Goal: Task Accomplishment & Management: Complete application form

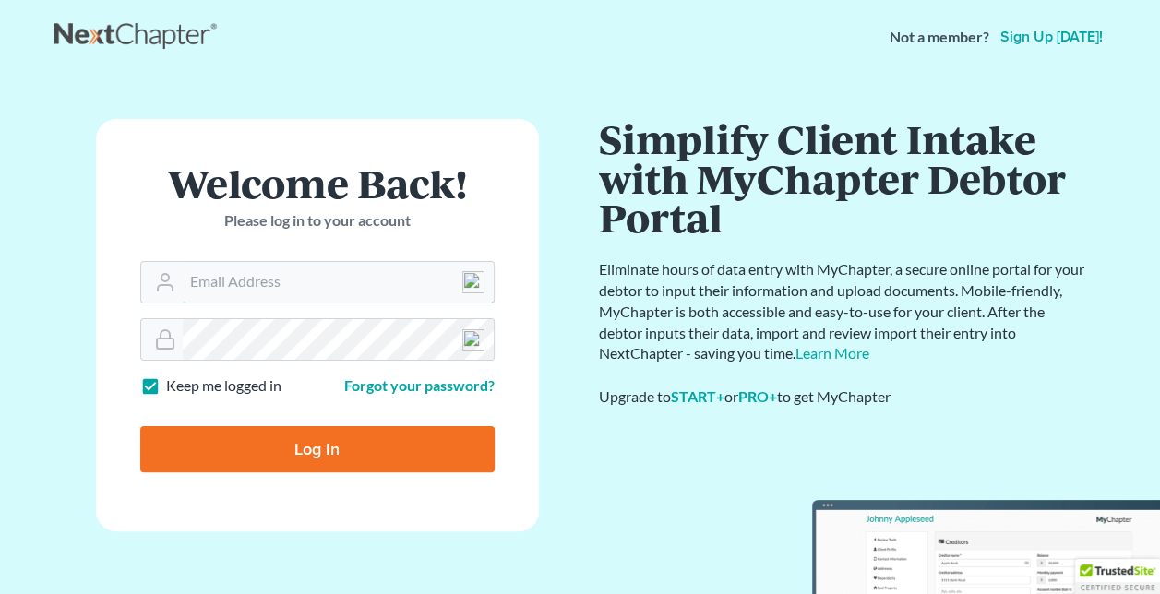
type input "[EMAIL_ADDRESS][DOMAIN_NAME]"
click at [317, 450] on input "Log In" at bounding box center [317, 449] width 354 height 46
type input "Thinking..."
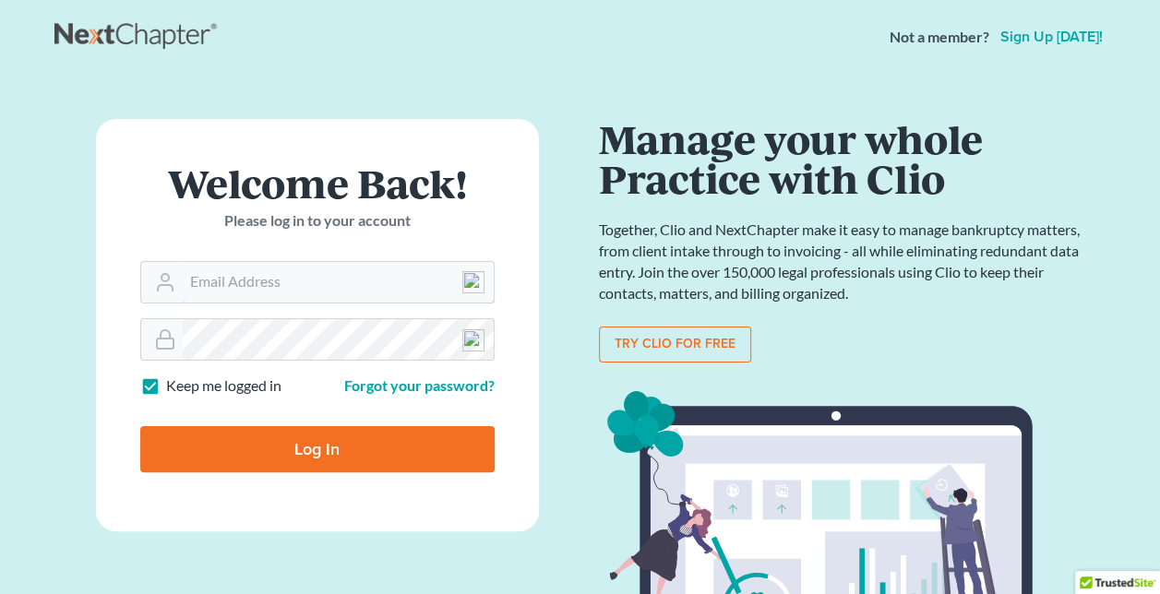
type input "[EMAIL_ADDRESS][DOMAIN_NAME]"
click at [317, 447] on input "Log In" at bounding box center [317, 449] width 354 height 46
type input "Thinking..."
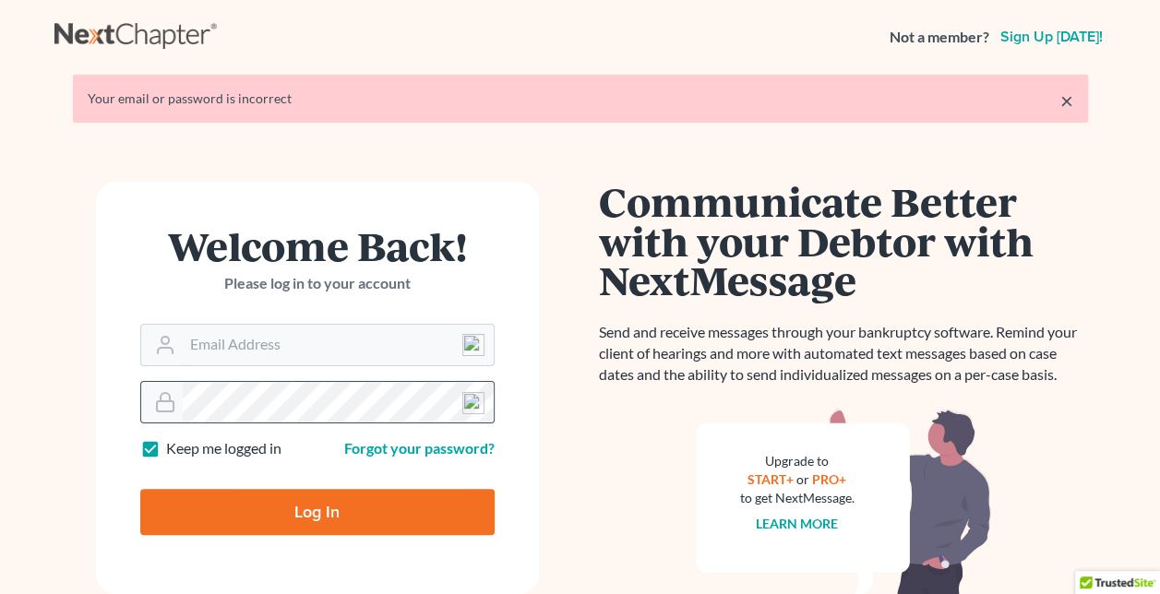
type input "[EMAIL_ADDRESS][DOMAIN_NAME]"
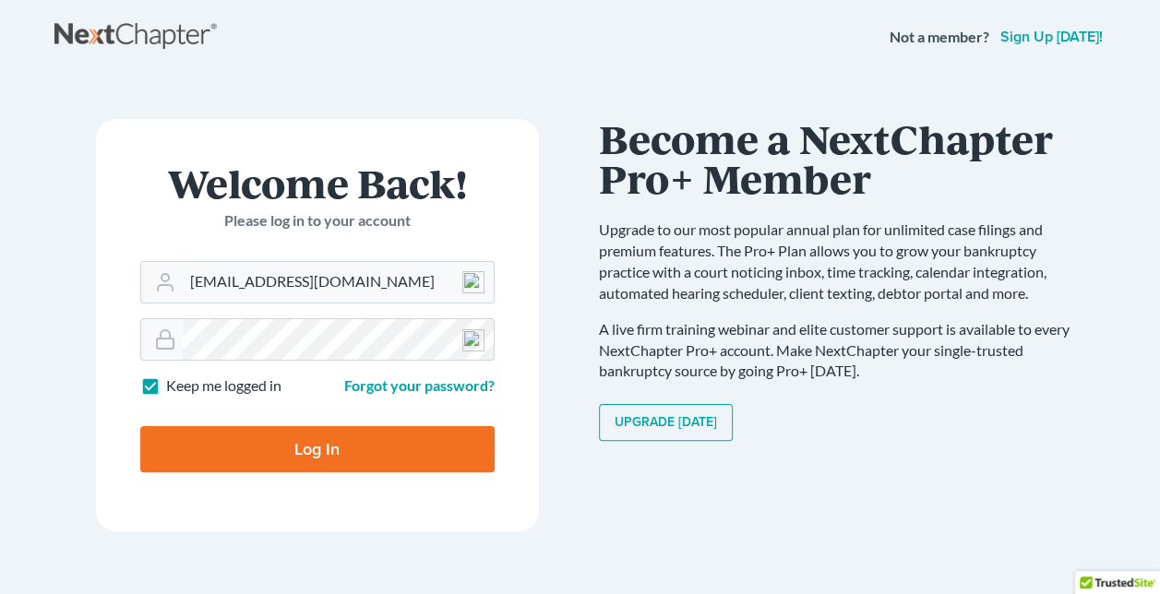
click at [140, 426] on input "Log In" at bounding box center [317, 449] width 354 height 46
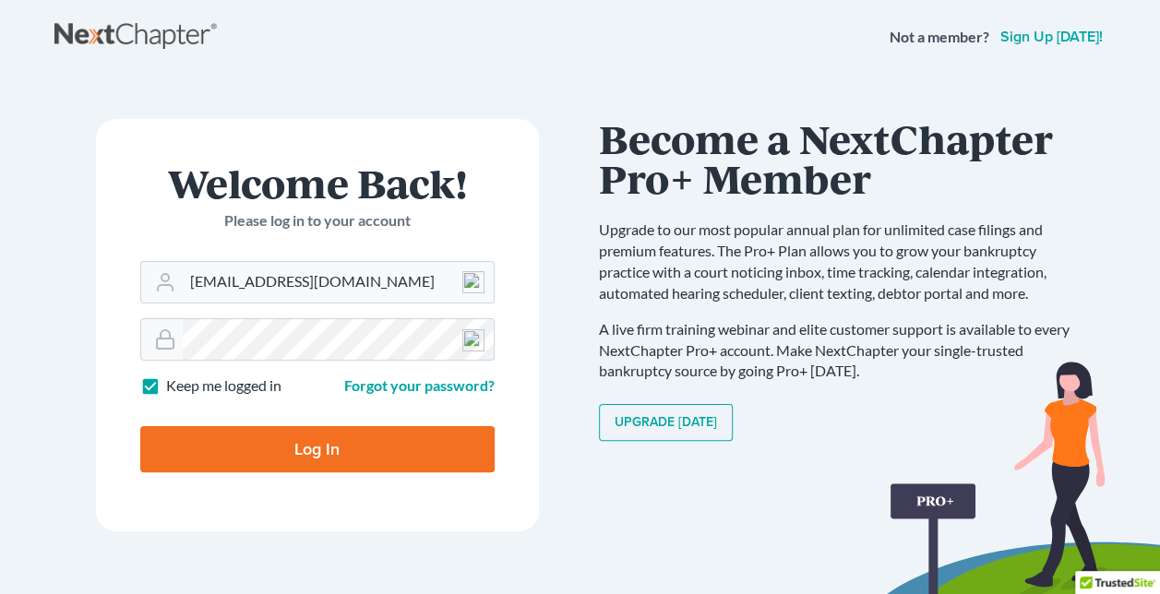
type input "Thinking..."
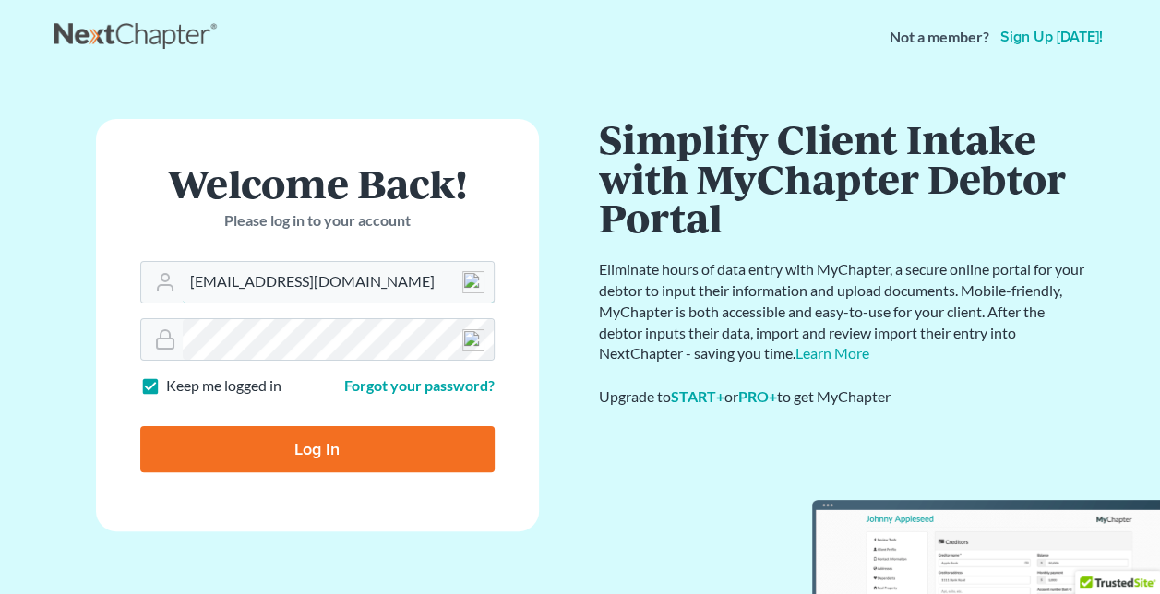
drag, startPoint x: 339, startPoint y: 286, endPoint x: -159, endPoint y: 286, distance: 497.6
click at [0, 286] on html "Not a member? Sign up today! × Your email or password is incorrect Welcome Back…" at bounding box center [580, 320] width 1160 height 640
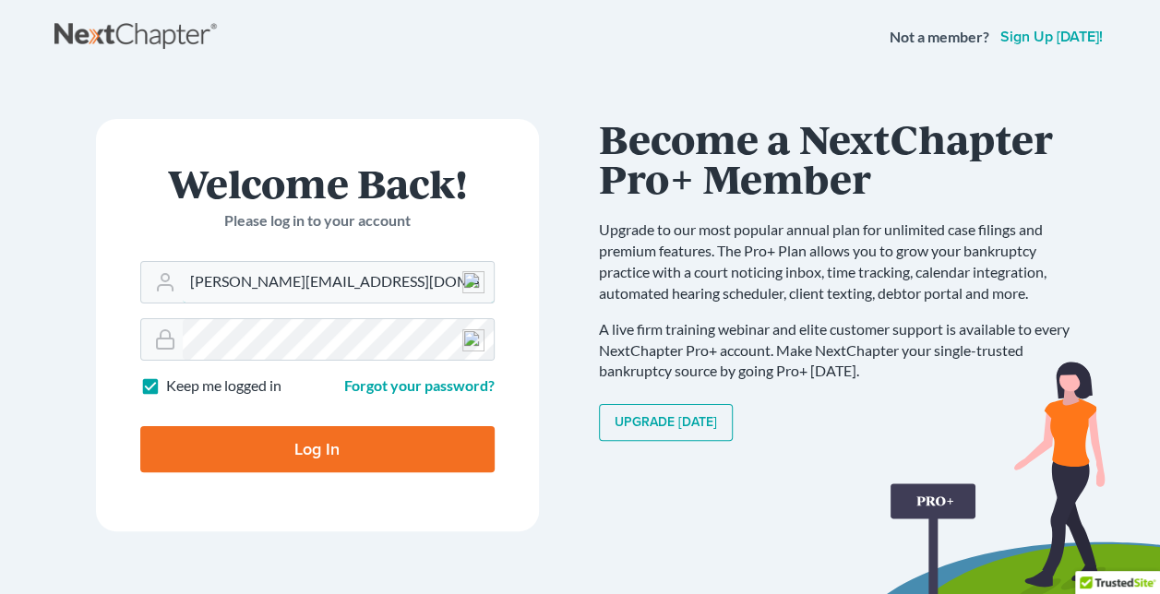
type input "nancy@burnettlaw.net"
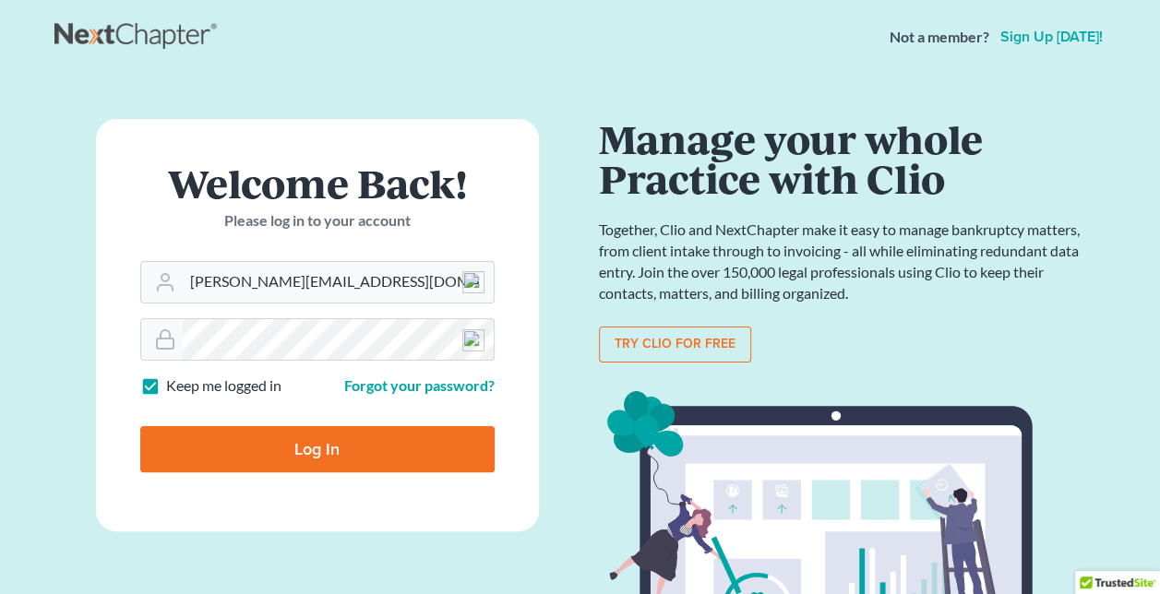
click at [140, 426] on input "Log In" at bounding box center [317, 449] width 354 height 46
type input "Thinking..."
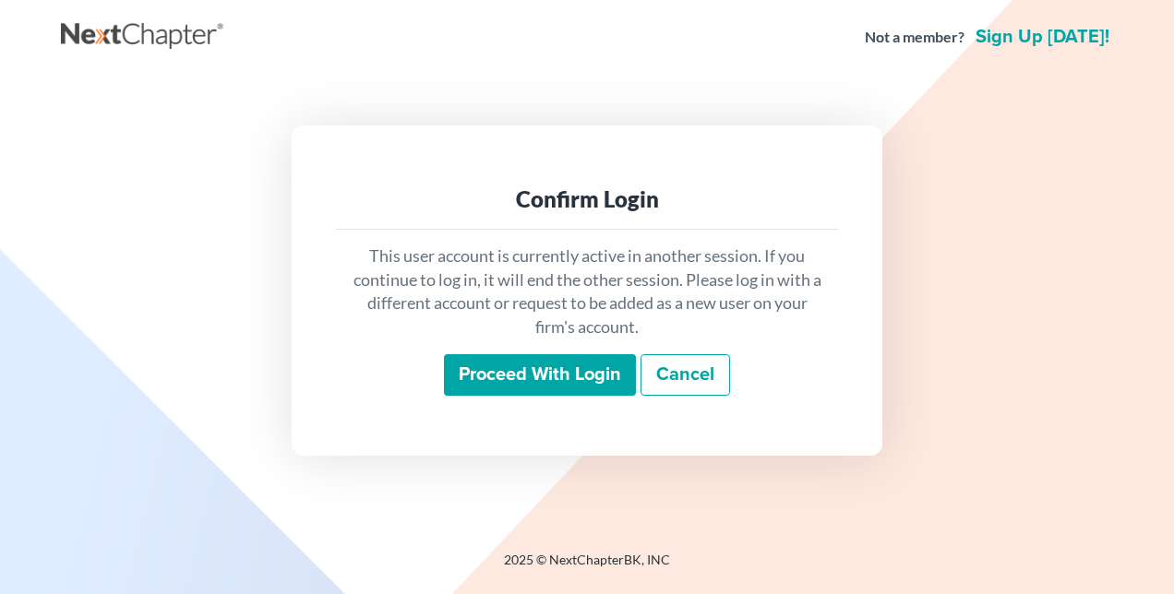
click at [589, 373] on input "Proceed with login" at bounding box center [540, 375] width 192 height 42
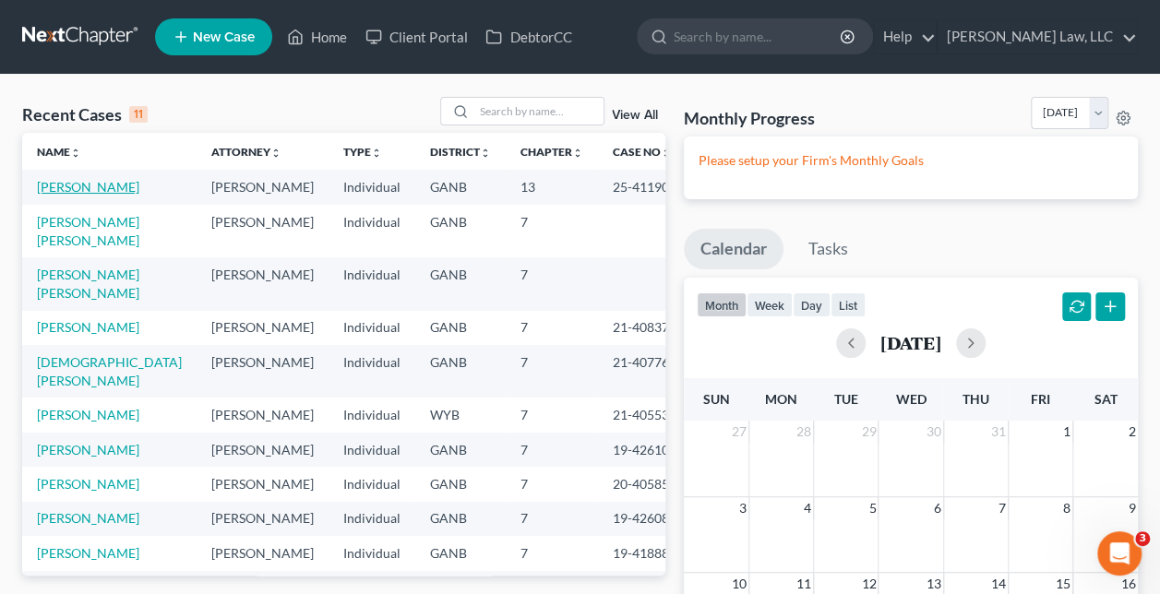
click at [83, 184] on link "[PERSON_NAME]" at bounding box center [88, 187] width 102 height 16
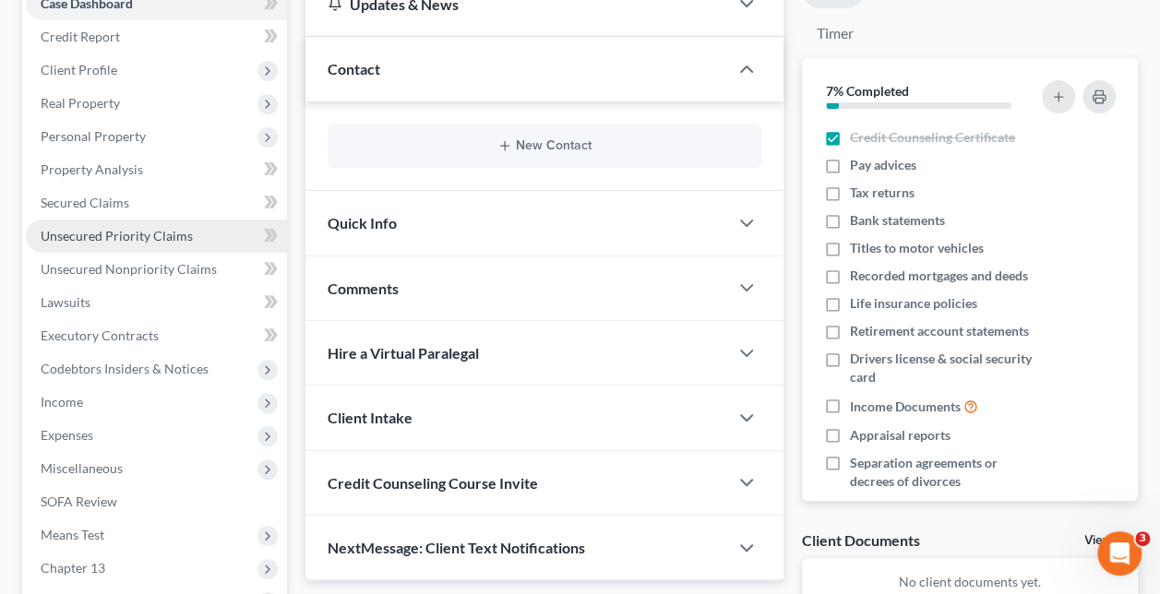
scroll to position [233, 0]
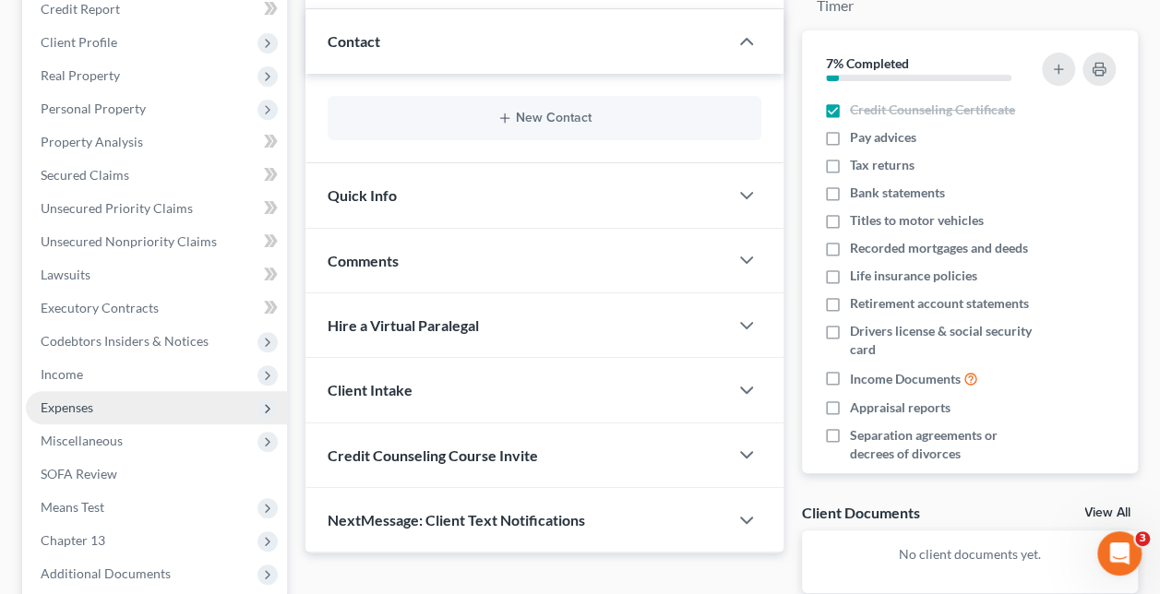
click at [159, 413] on span "Expenses" at bounding box center [156, 407] width 261 height 33
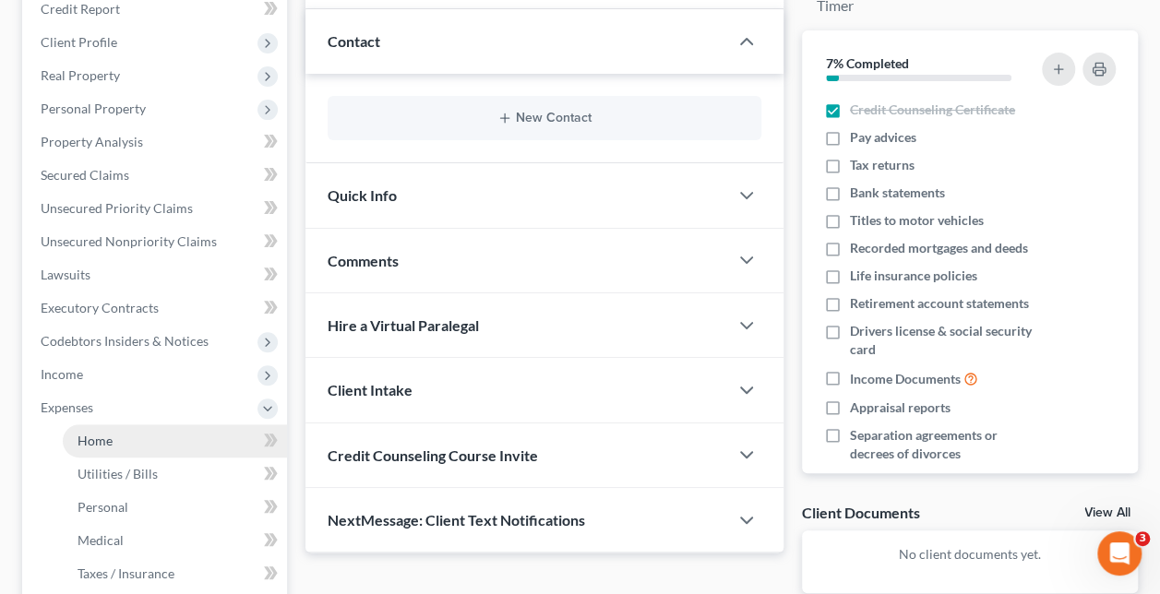
click at [150, 438] on link "Home" at bounding box center [175, 441] width 224 height 33
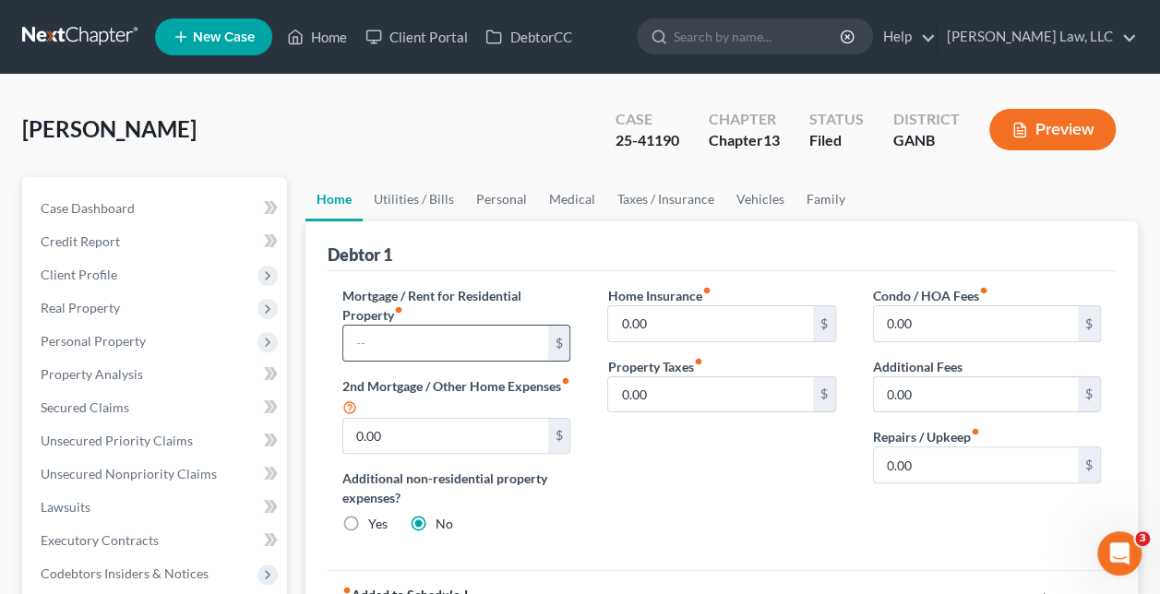
click at [408, 342] on input "text" at bounding box center [445, 343] width 204 height 35
click at [530, 349] on input "1,060" at bounding box center [445, 343] width 204 height 35
type input "1"
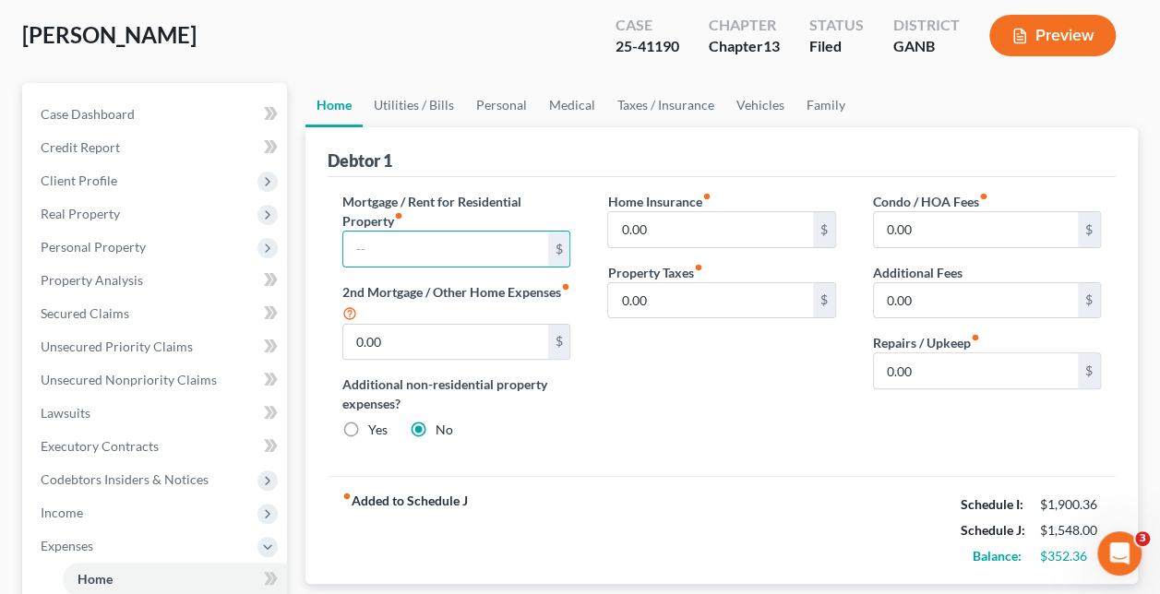
scroll to position [92, 0]
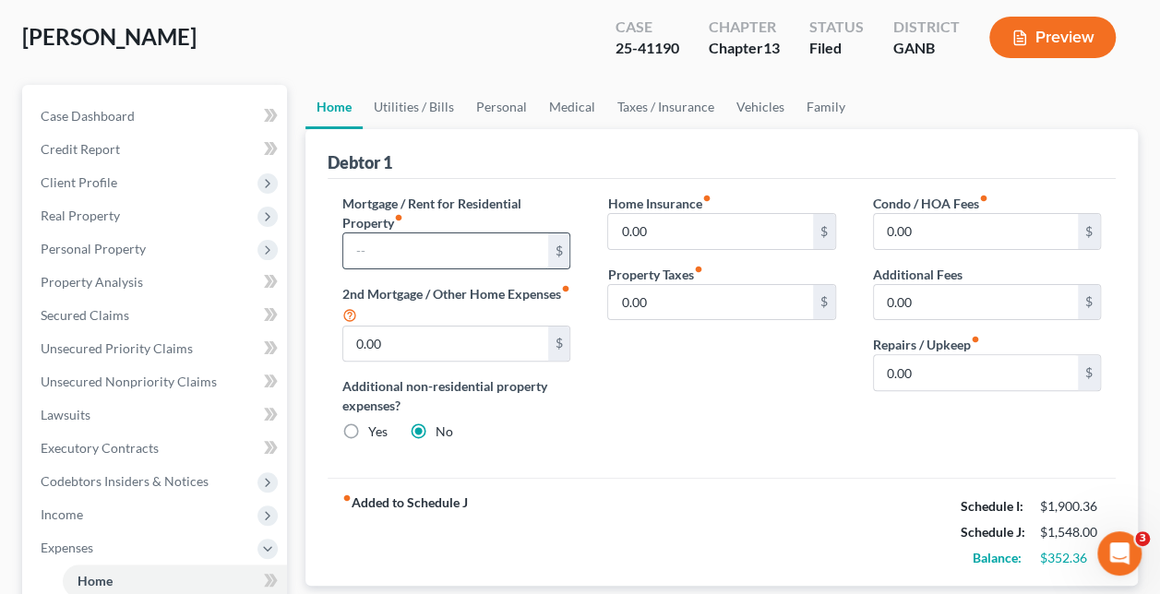
click at [424, 244] on input "text" at bounding box center [445, 251] width 204 height 35
click at [674, 351] on div "Home Insurance fiber_manual_record 0.00 $ Property Taxes fiber_manual_record 0.…" at bounding box center [721, 325] width 265 height 263
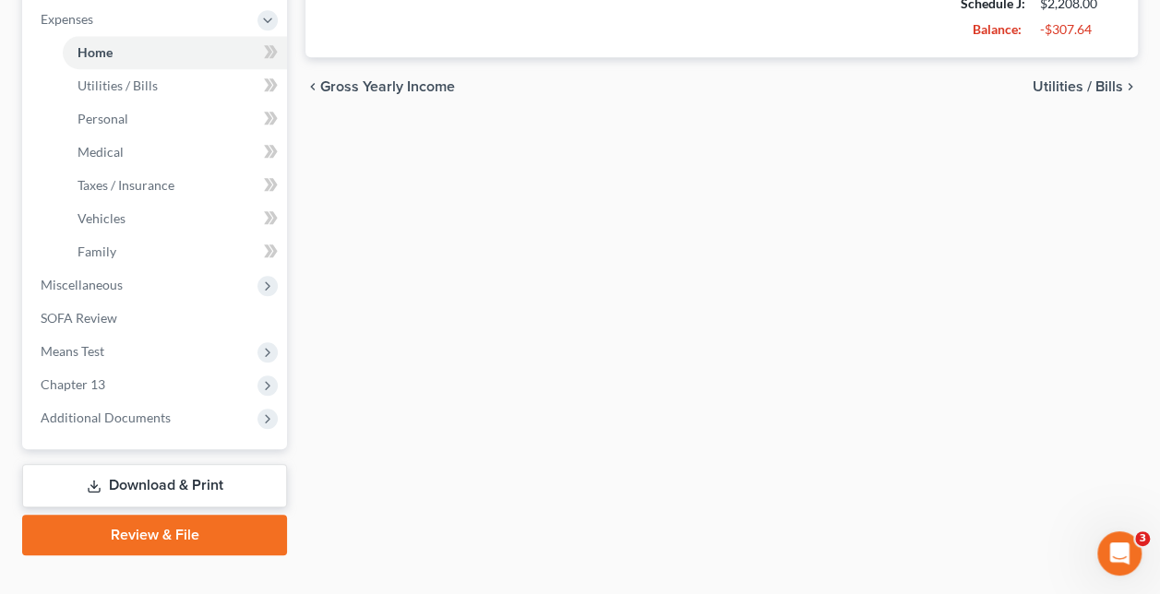
scroll to position [650, 0]
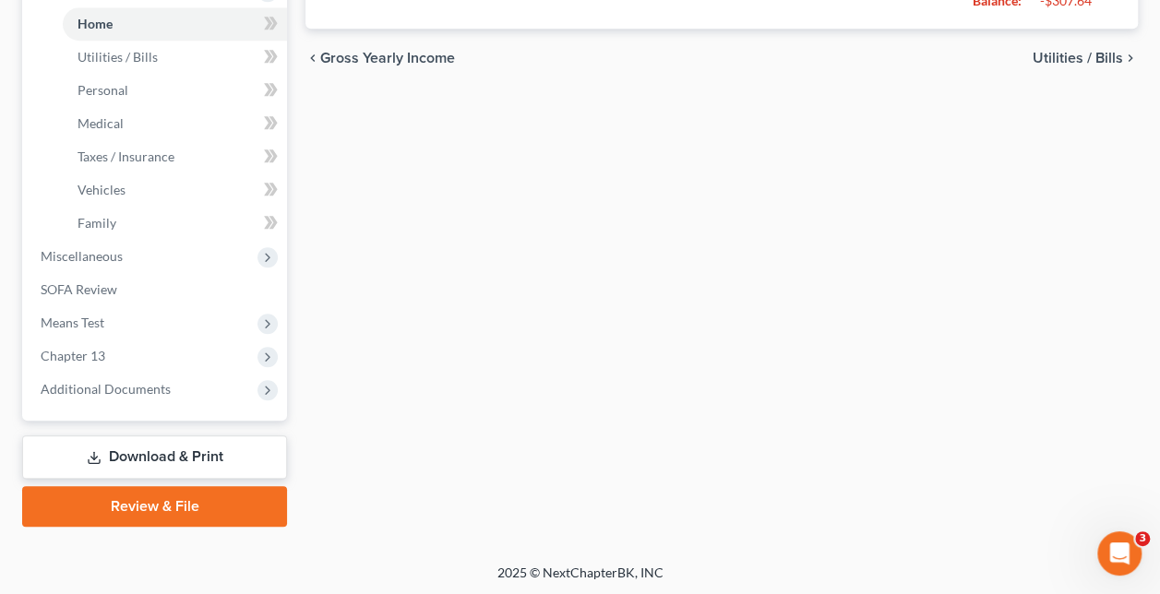
click at [208, 494] on link "Review & File" at bounding box center [154, 506] width 265 height 41
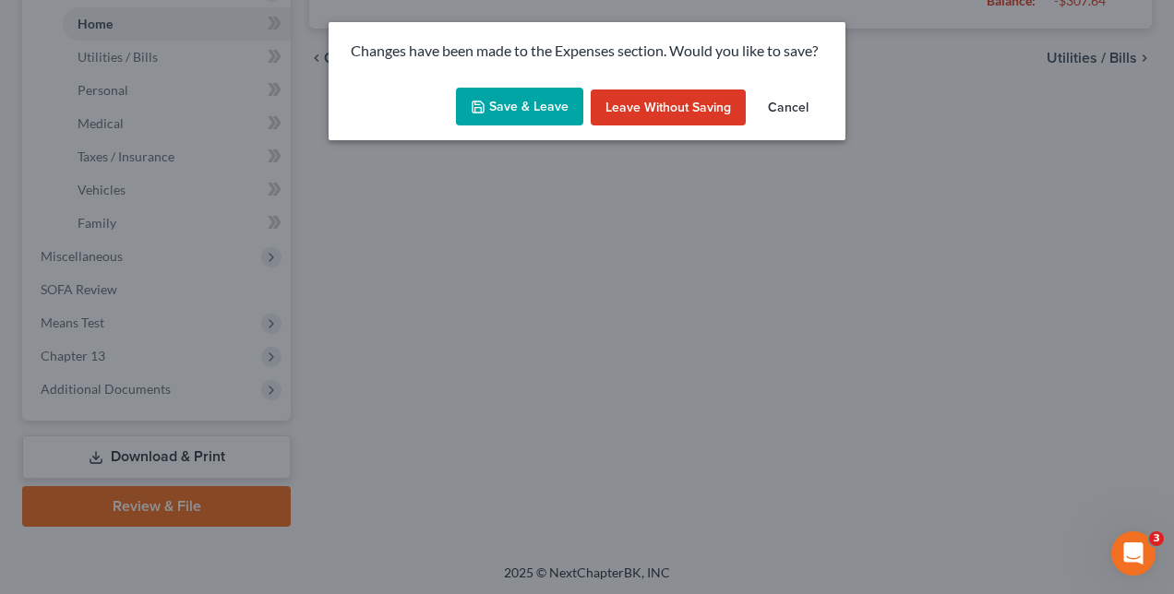
click at [488, 106] on button "Save & Leave" at bounding box center [519, 107] width 127 height 39
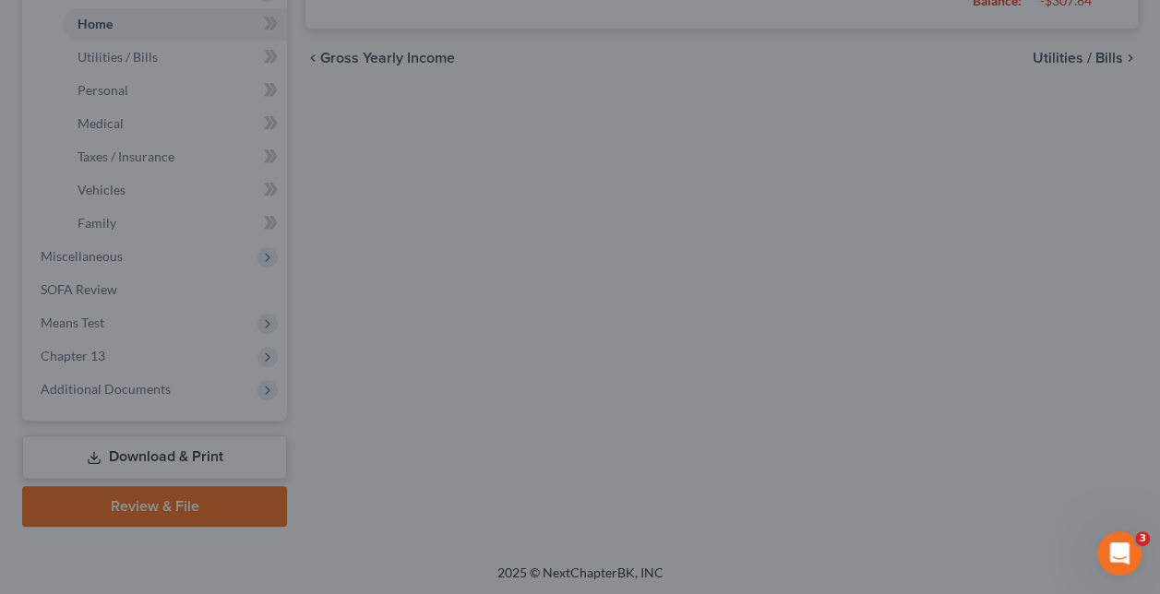
type input "660.00"
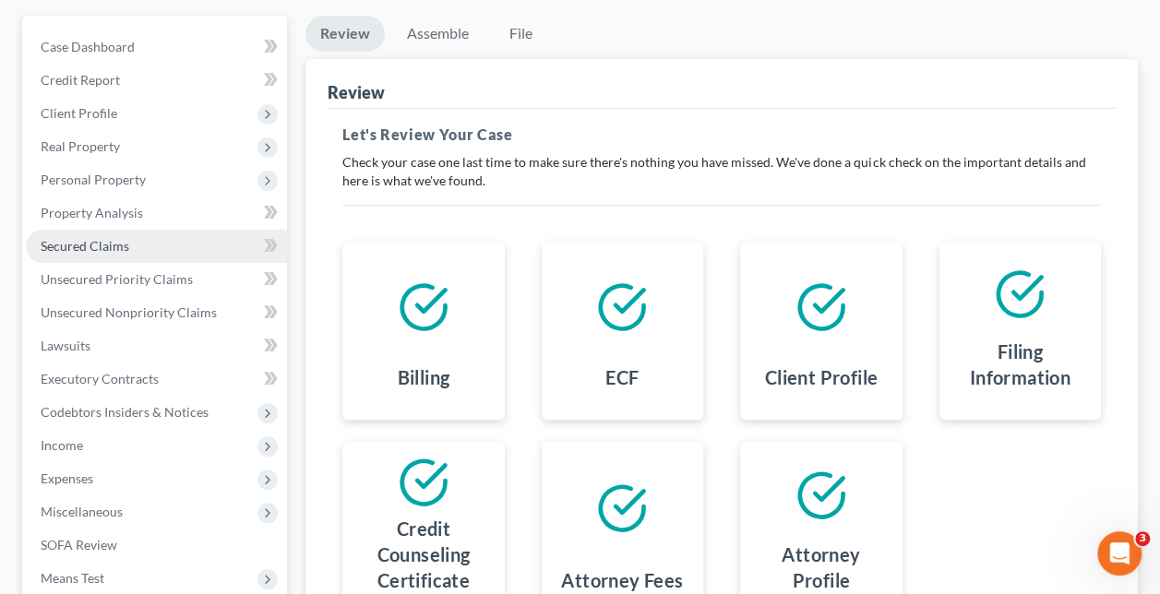
scroll to position [277, 0]
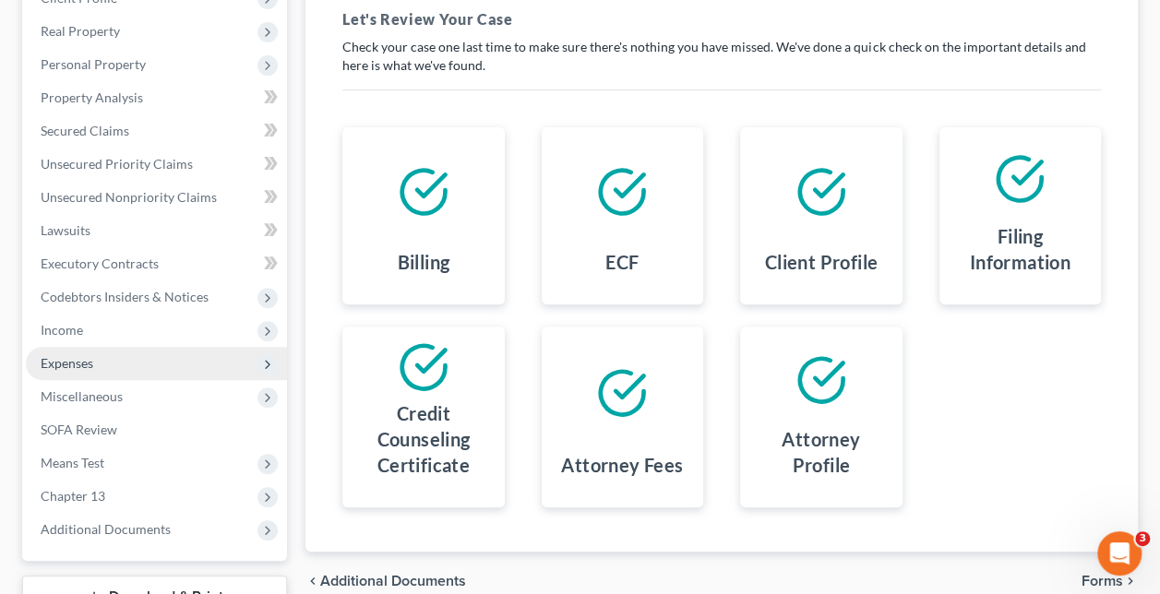
click at [143, 363] on span "Expenses" at bounding box center [156, 363] width 261 height 33
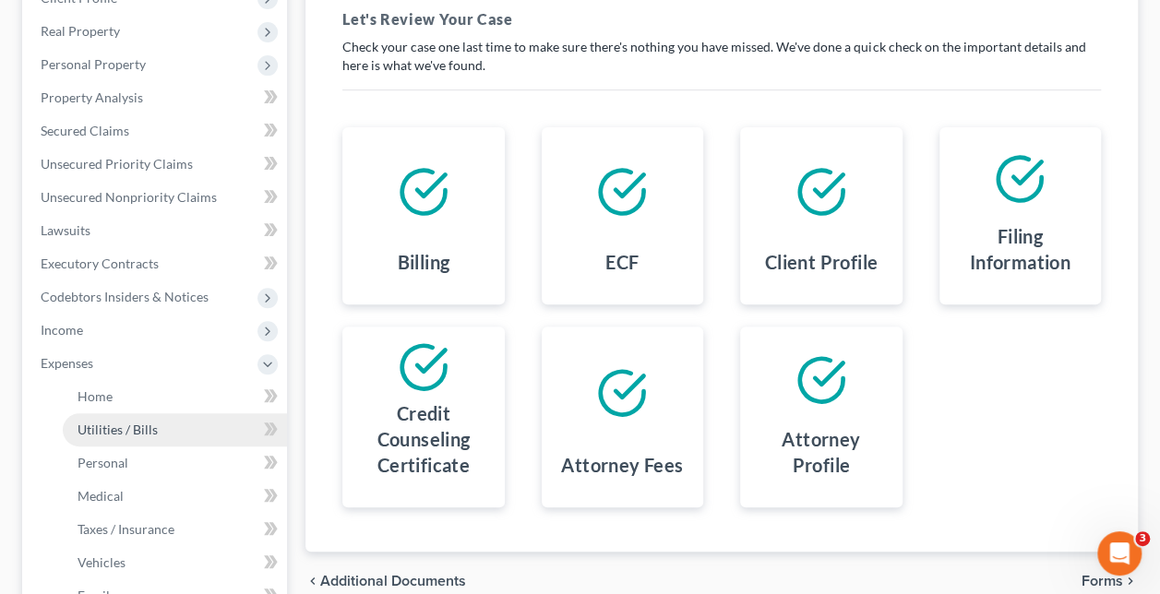
click at [128, 422] on span "Utilities / Bills" at bounding box center [118, 430] width 80 height 16
click at [152, 430] on span "Utilities / Bills" at bounding box center [118, 430] width 80 height 16
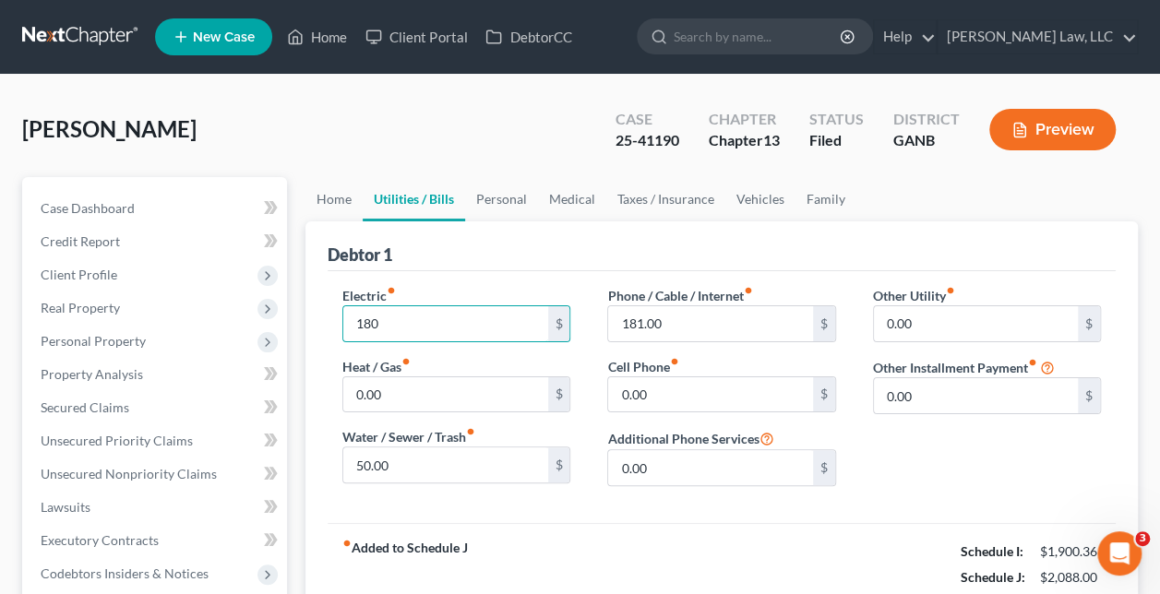
drag, startPoint x: 476, startPoint y: 327, endPoint x: 341, endPoint y: 327, distance: 135.7
click at [341, 327] on div "Electric fiber_manual_record 180 $ Heat / Gas fiber_manual_record 0.00 $ Water …" at bounding box center [456, 393] width 265 height 215
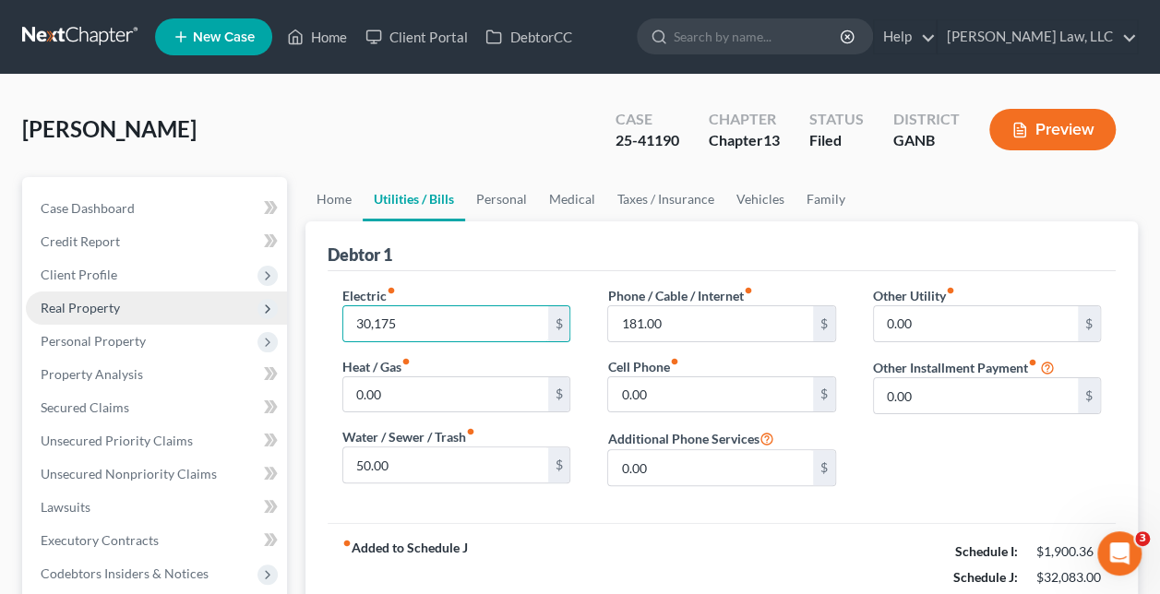
drag, startPoint x: 451, startPoint y: 325, endPoint x: 272, endPoint y: 322, distance: 179.1
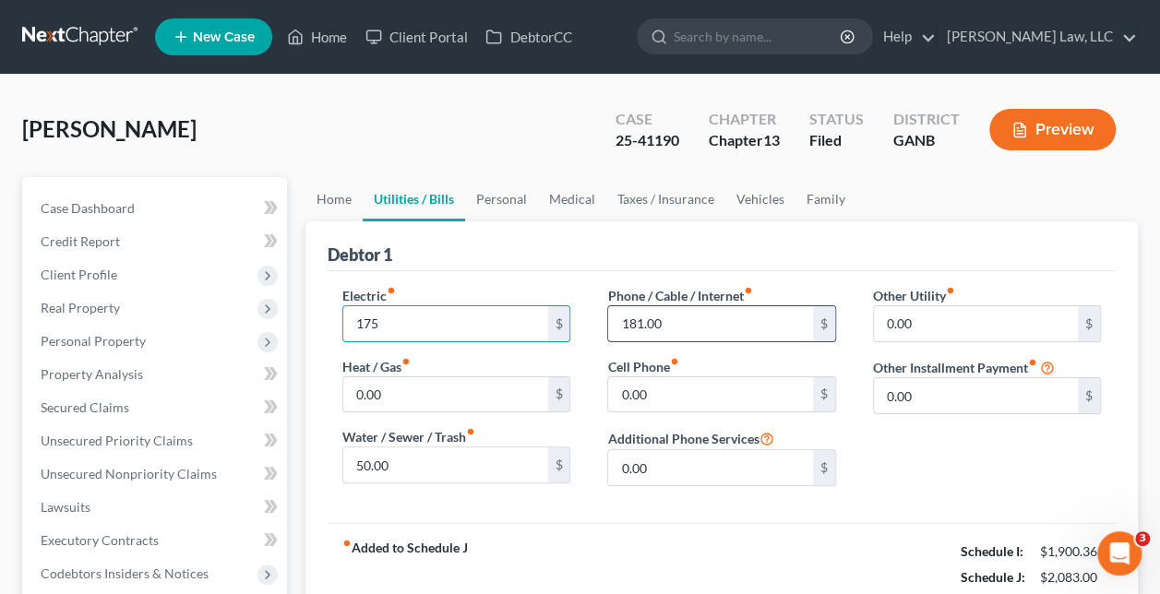
type input "175"
click at [722, 327] on input "181.00" at bounding box center [710, 323] width 204 height 35
click at [429, 456] on input "50.00" at bounding box center [445, 465] width 204 height 35
click at [683, 330] on input "153" at bounding box center [710, 323] width 204 height 35
type input "50"
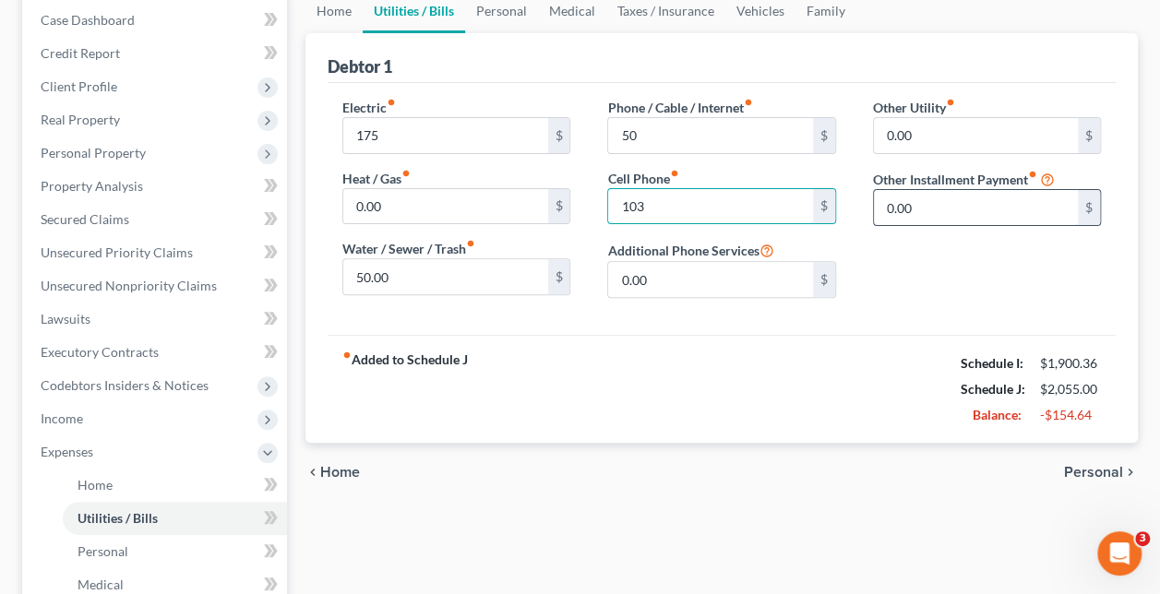
scroll to position [281, 0]
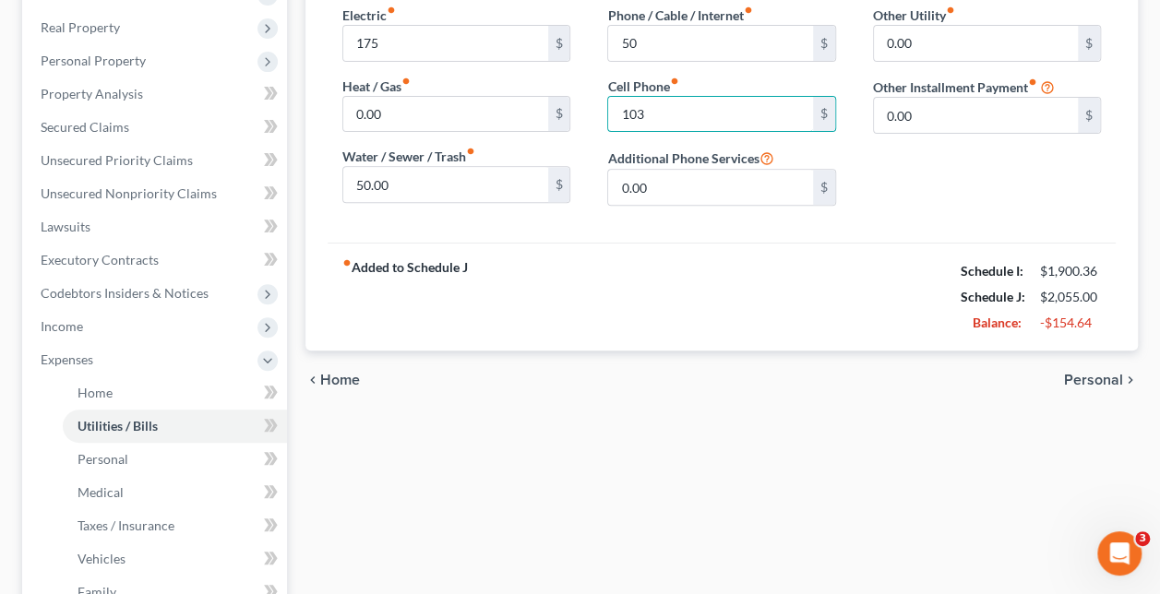
type input "103"
click at [1106, 378] on span "Personal" at bounding box center [1093, 380] width 59 height 15
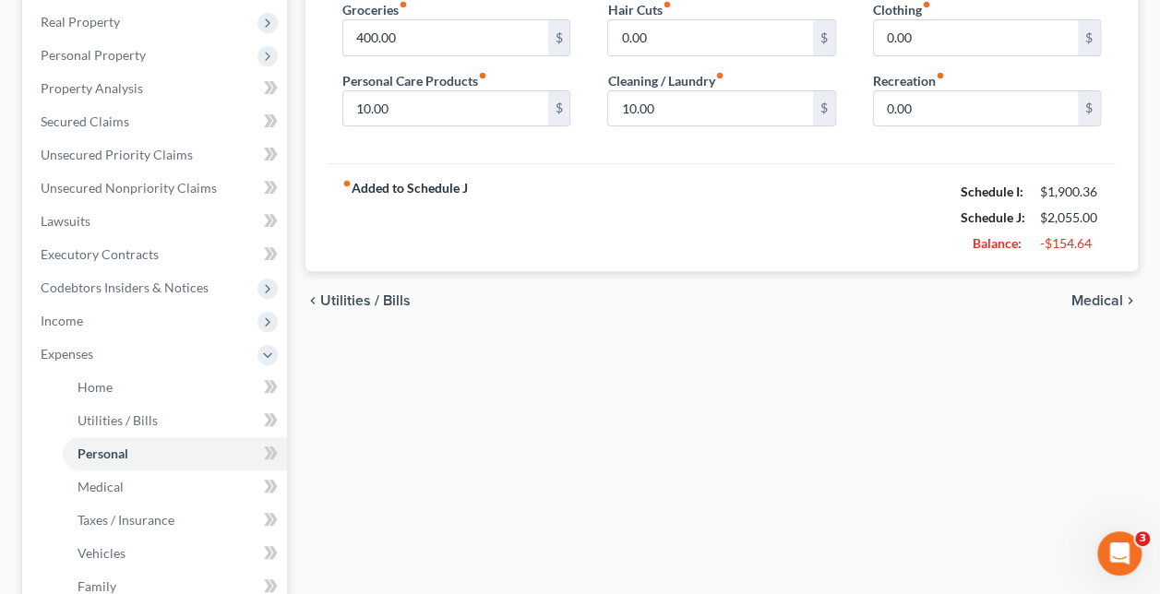
scroll to position [277, 0]
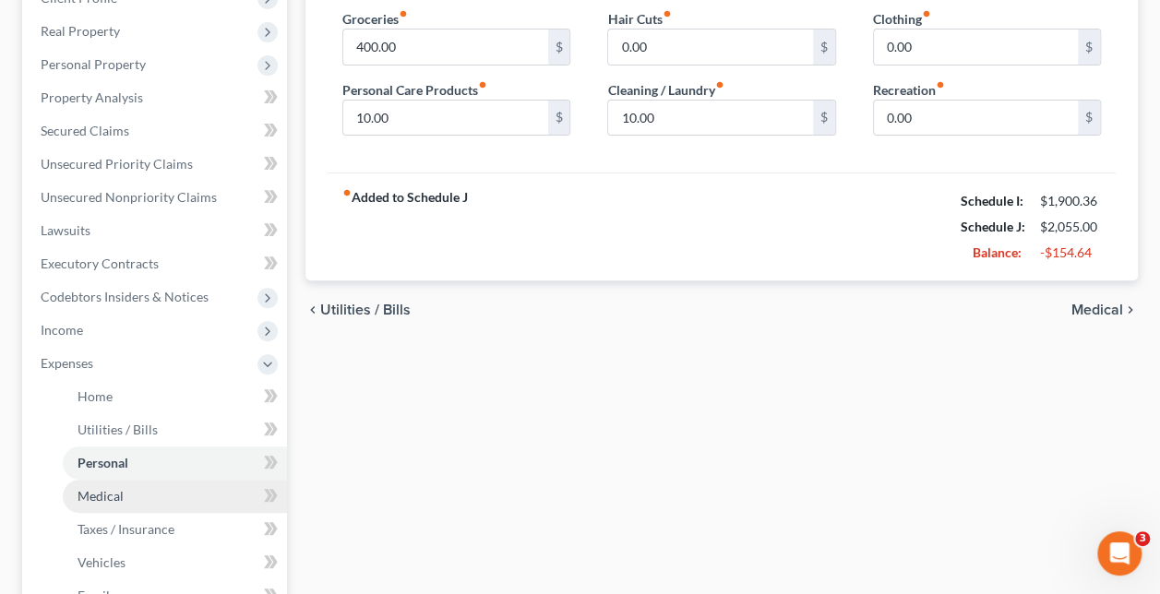
click at [133, 494] on link "Medical" at bounding box center [175, 496] width 224 height 33
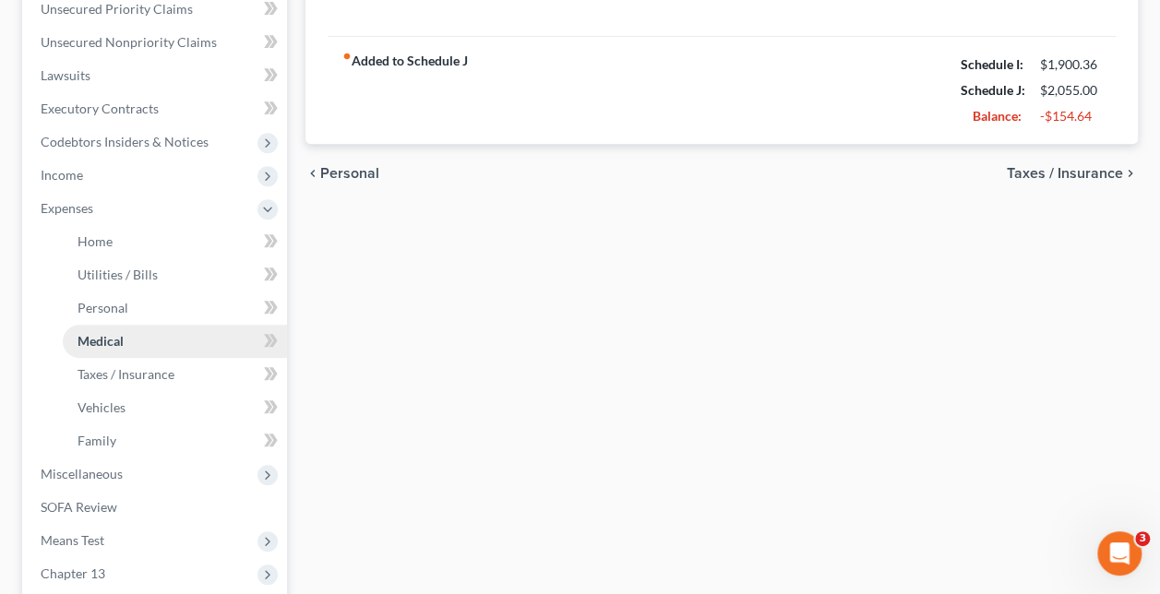
scroll to position [462, 0]
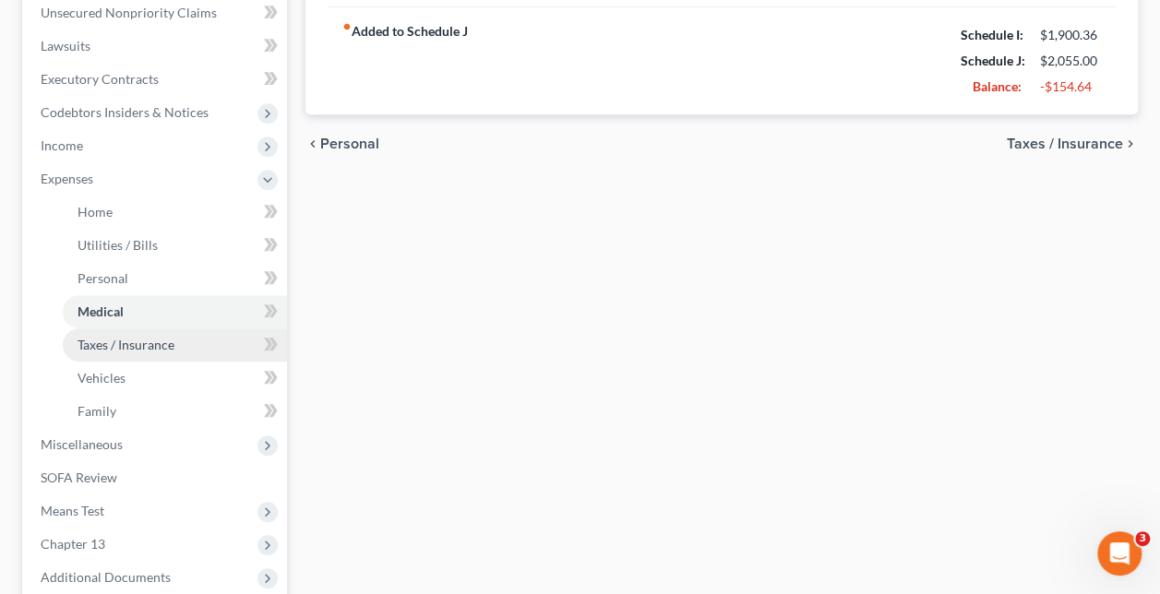
click at [184, 357] on link "Taxes / Insurance" at bounding box center [175, 345] width 224 height 33
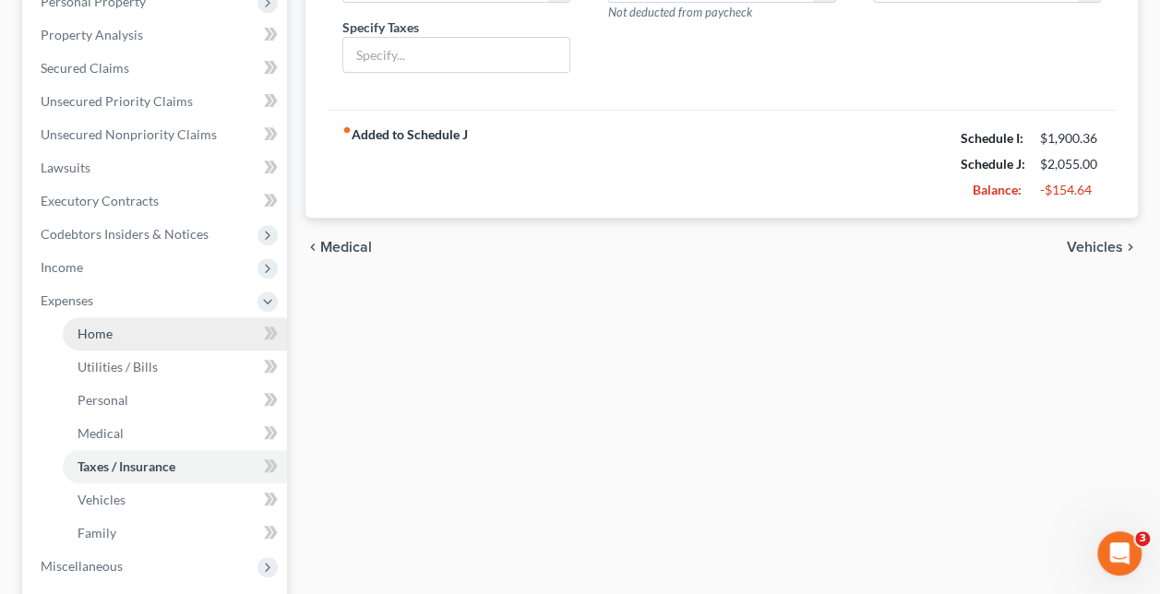
scroll to position [369, 0]
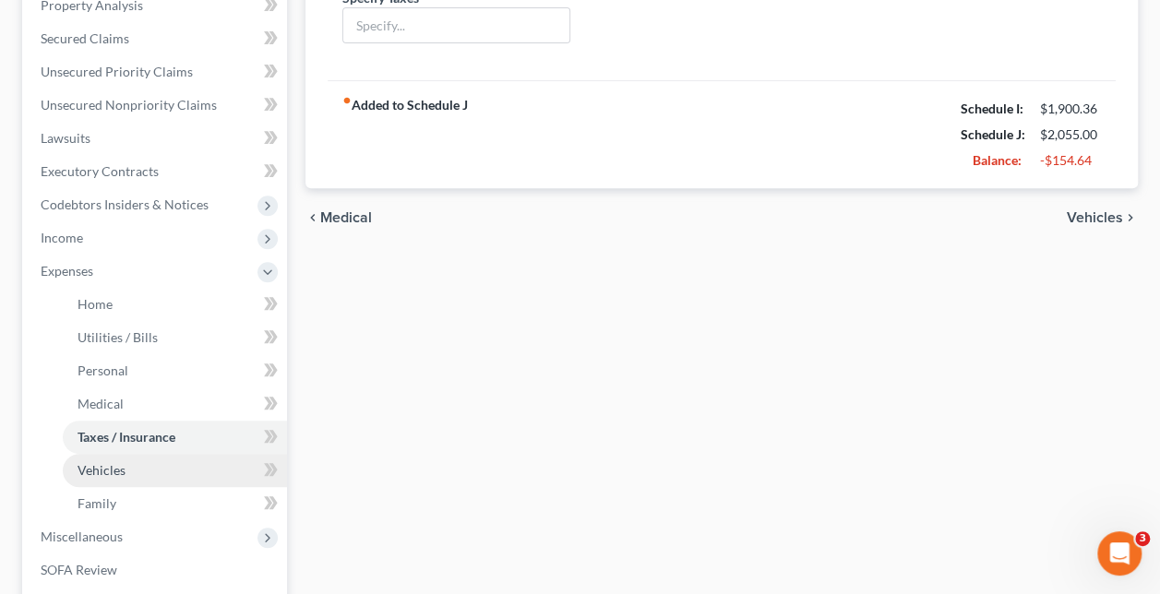
click at [172, 462] on link "Vehicles" at bounding box center [175, 470] width 224 height 33
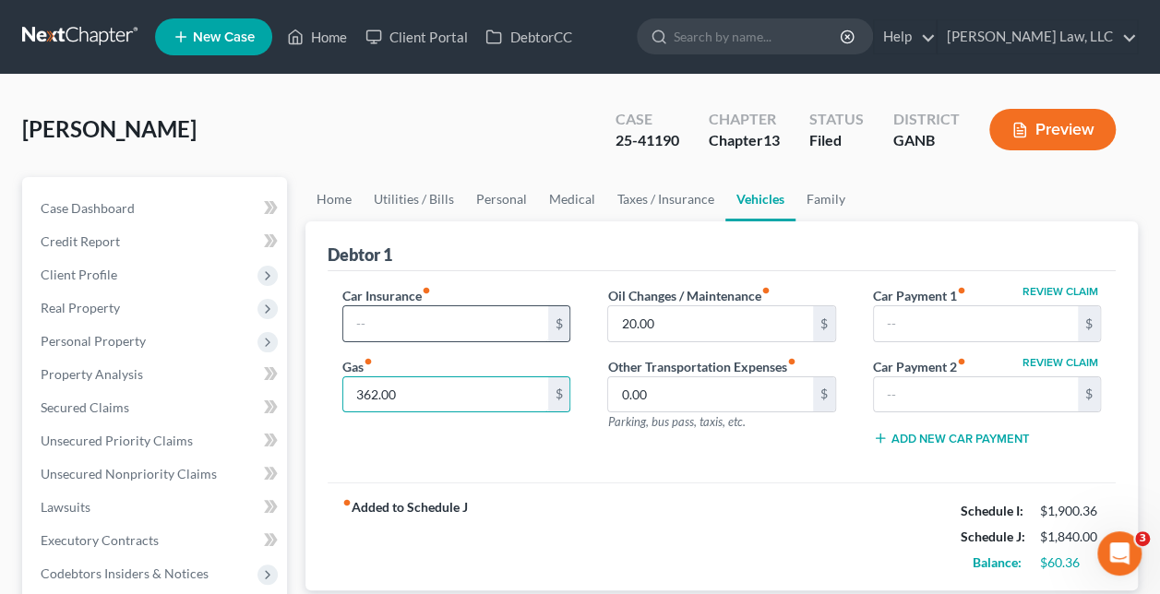
type input "362.00"
click at [402, 318] on input "text" at bounding box center [445, 323] width 204 height 35
type input "362"
type input "80"
click at [672, 419] on span "Parking, bus pass, taxis, etc." at bounding box center [676, 421] width 138 height 15
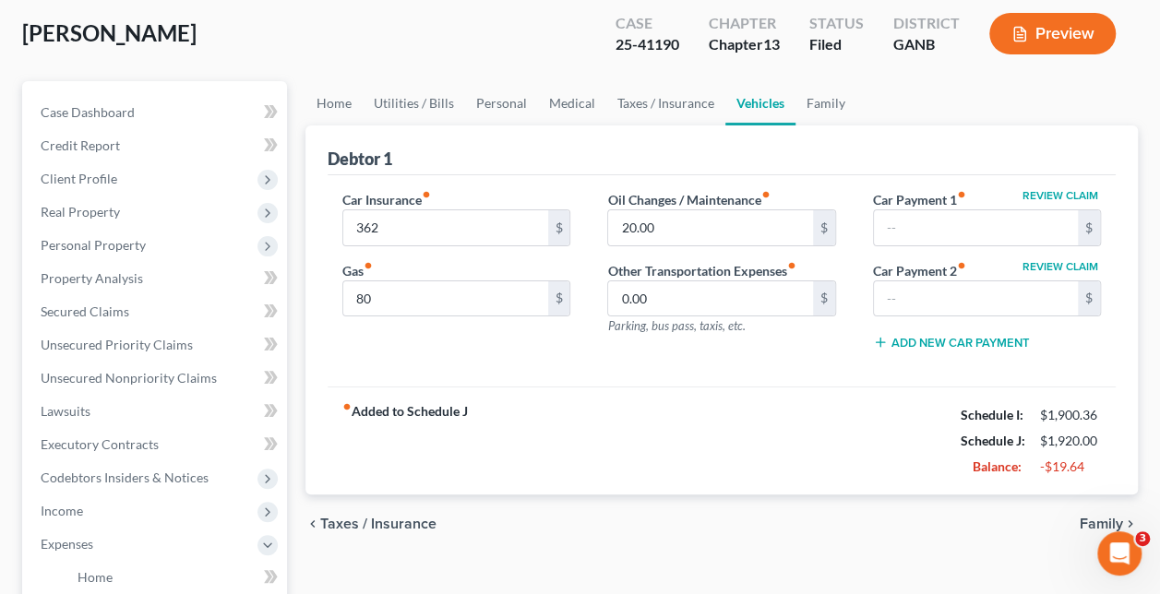
scroll to position [277, 0]
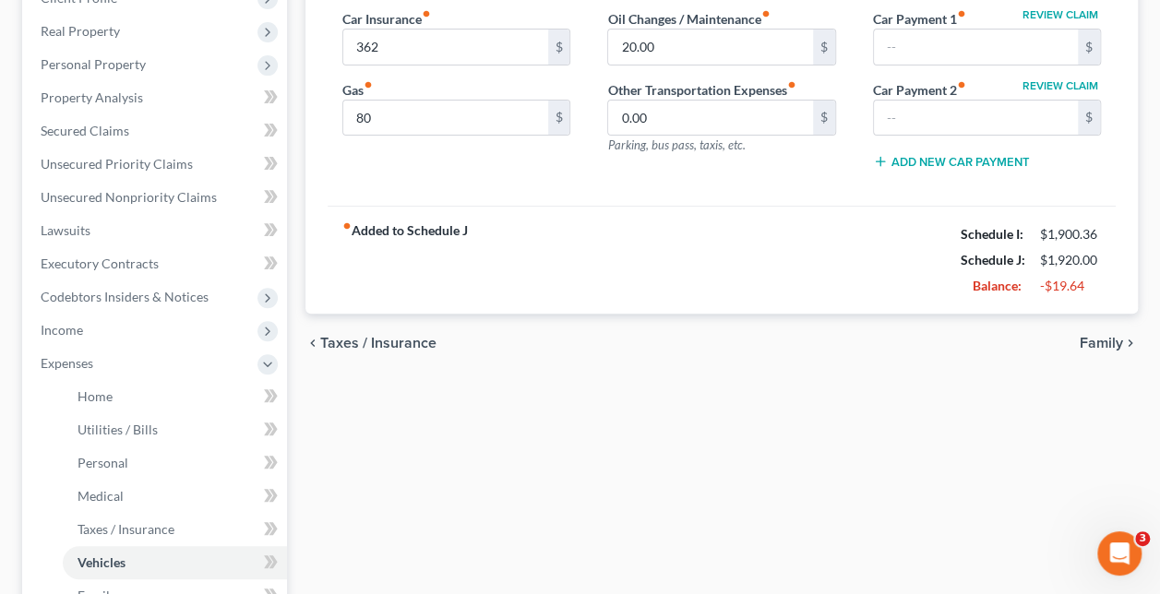
click at [1100, 346] on span "Family" at bounding box center [1101, 343] width 43 height 15
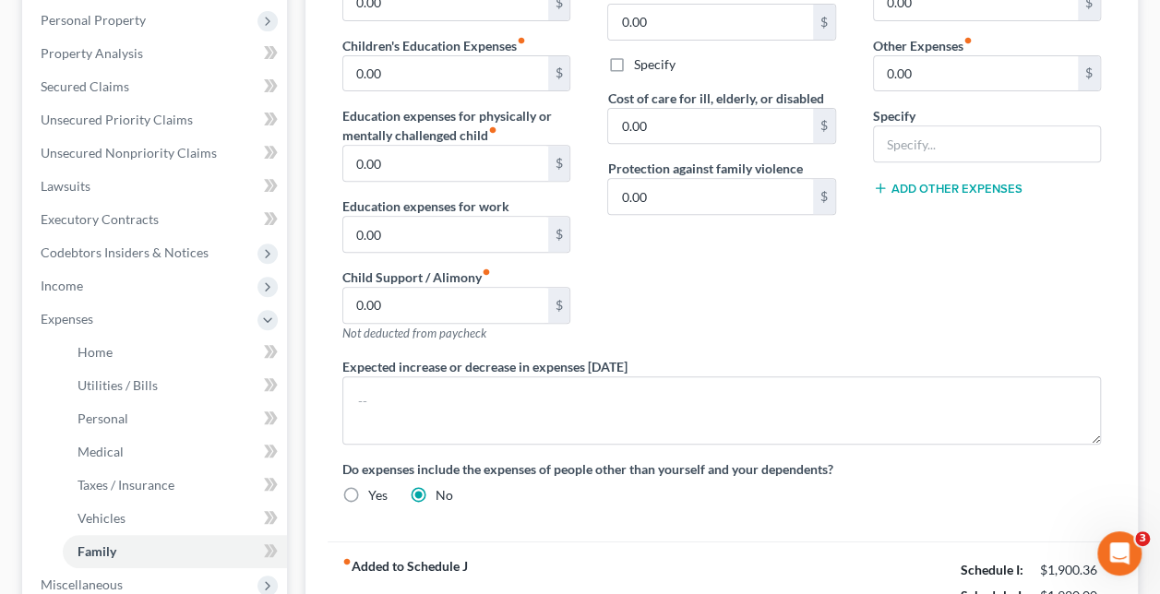
scroll to position [281, 0]
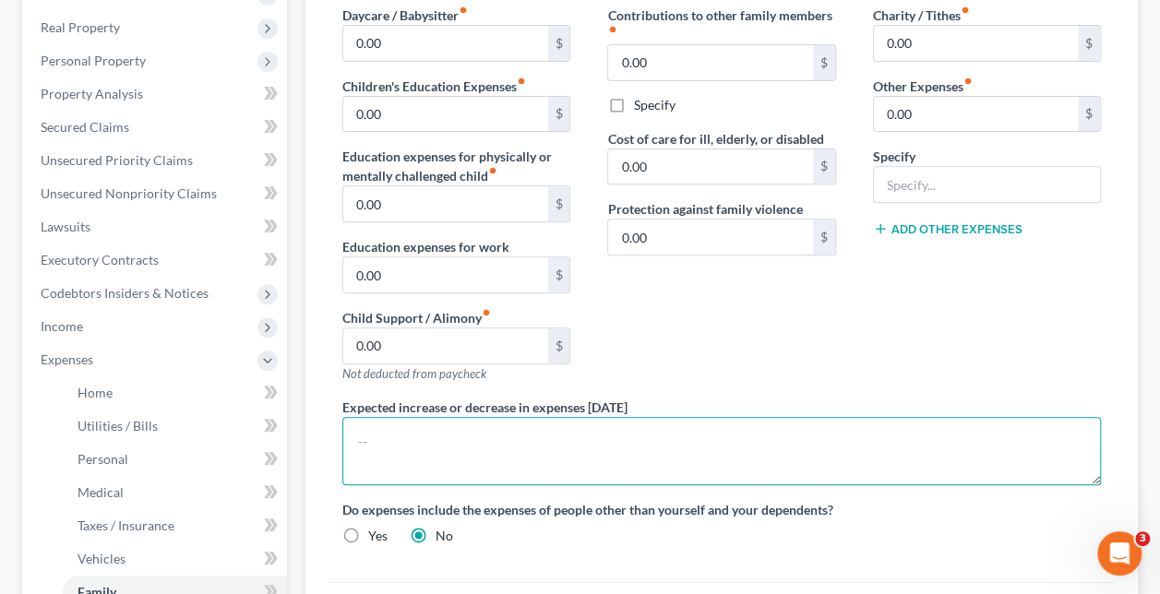
click at [407, 441] on textarea at bounding box center [721, 451] width 759 height 68
type textarea "I"
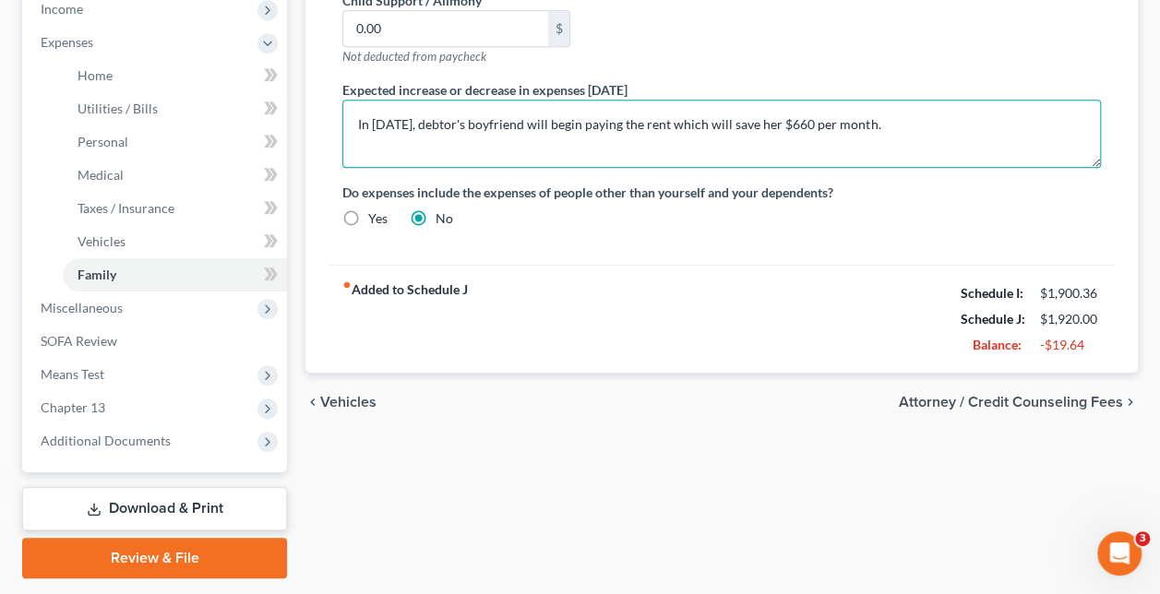
scroll to position [558, 0]
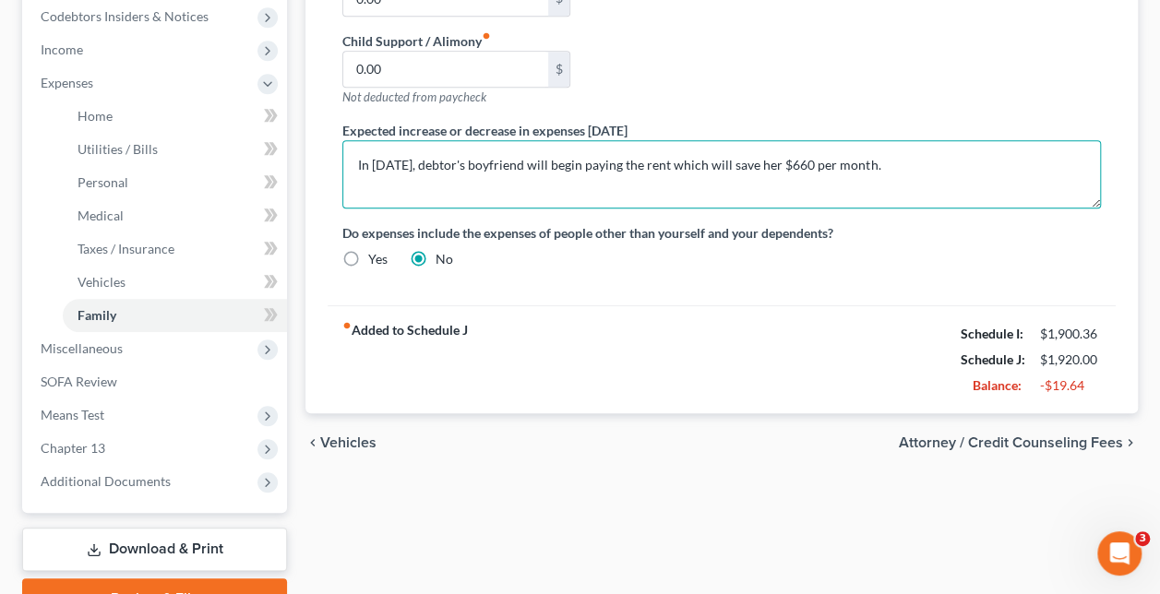
type textarea "In May 2026, debtor's boyfriend will begin paying the rent which will save her …"
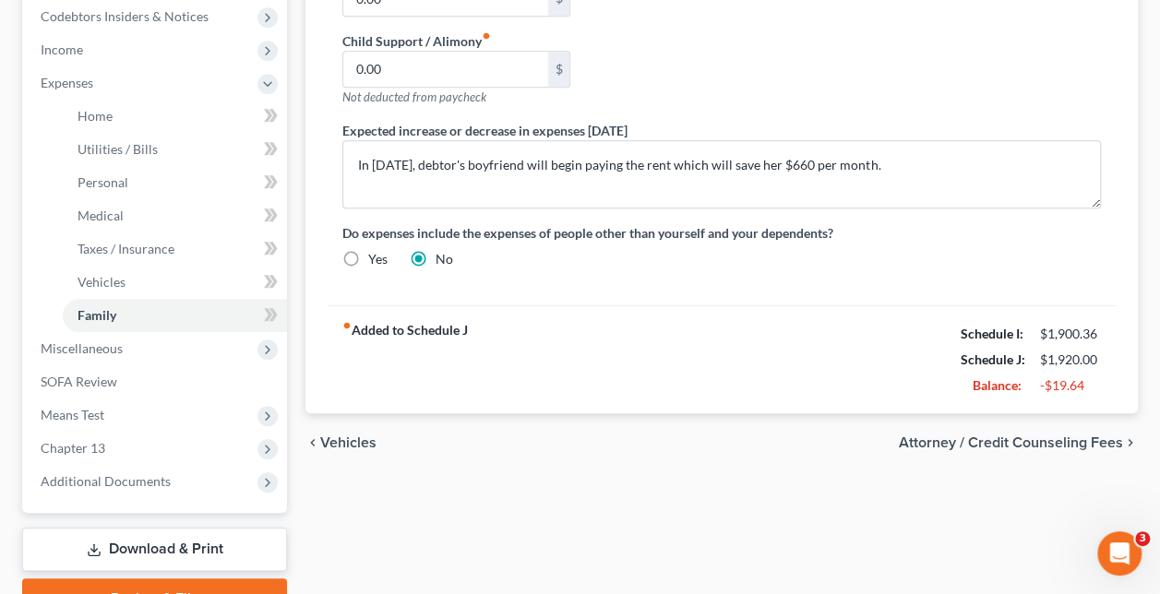
click at [368, 258] on label "Yes" at bounding box center [377, 259] width 19 height 18
click at [376, 258] on input "Yes" at bounding box center [382, 256] width 12 height 12
radio input "true"
radio input "false"
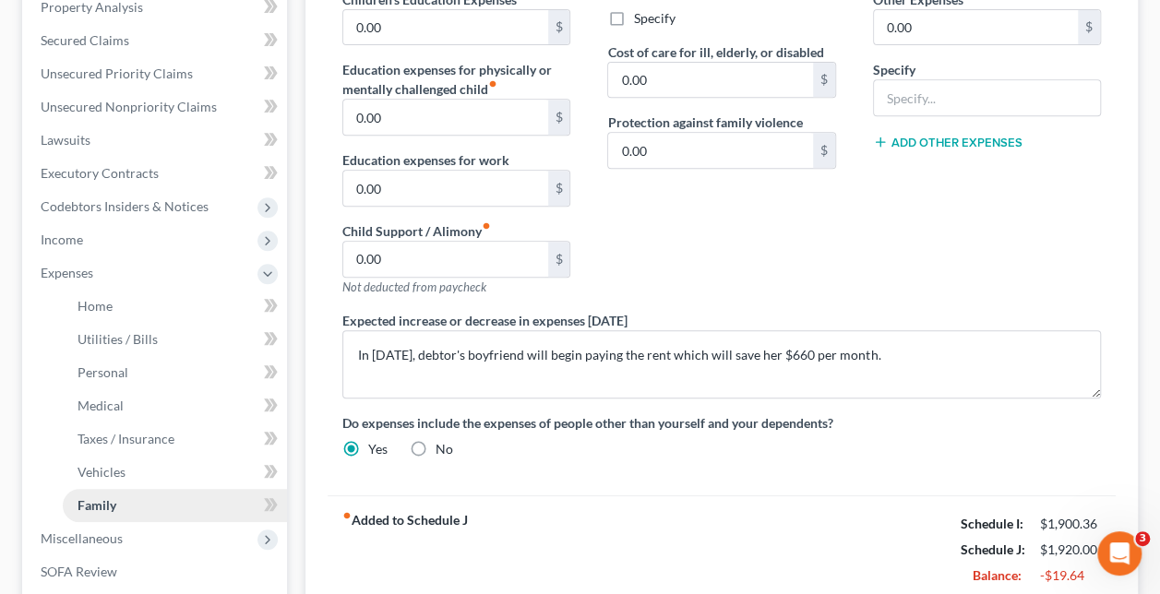
scroll to position [373, 0]
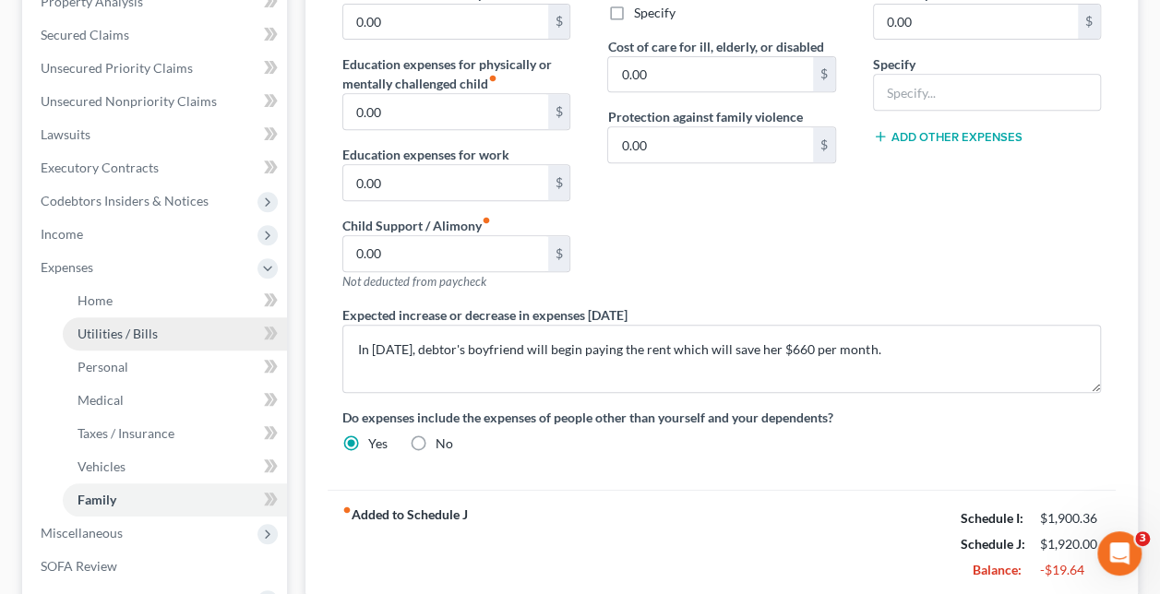
click at [224, 342] on link "Utilities / Bills" at bounding box center [175, 334] width 224 height 33
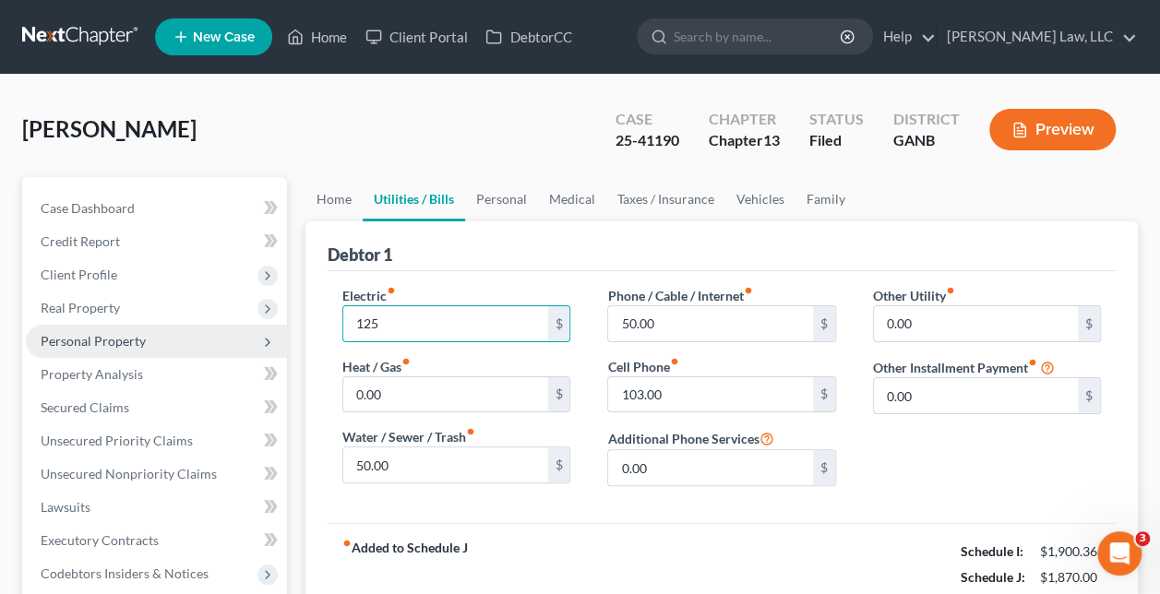
type input "125"
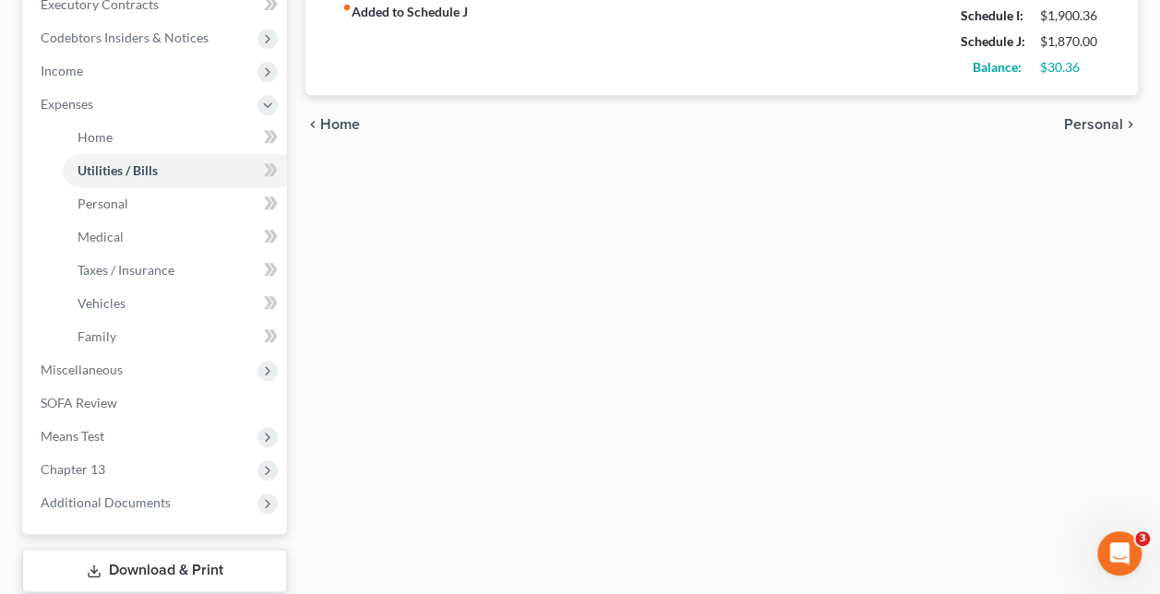
scroll to position [554, 0]
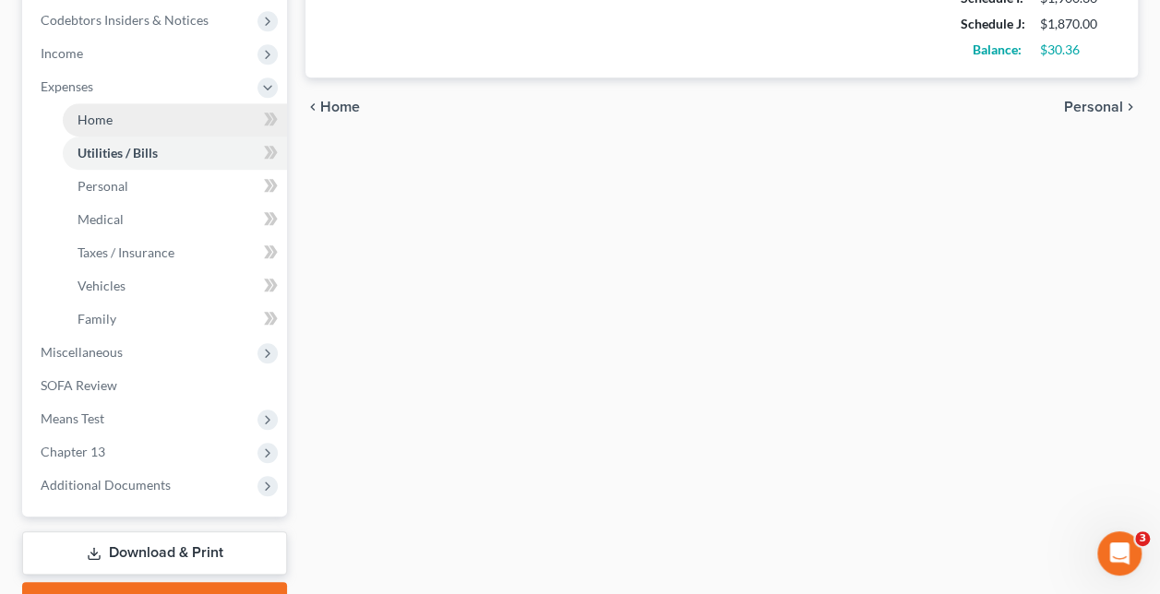
click at [135, 127] on link "Home" at bounding box center [175, 119] width 224 height 33
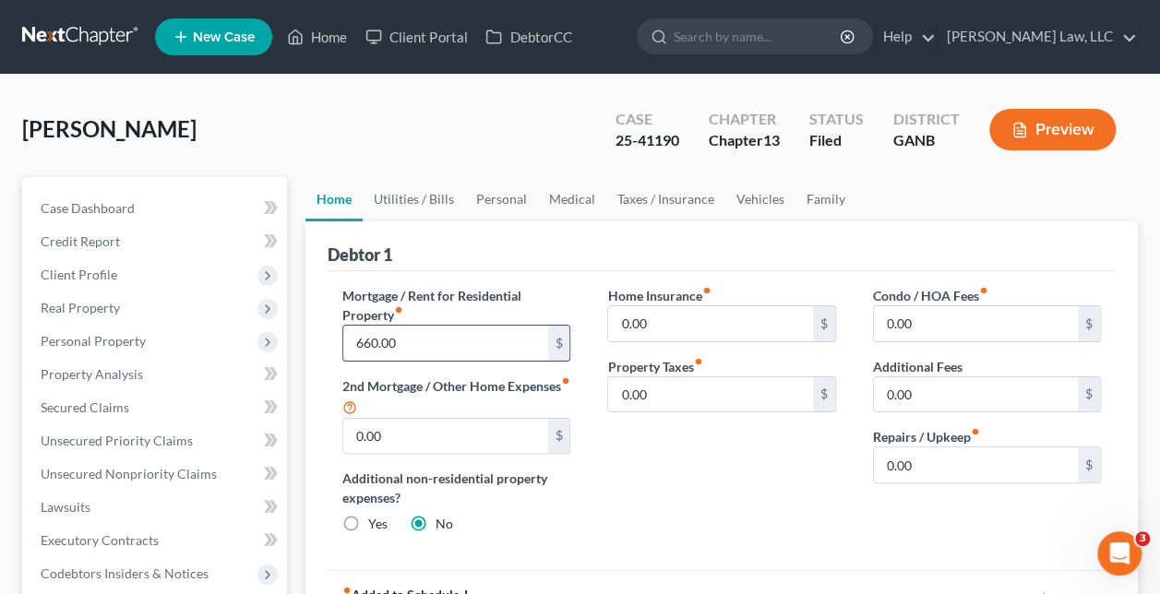
click at [476, 346] on input "660.00" at bounding box center [445, 343] width 204 height 35
type input "590"
click at [708, 459] on div "Home Insurance fiber_manual_record 0.00 $ Property Taxes fiber_manual_record 0.…" at bounding box center [721, 417] width 265 height 263
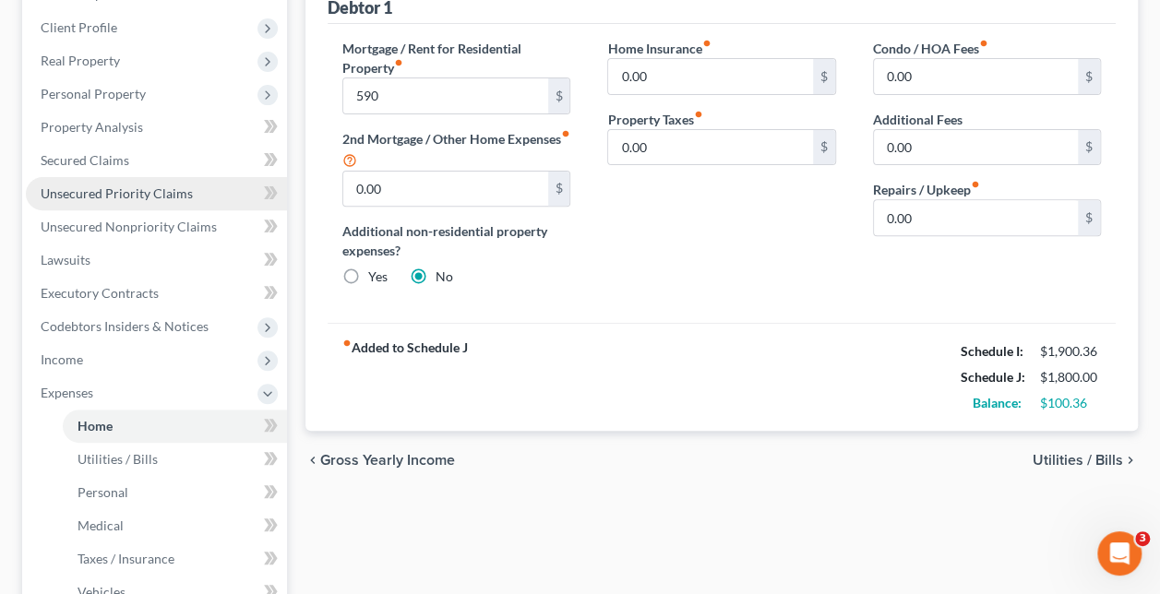
scroll to position [277, 0]
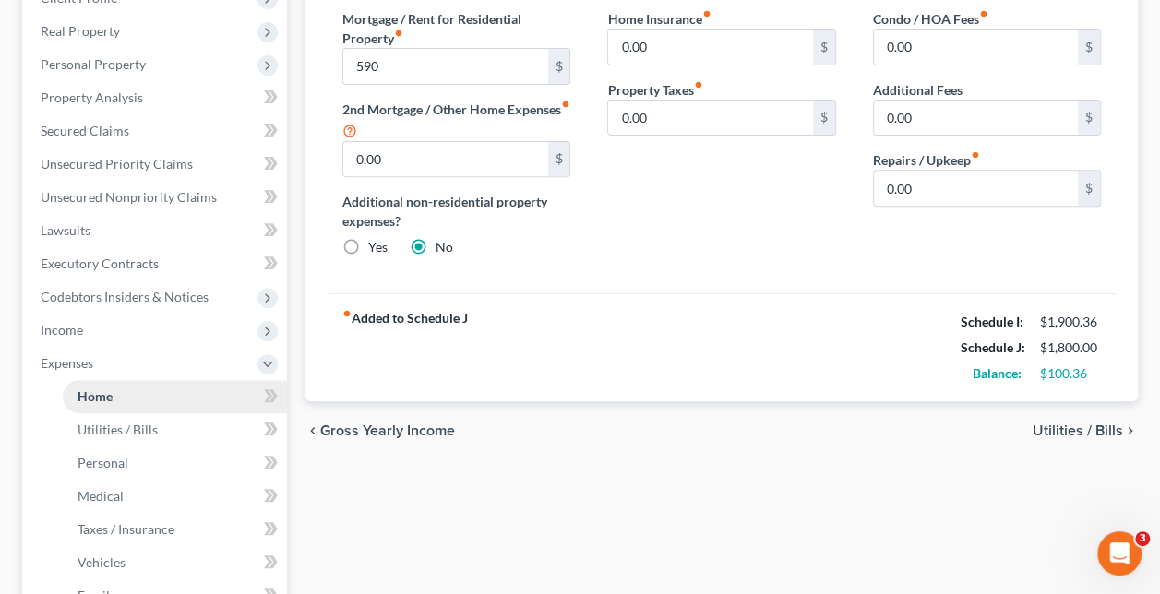
click at [140, 391] on link "Home" at bounding box center [175, 396] width 224 height 33
click at [271, 392] on icon at bounding box center [271, 396] width 14 height 23
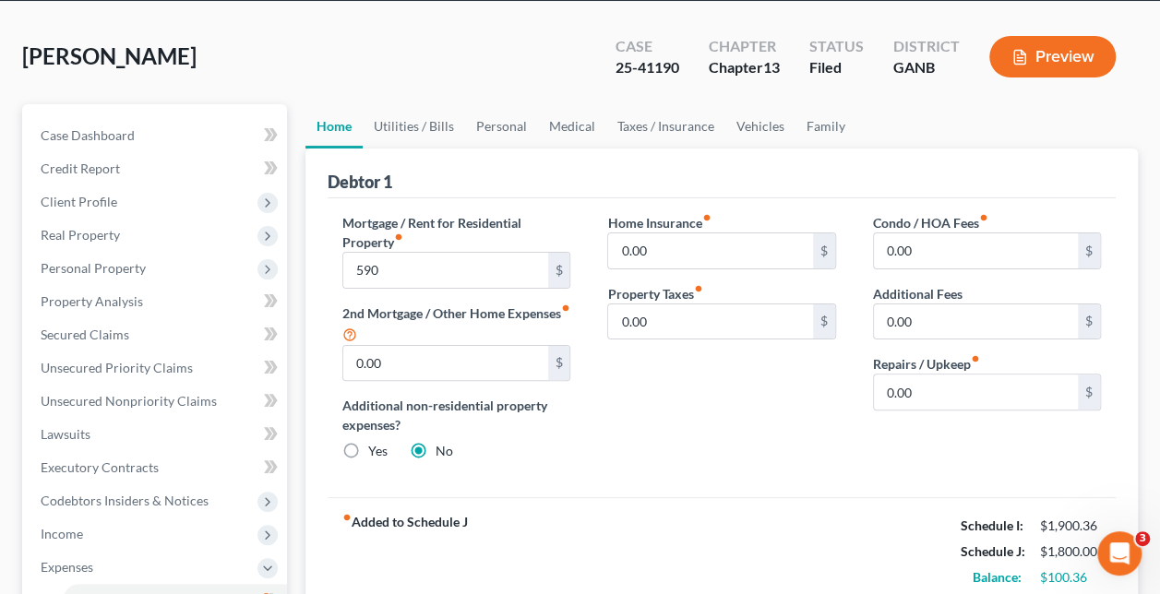
scroll to position [0, 0]
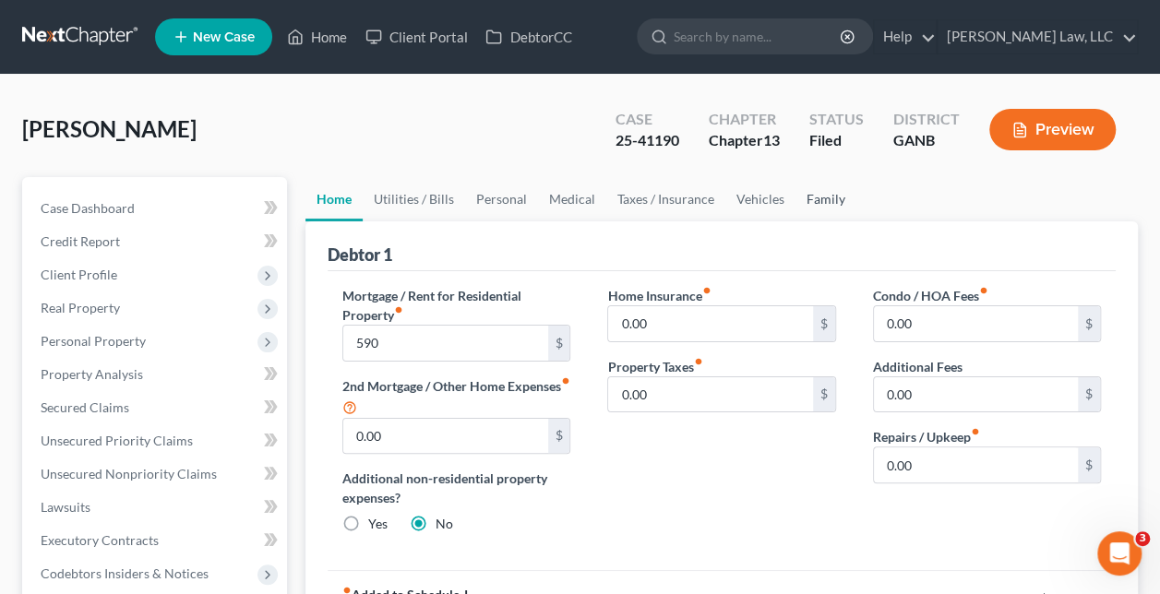
click at [822, 203] on link "Family" at bounding box center [826, 199] width 61 height 44
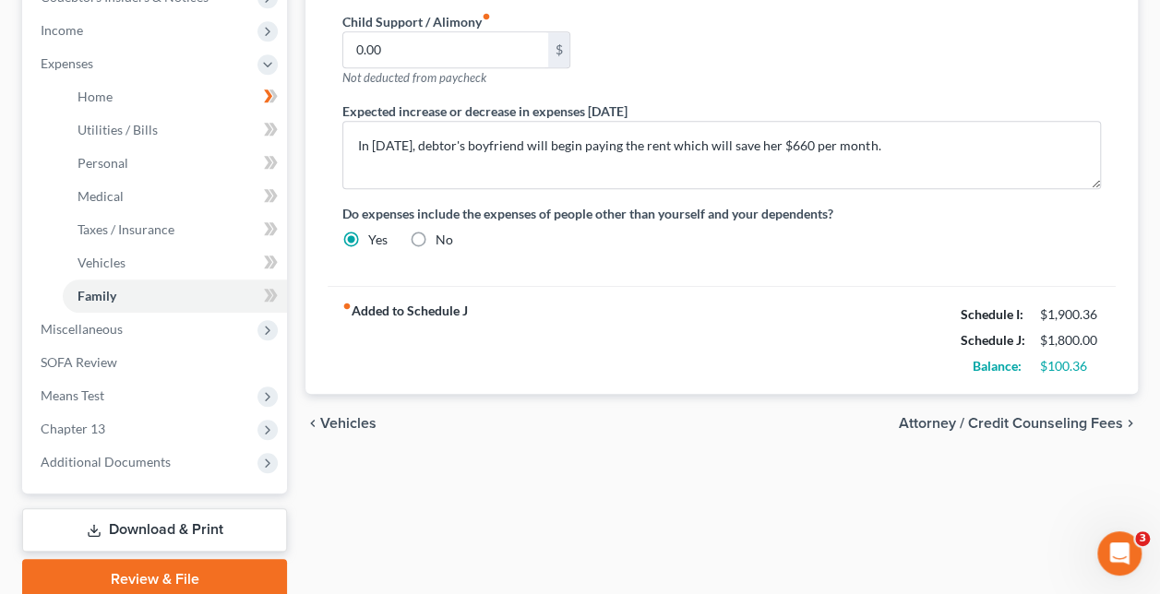
scroll to position [650, 0]
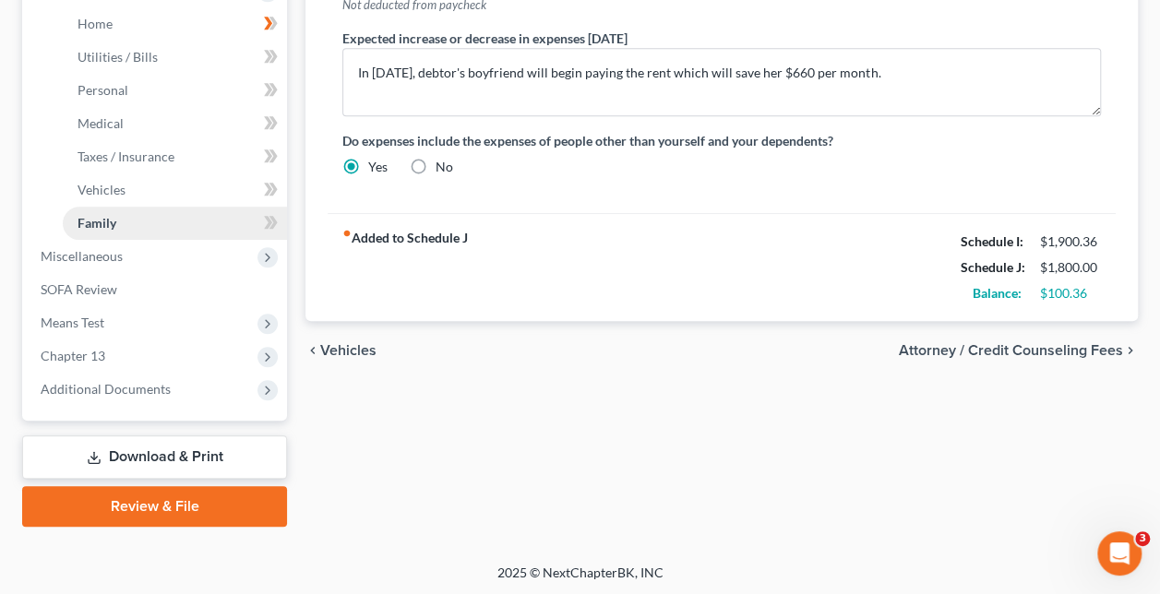
click at [146, 220] on link "Family" at bounding box center [175, 223] width 224 height 33
click at [1095, 343] on span "Attorney / Credit Counseling Fees" at bounding box center [1011, 350] width 224 height 15
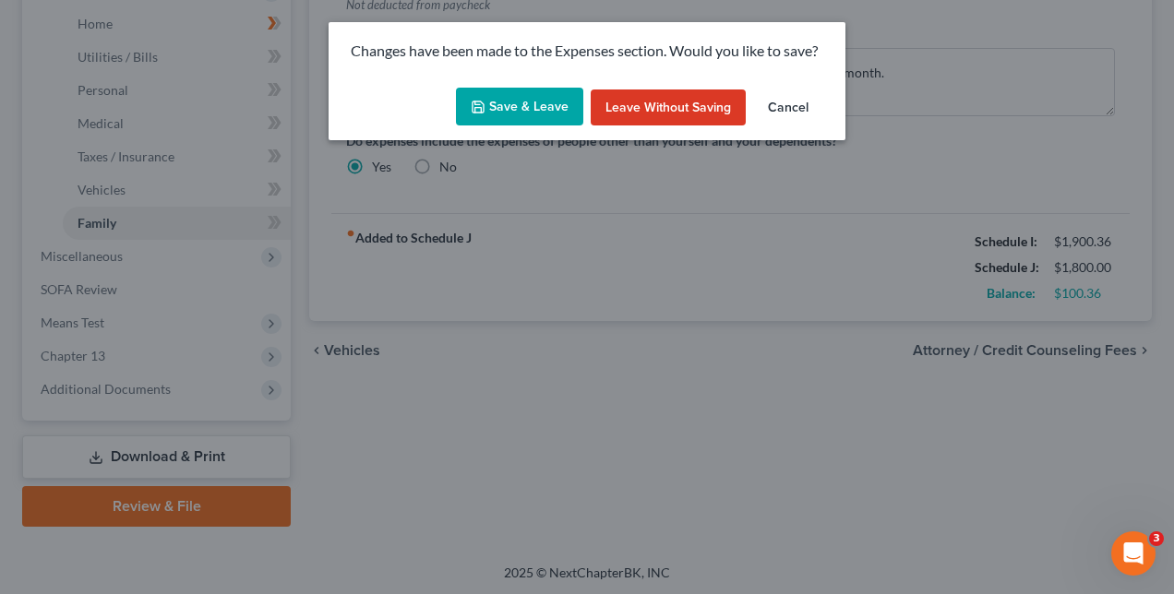
click at [526, 92] on button "Save & Leave" at bounding box center [519, 107] width 127 height 39
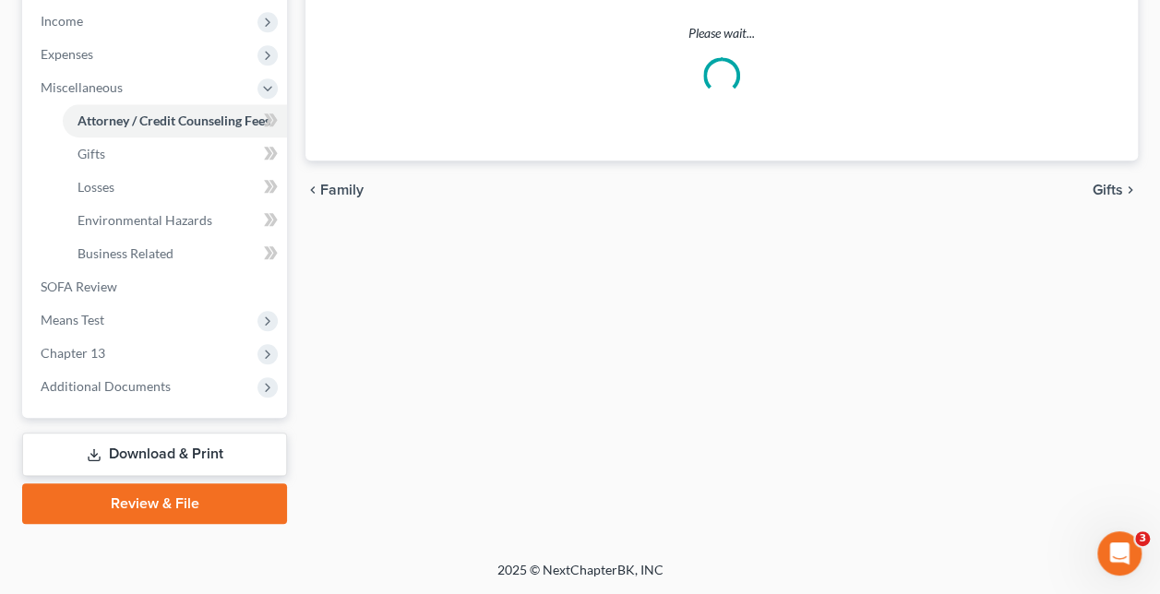
select select "0"
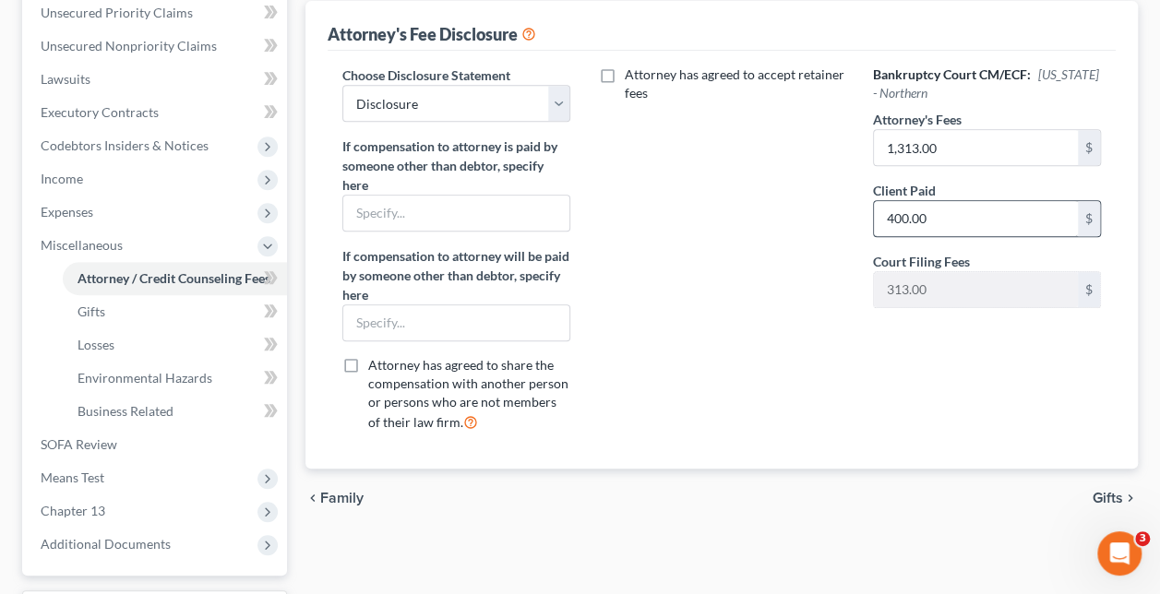
scroll to position [399, 0]
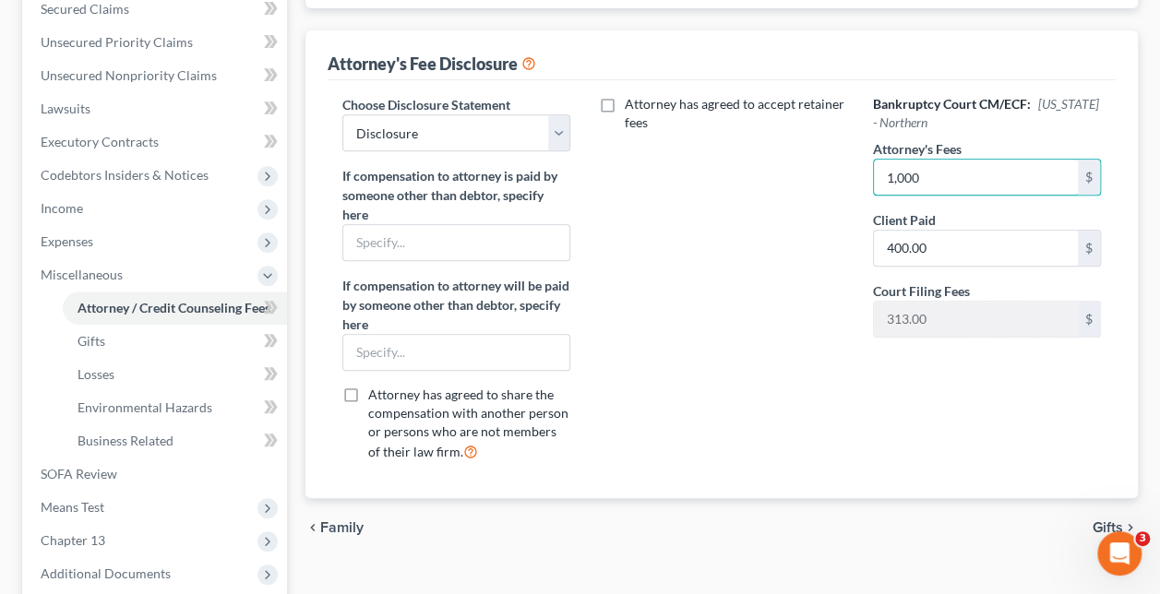
type input "1,000"
click at [835, 186] on div "Attorney has agreed to accept retainer fees" at bounding box center [721, 285] width 265 height 381
click at [818, 227] on div "Attorney has agreed to accept retainer fees" at bounding box center [721, 285] width 265 height 381
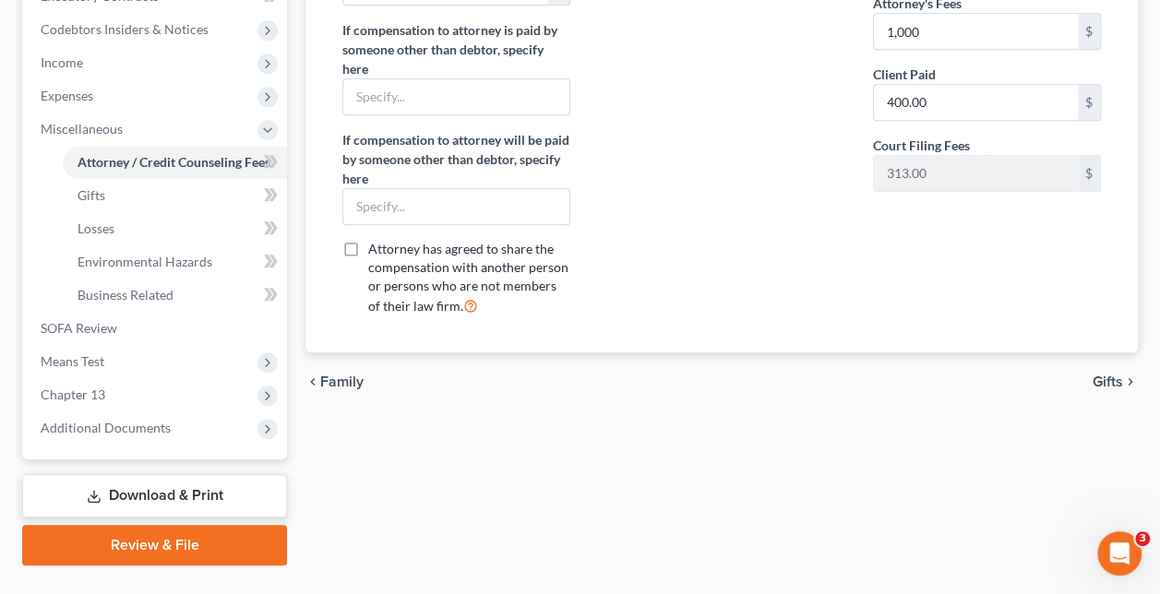
scroll to position [583, 0]
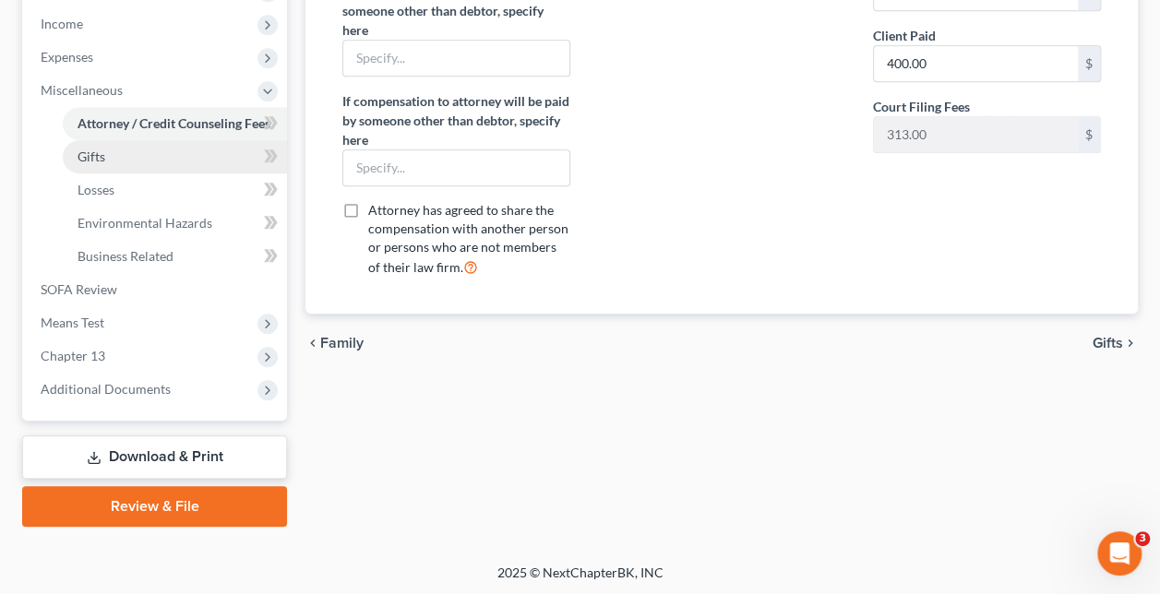
click at [202, 159] on link "Gifts" at bounding box center [175, 156] width 224 height 33
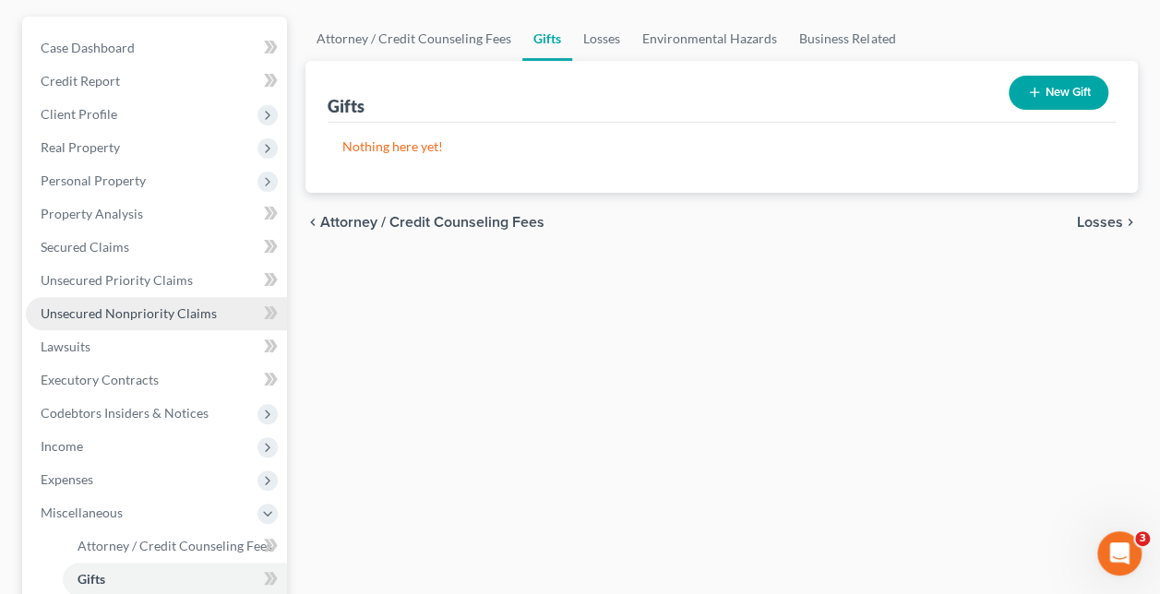
scroll to position [185, 0]
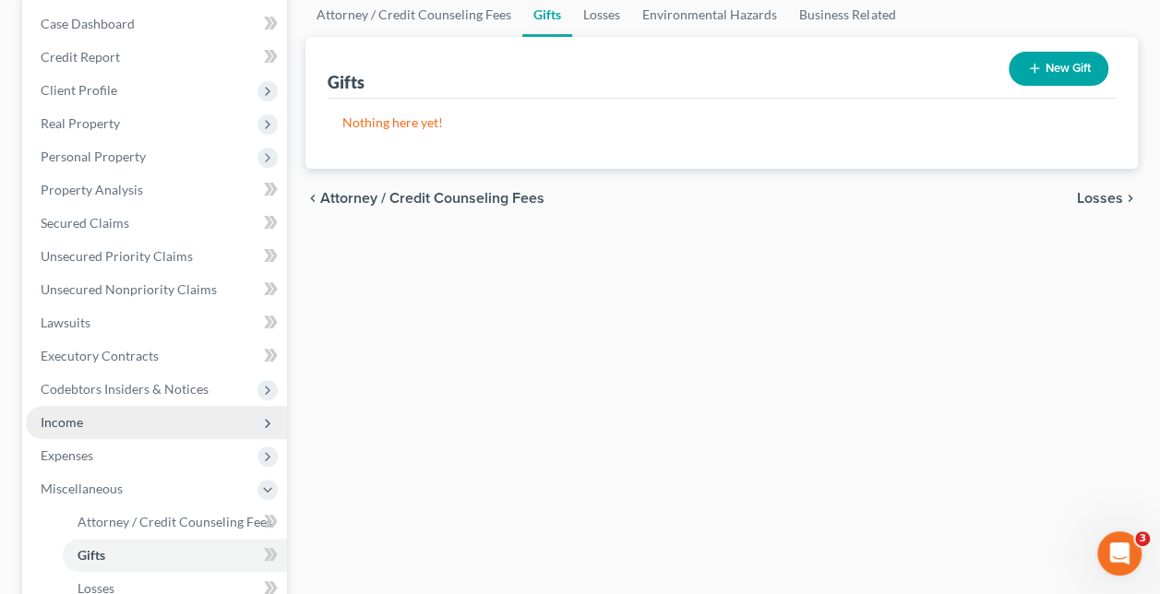
click at [138, 419] on span "Income" at bounding box center [156, 422] width 261 height 33
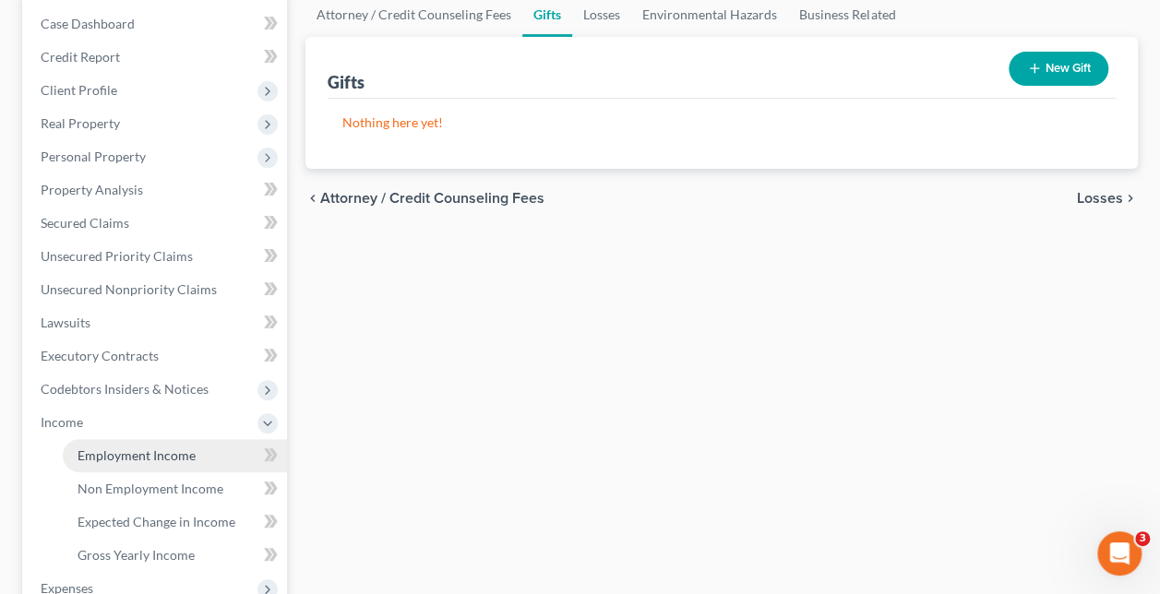
click at [151, 452] on span "Employment Income" at bounding box center [137, 456] width 118 height 16
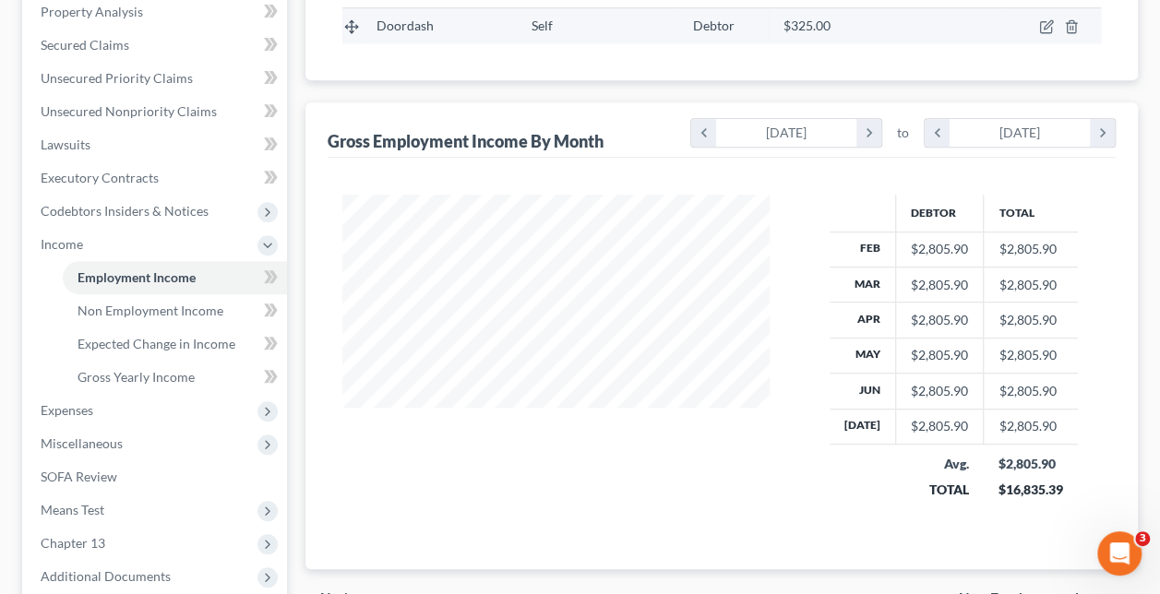
scroll to position [550, 0]
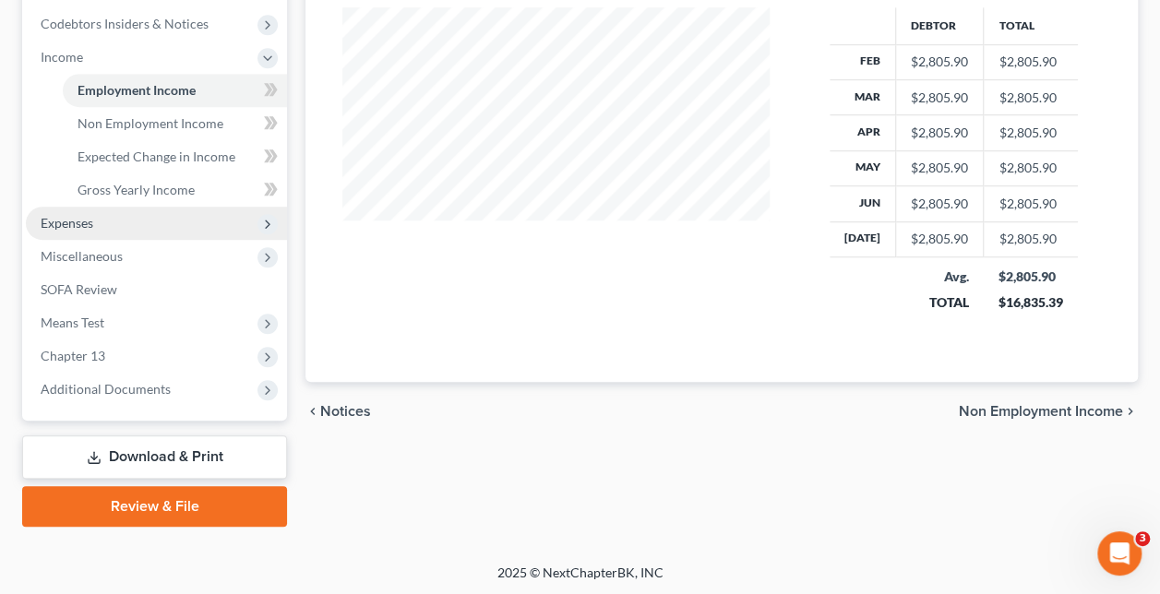
click at [155, 226] on span "Expenses" at bounding box center [156, 223] width 261 height 33
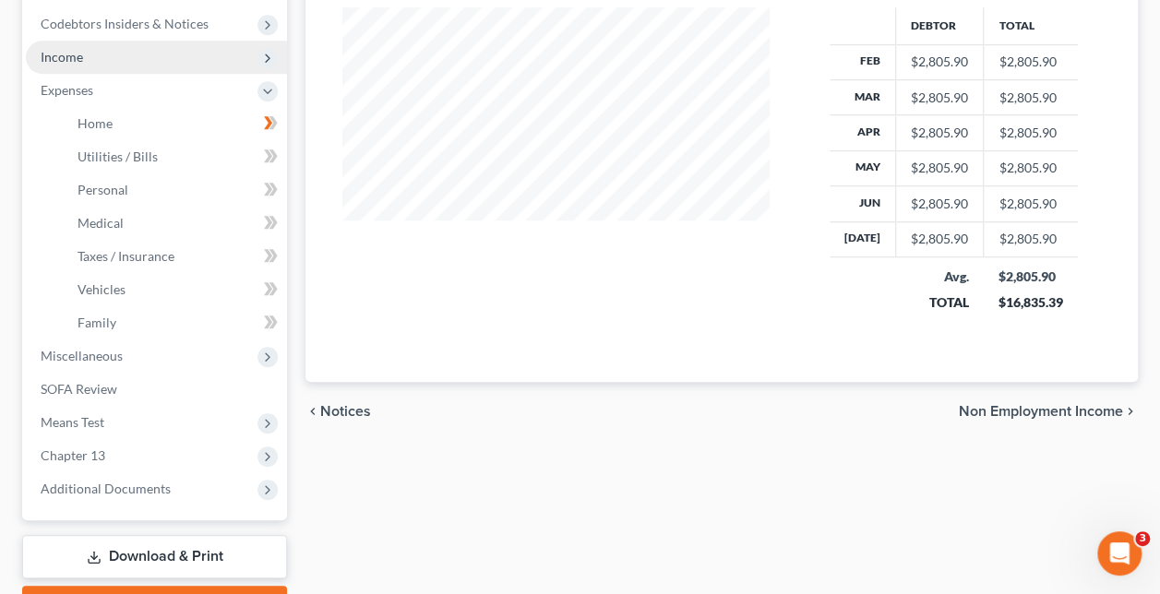
click at [142, 56] on span "Income" at bounding box center [156, 57] width 261 height 33
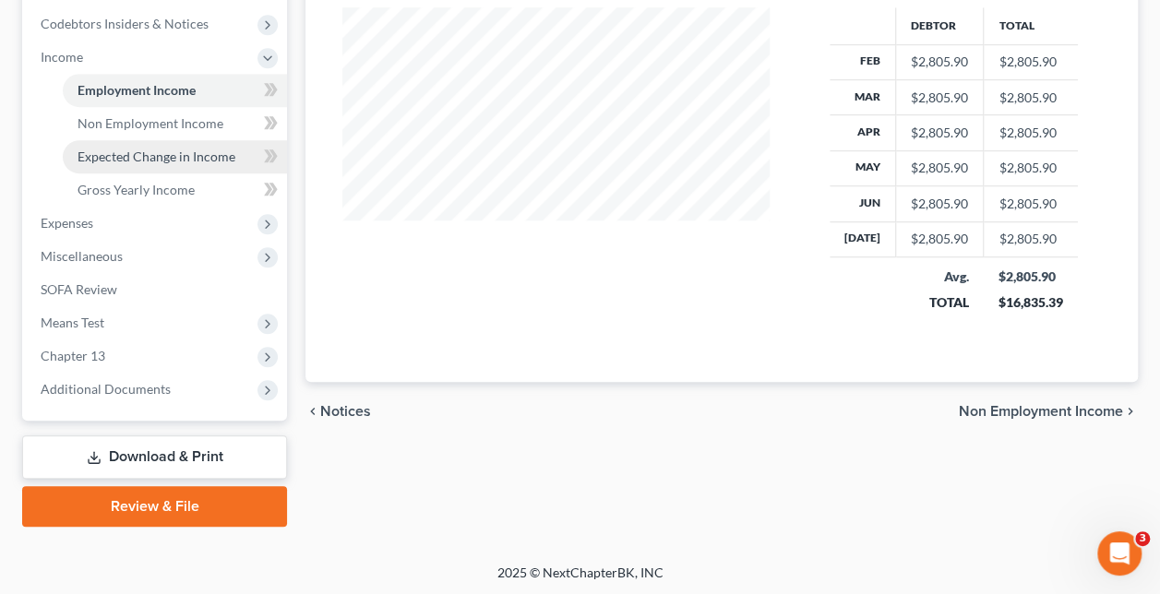
click at [149, 141] on link "Expected Change in Income" at bounding box center [175, 156] width 224 height 33
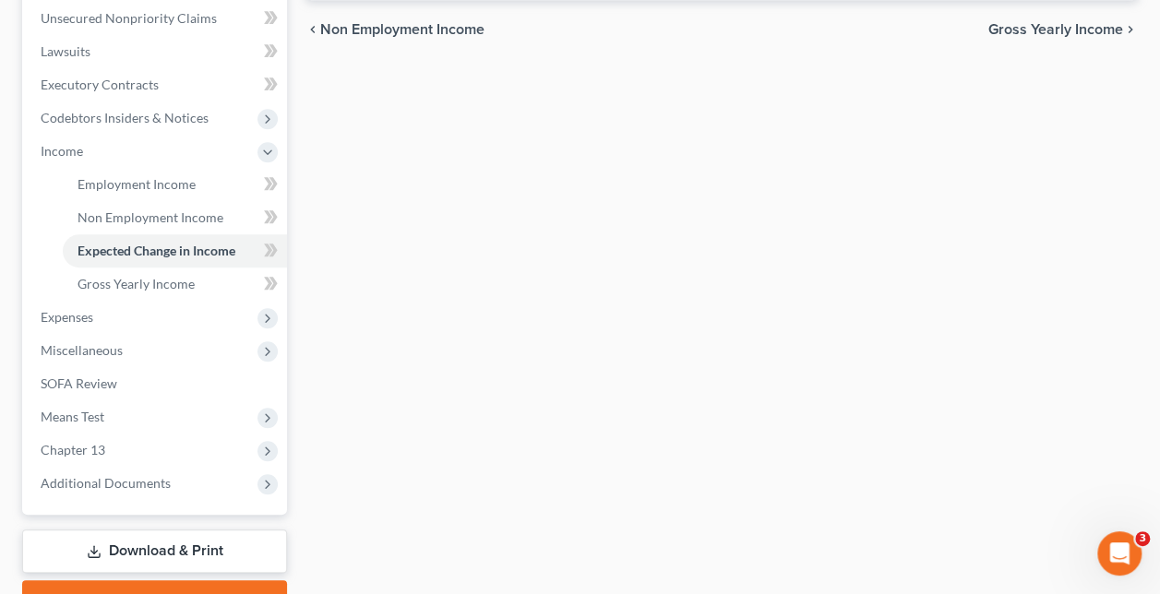
scroll to position [462, 0]
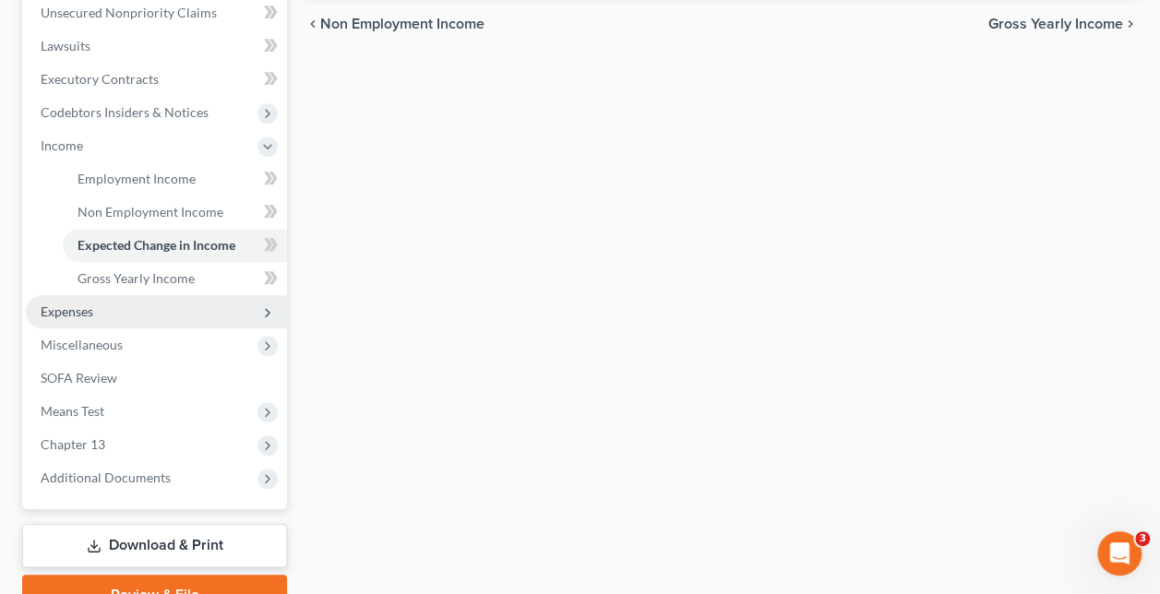
click at [218, 303] on span "Expenses" at bounding box center [156, 311] width 261 height 33
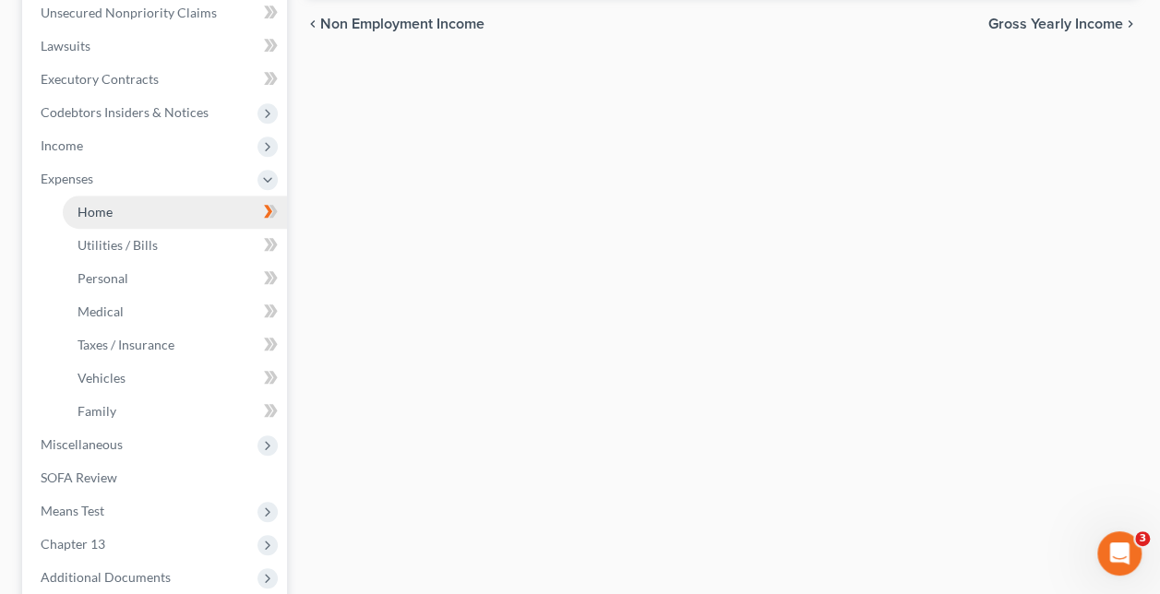
click at [213, 221] on link "Home" at bounding box center [175, 212] width 224 height 33
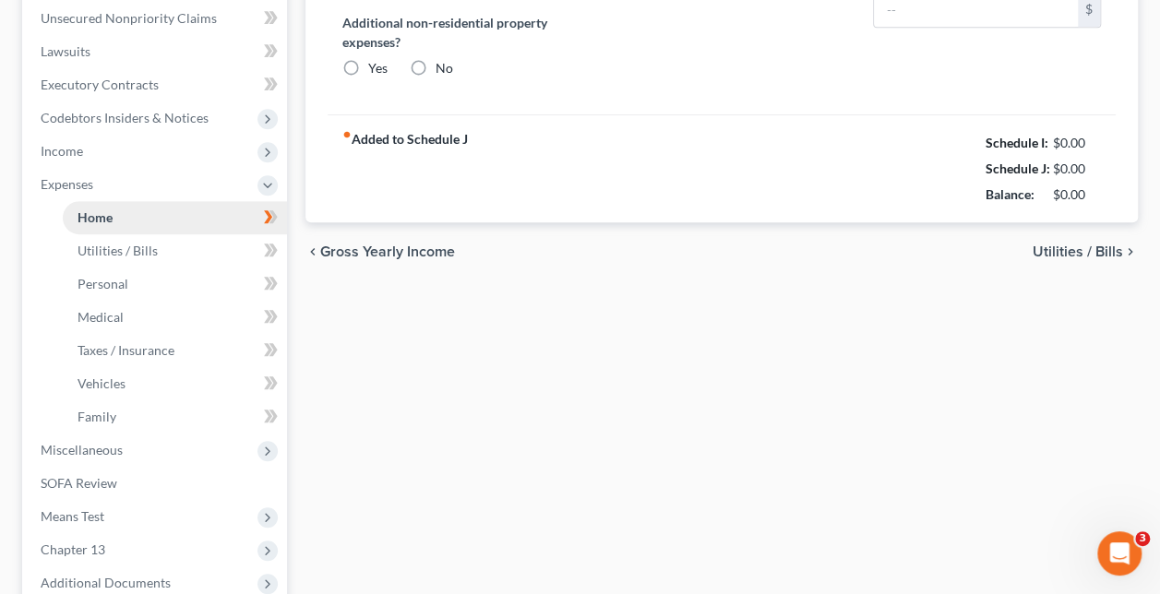
type input "590.00"
type input "0.00"
radio input "true"
type input "0.00"
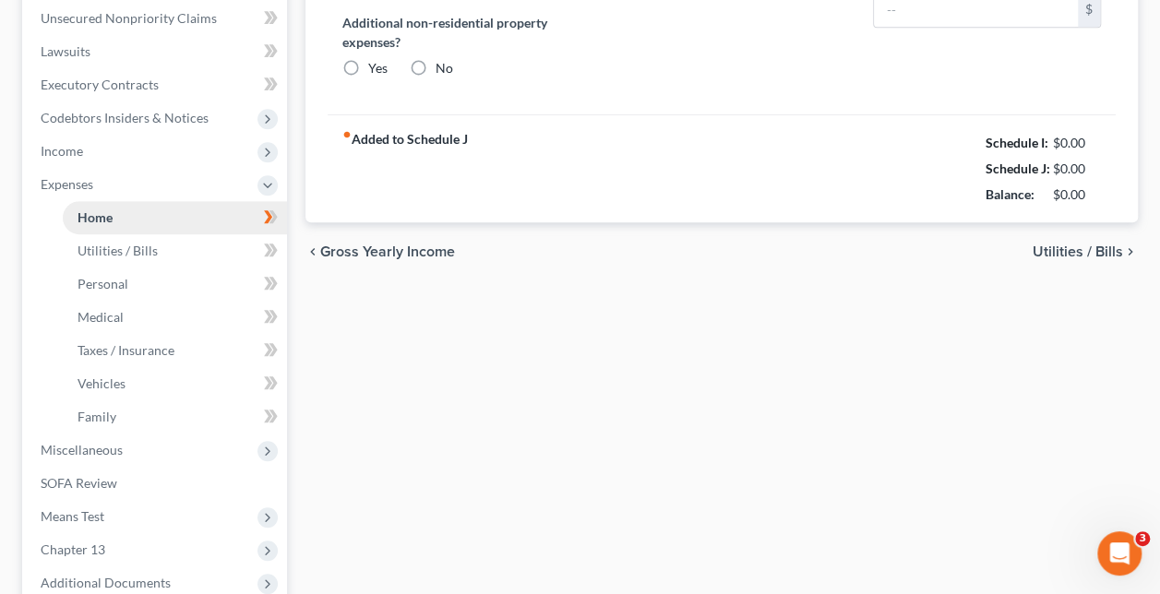
type input "0.00"
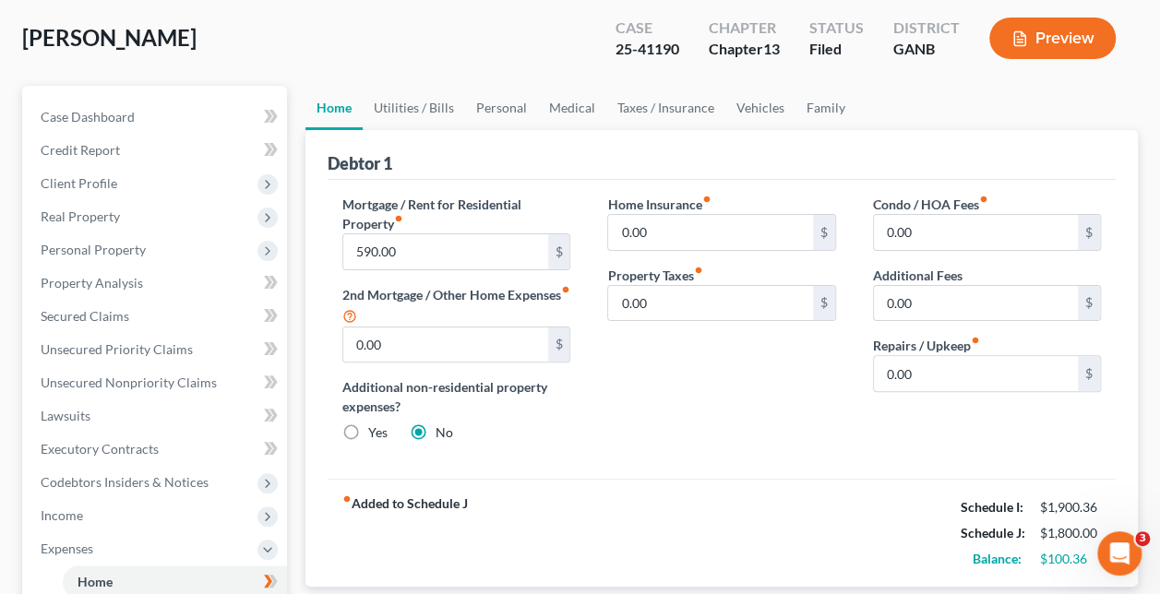
scroll to position [281, 0]
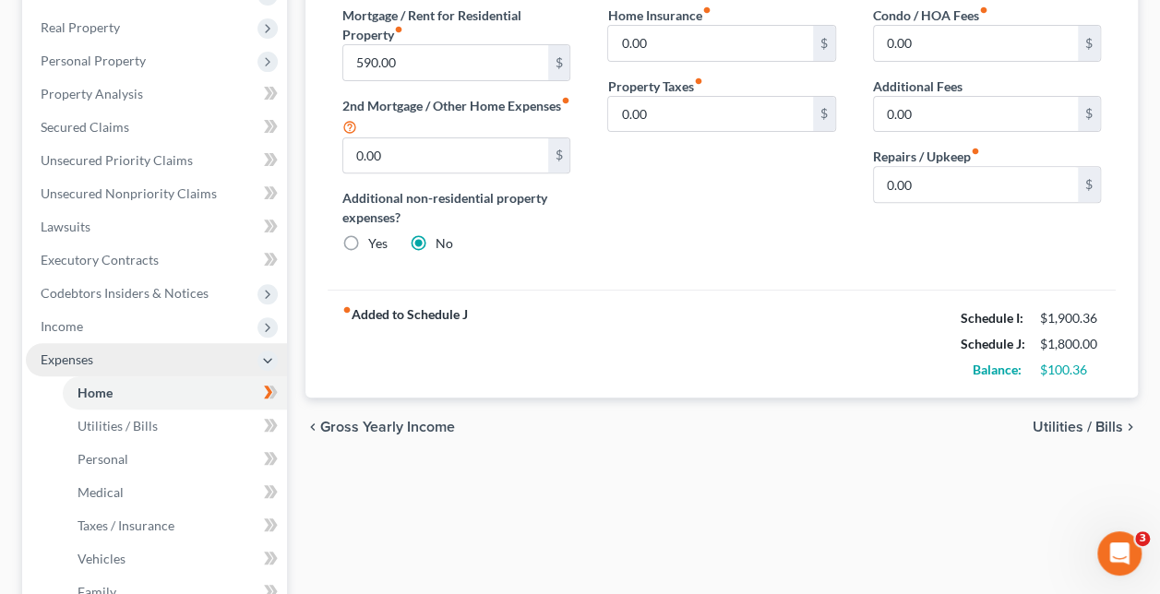
click at [85, 360] on span "Expenses" at bounding box center [67, 360] width 53 height 16
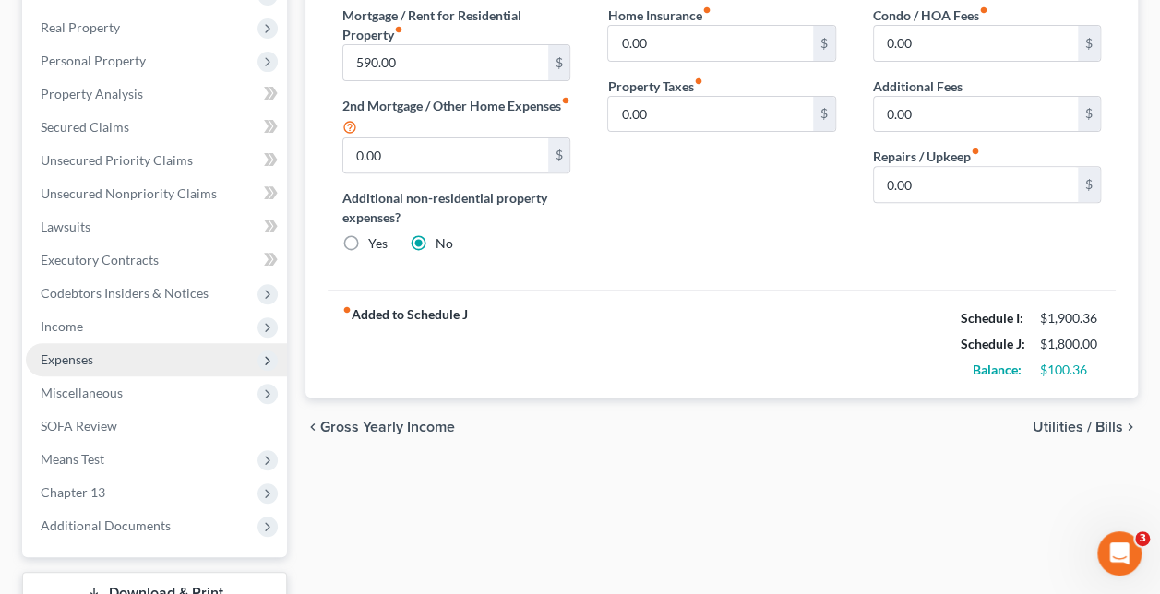
click at [85, 360] on span "Expenses" at bounding box center [67, 360] width 53 height 16
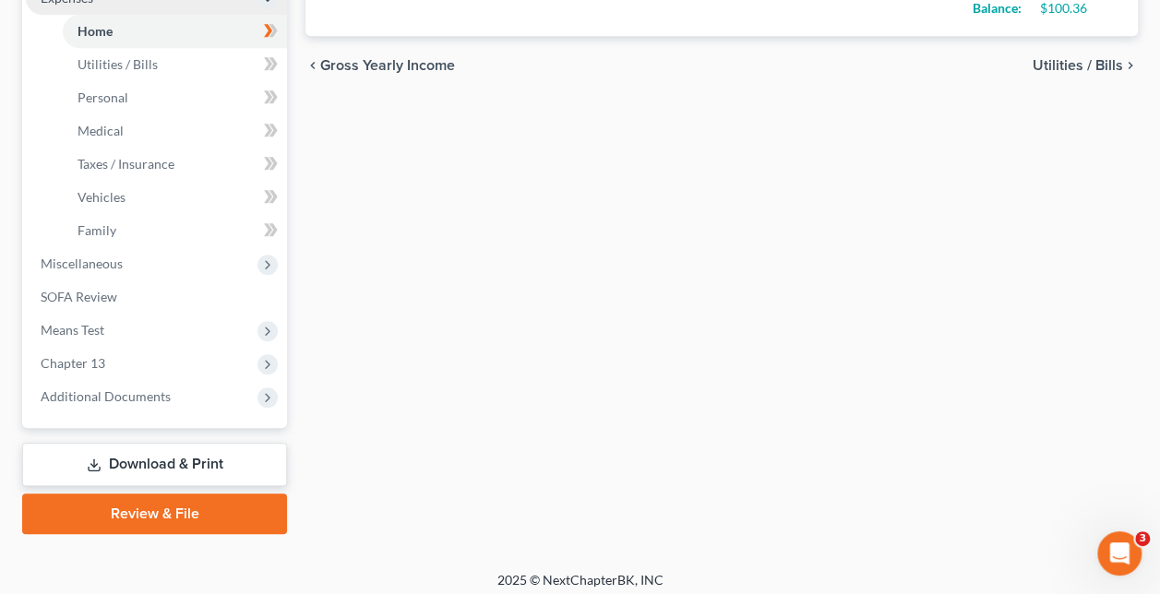
scroll to position [650, 0]
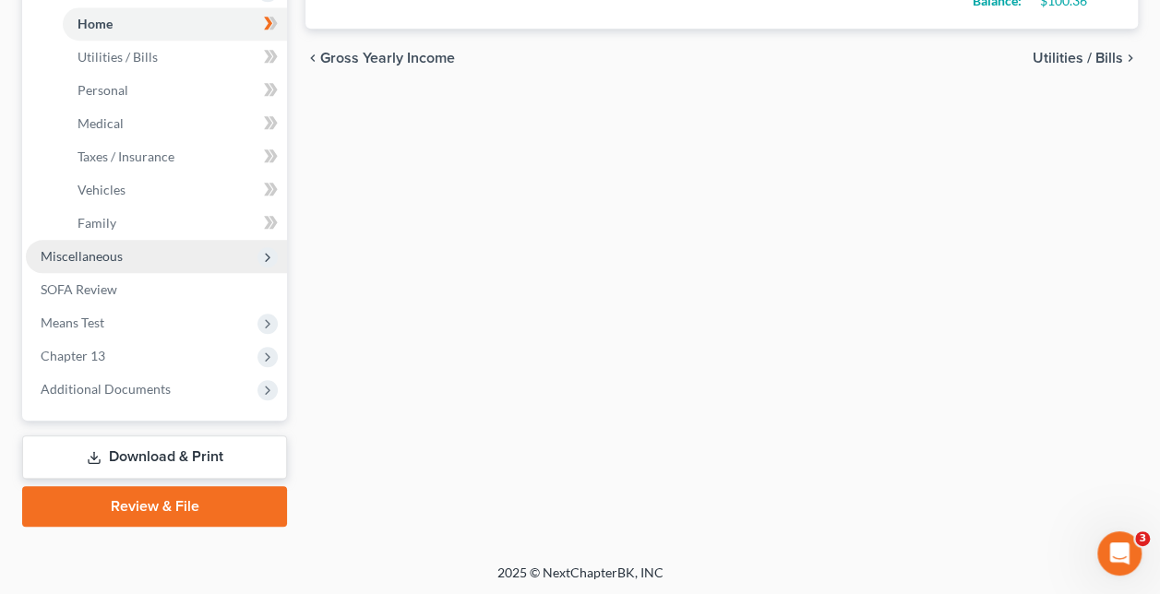
click at [102, 257] on span "Miscellaneous" at bounding box center [82, 256] width 82 height 16
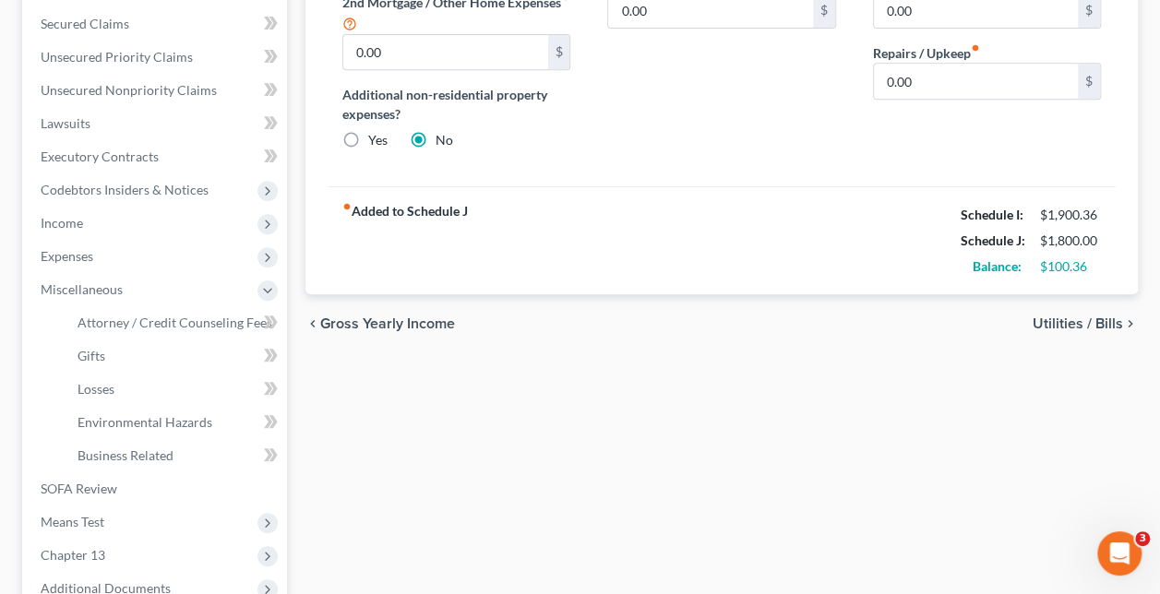
scroll to position [583, 0]
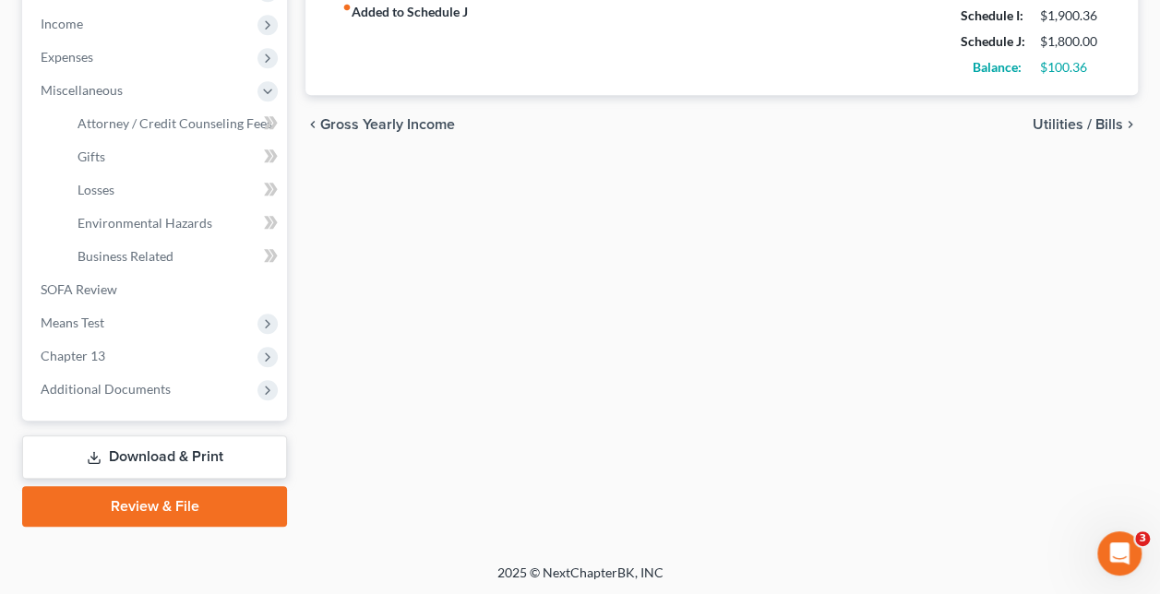
click at [210, 450] on link "Download & Print" at bounding box center [154, 457] width 265 height 43
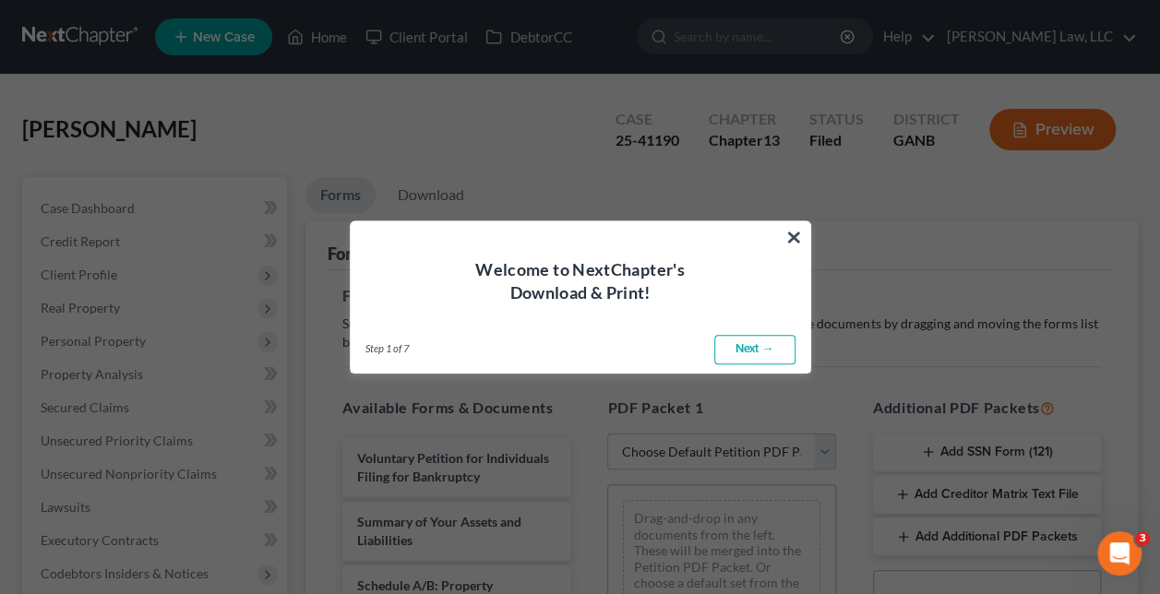
click at [775, 355] on link "Next →" at bounding box center [754, 350] width 81 height 30
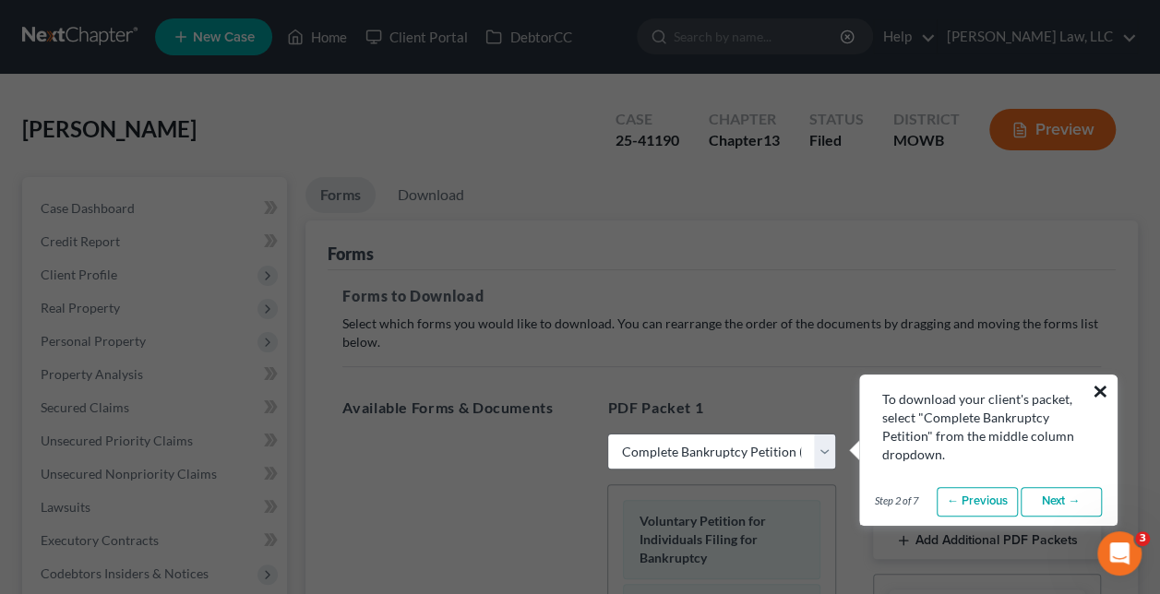
click at [1102, 384] on button "×" at bounding box center [1101, 392] width 18 height 30
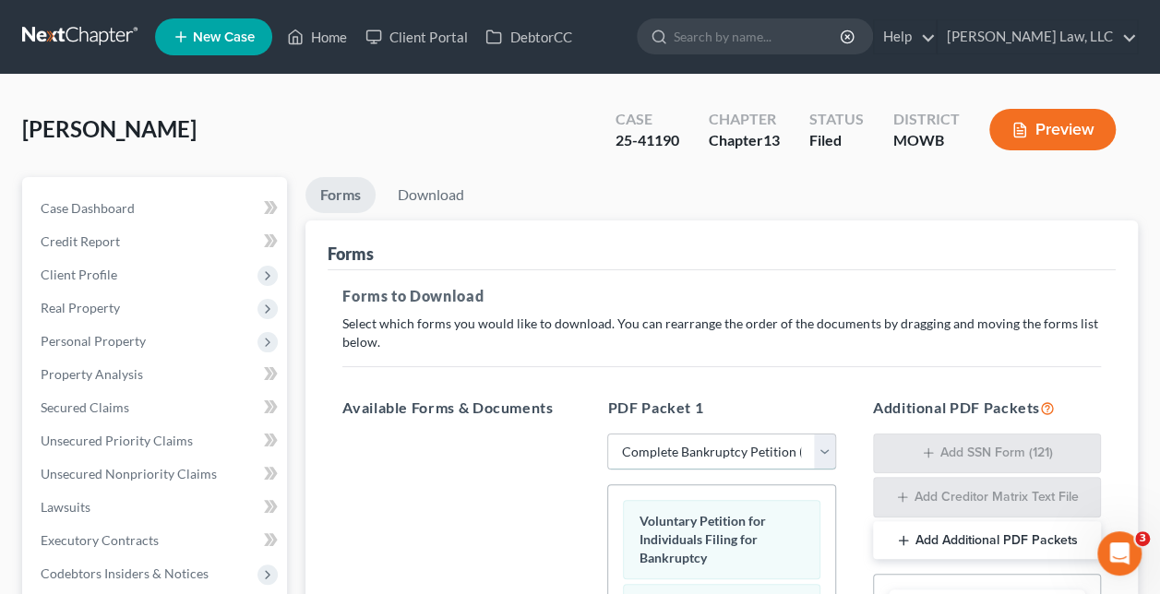
click at [824, 452] on select "Choose Default Petition PDF Packet Complete Bankruptcy Petition (all forms and …" at bounding box center [721, 452] width 228 height 37
select select "4"
click at [607, 434] on select "Choose Default Petition PDF Packet Complete Bankruptcy Petition (all forms and …" at bounding box center [721, 452] width 228 height 37
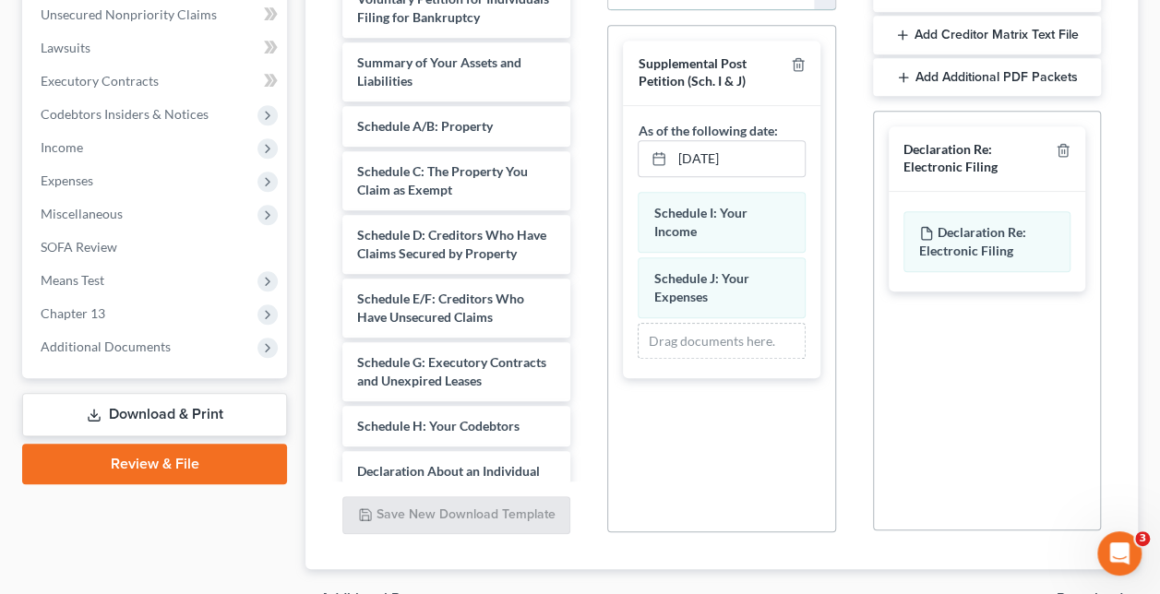
scroll to position [462, 0]
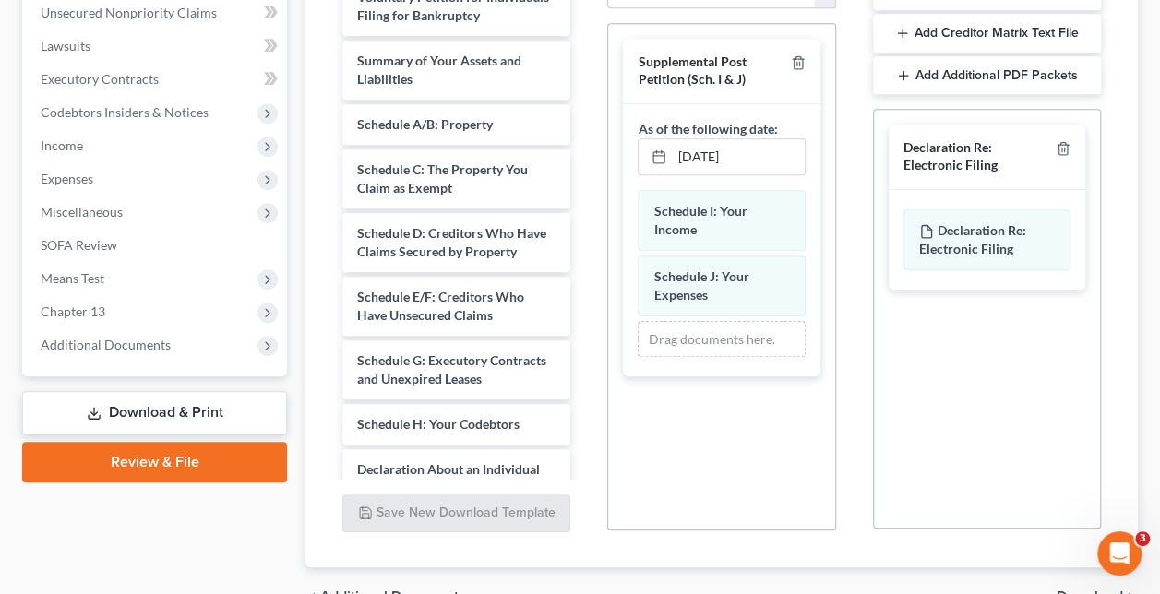
click at [986, 148] on div "Declaration Re: Electronic Filing" at bounding box center [976, 156] width 145 height 34
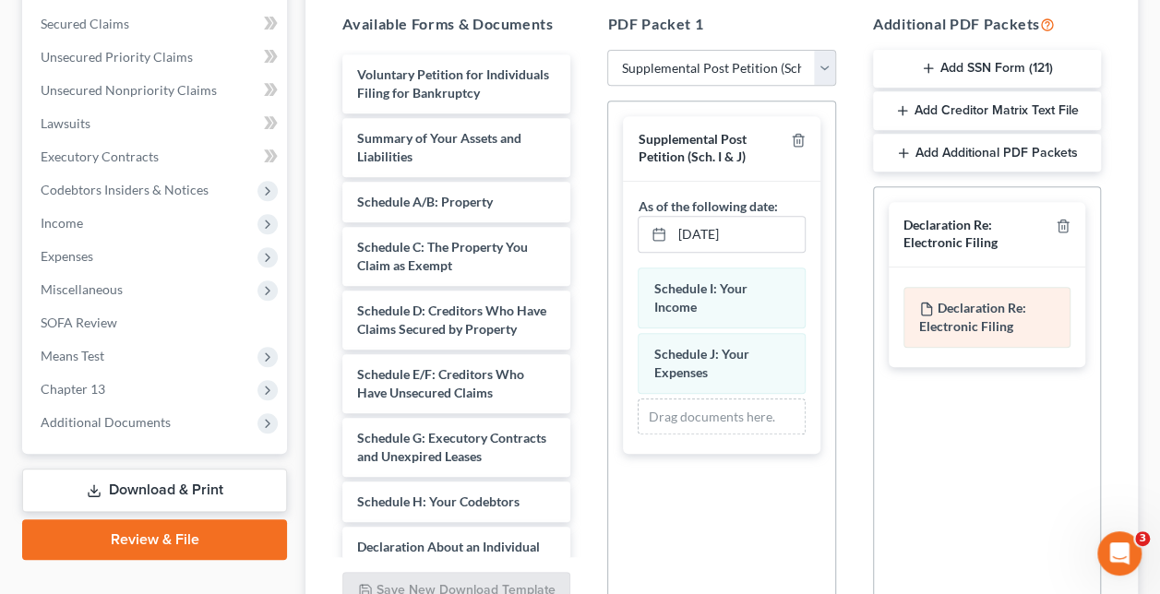
scroll to position [277, 0]
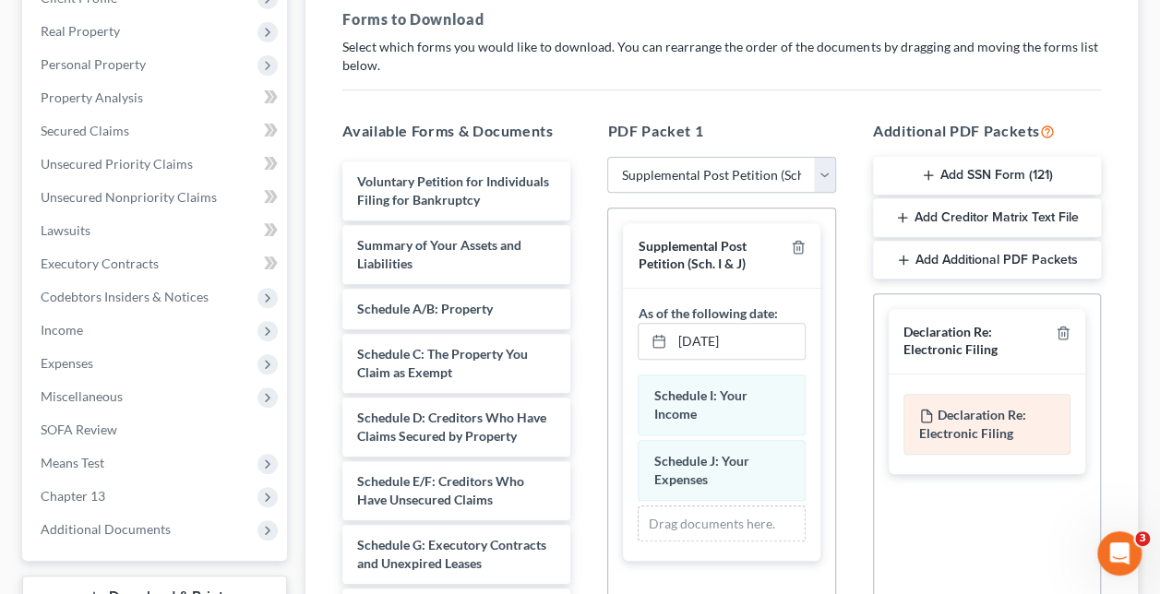
click at [985, 421] on div "Declaration Re: Electronic Filing of Petition, Lists, Schedules and Statements …" at bounding box center [987, 424] width 167 height 61
drag, startPoint x: 978, startPoint y: 372, endPoint x: 899, endPoint y: 400, distance: 84.1
drag, startPoint x: 899, startPoint y: 400, endPoint x: 972, endPoint y: 428, distance: 78.3
click at [972, 428] on span "Declaration Re: Electronic Filing" at bounding box center [972, 424] width 107 height 34
drag, startPoint x: 972, startPoint y: 428, endPoint x: 921, endPoint y: 428, distance: 50.8
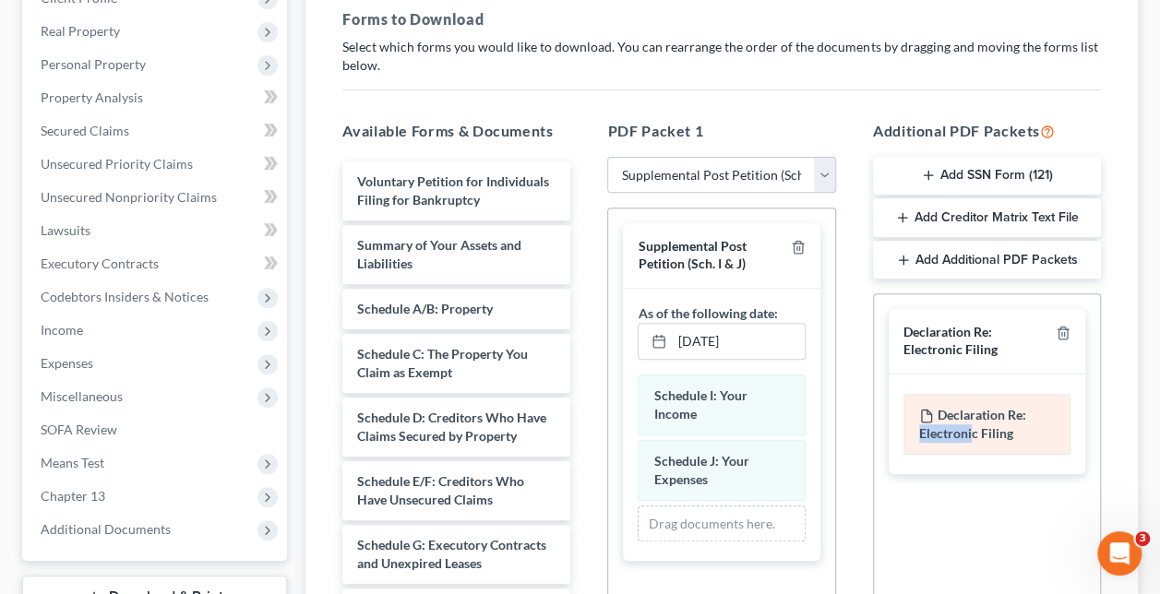
click at [921, 428] on span "Declaration Re: Electronic Filing" at bounding box center [972, 424] width 107 height 34
drag, startPoint x: 920, startPoint y: 428, endPoint x: 897, endPoint y: 314, distance: 116.8
click at [897, 314] on div "Declaration Re: Electronic Filing" at bounding box center [987, 341] width 197 height 65
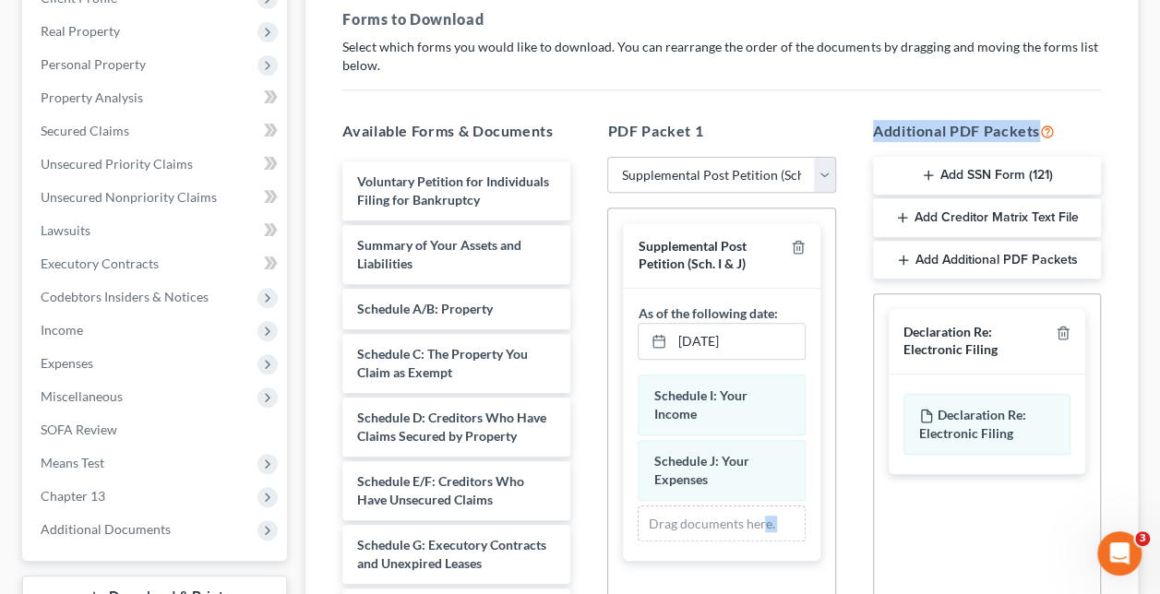
drag, startPoint x: 897, startPoint y: 314, endPoint x: 764, endPoint y: 521, distance: 245.8
click at [765, 521] on div "Available Forms & Documents Voluntary Petition for Individuals Filing for Bankr…" at bounding box center [722, 418] width 796 height 626
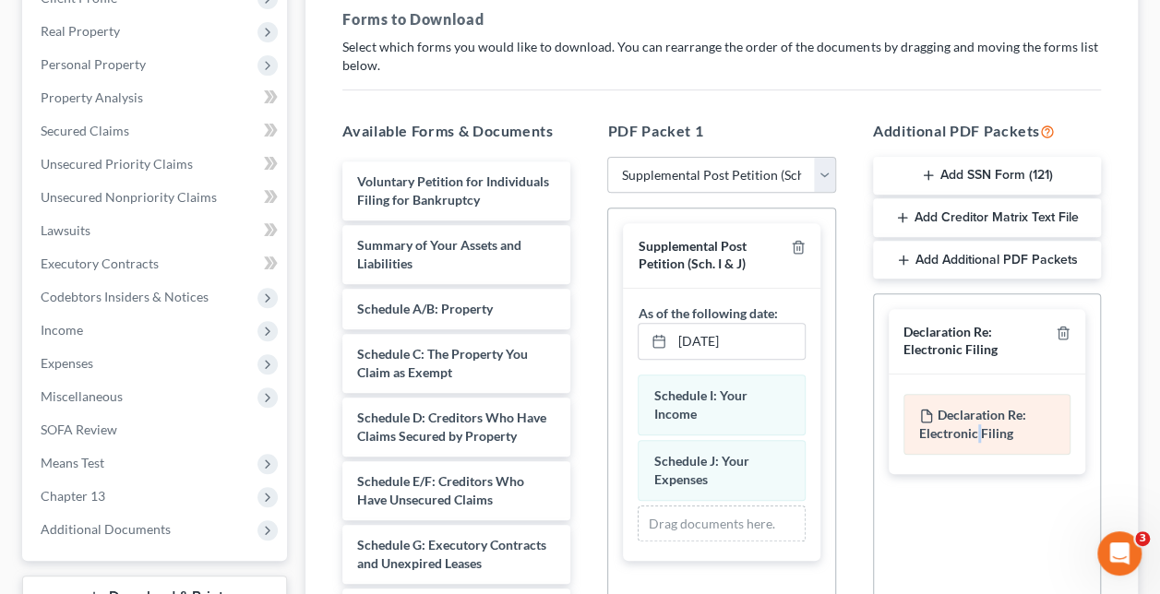
drag, startPoint x: 764, startPoint y: 521, endPoint x: 978, endPoint y: 423, distance: 235.5
click at [978, 423] on div "Declaration Re: Electronic Filing of Petition, Lists, Schedules and Statements …" at bounding box center [987, 424] width 167 height 61
click at [978, 423] on span "Declaration Re: Electronic Filing" at bounding box center [972, 424] width 107 height 34
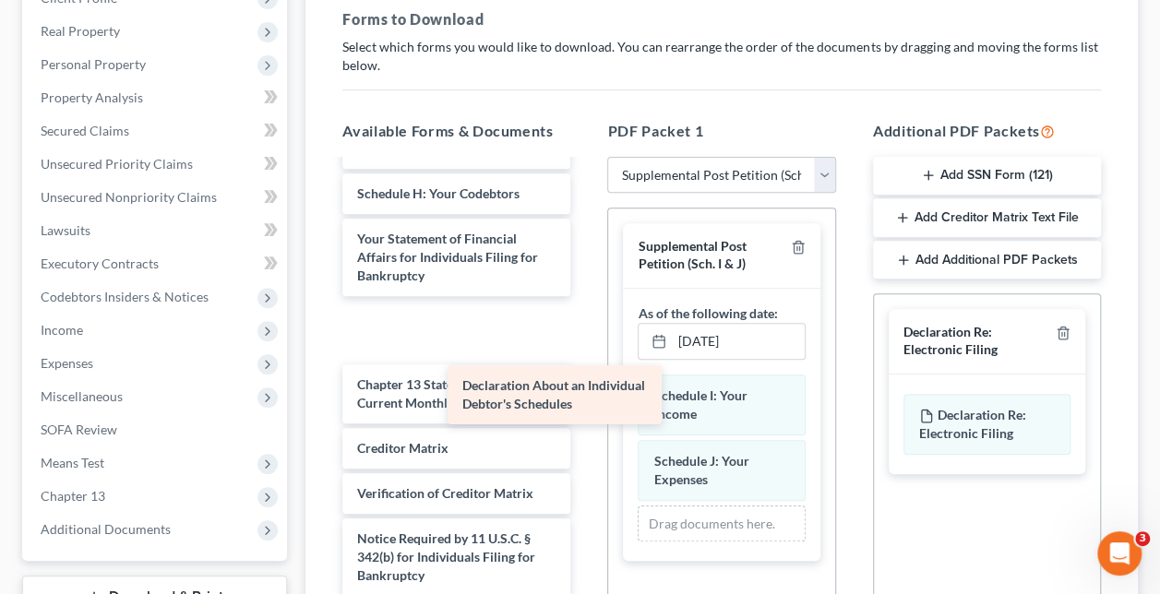
scroll to position [407, 0]
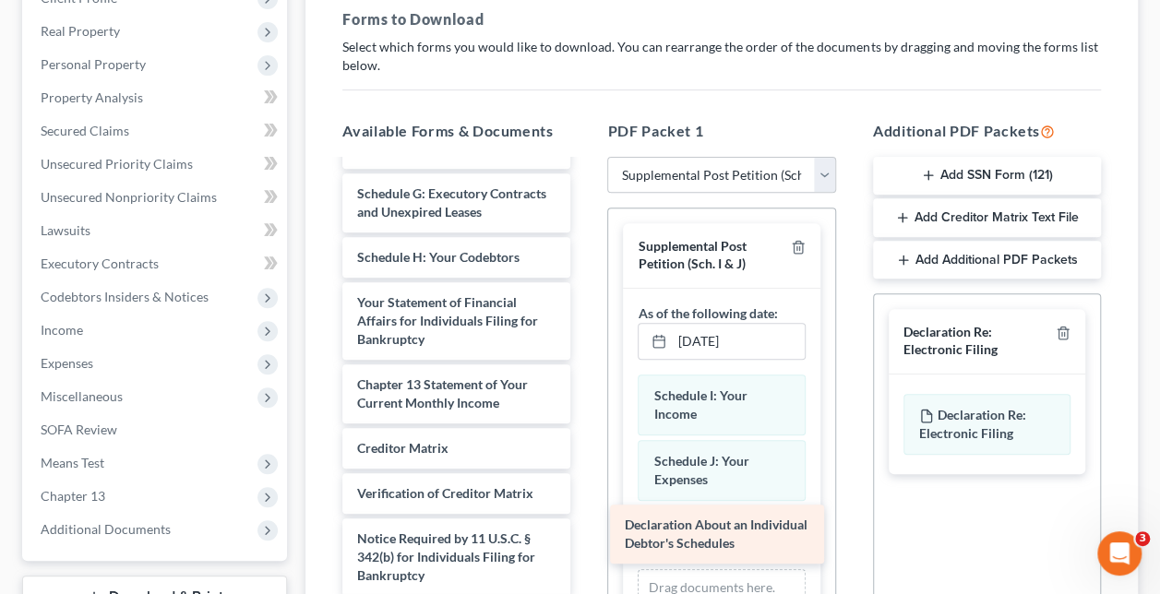
drag, startPoint x: 460, startPoint y: 305, endPoint x: 727, endPoint y: 541, distance: 357.1
click at [585, 541] on div "Declaration About an Individual Debtor's Schedules Voluntary Petition for Indiv…" at bounding box center [457, 235] width 258 height 850
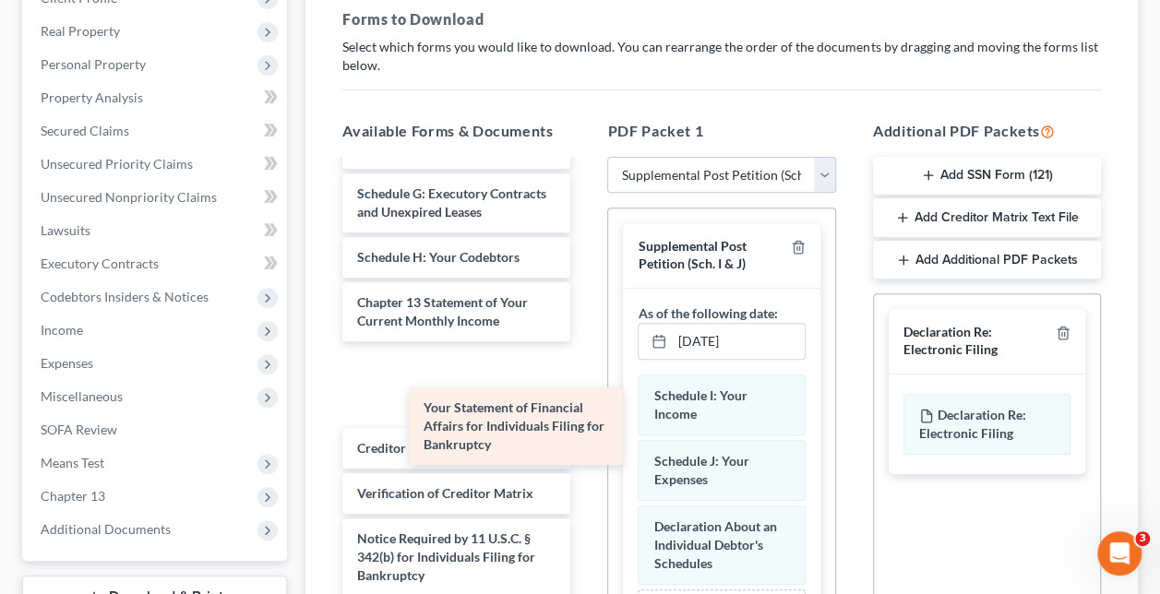
scroll to position [325, 0]
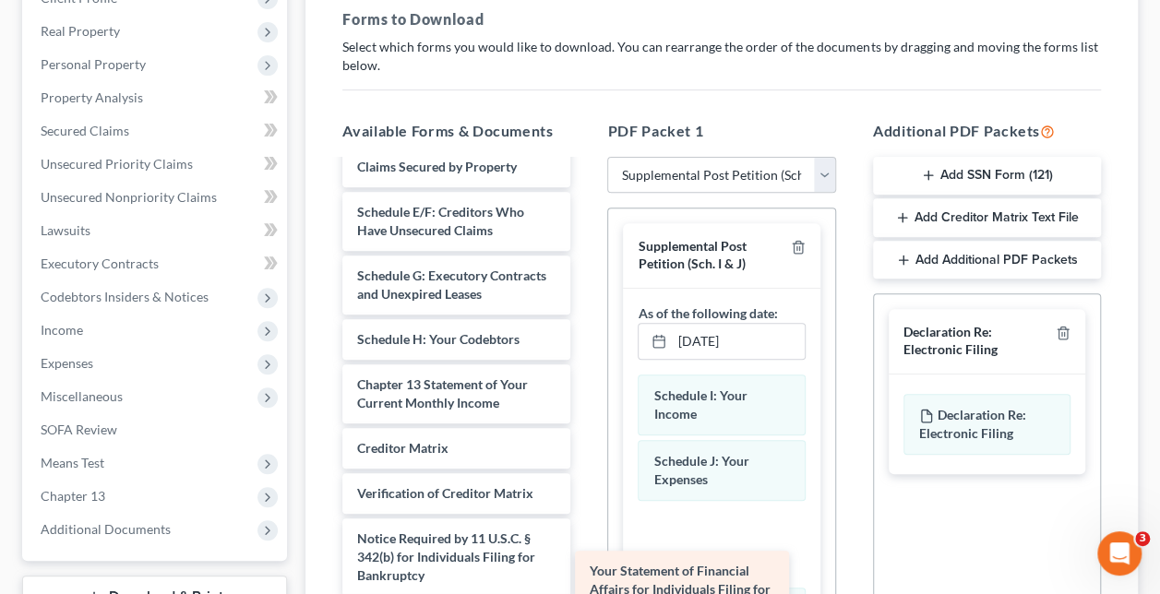
drag, startPoint x: 510, startPoint y: 319, endPoint x: 743, endPoint y: 590, distance: 356.7
click at [585, 590] on div "Your Statement of Financial Affairs for Individuals Filing for Bankruptcy Volun…" at bounding box center [457, 276] width 258 height 768
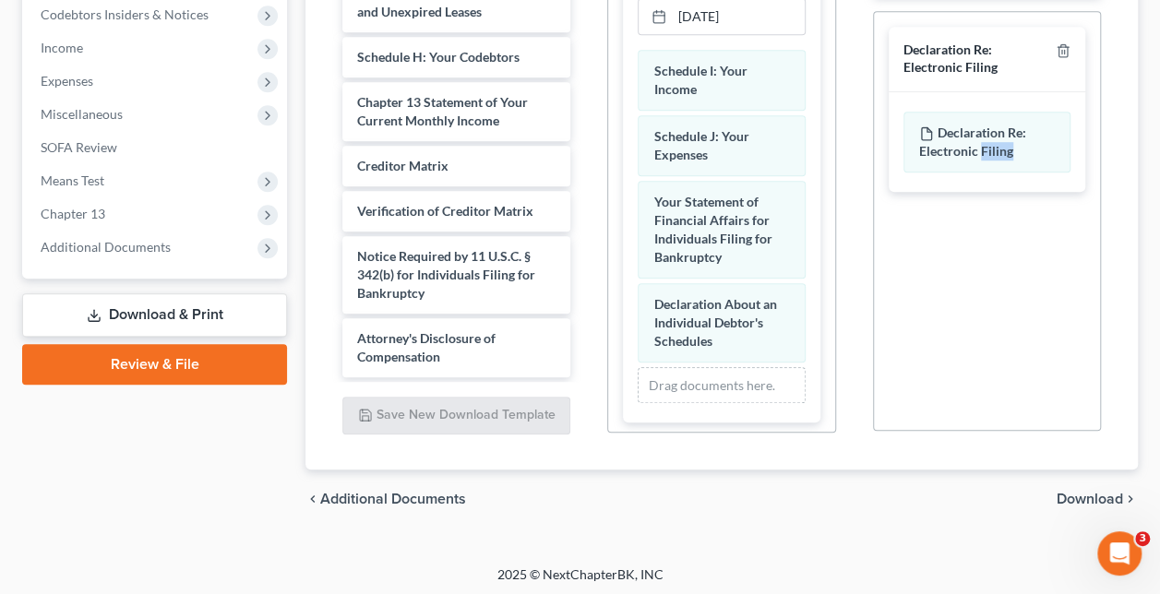
scroll to position [562, 0]
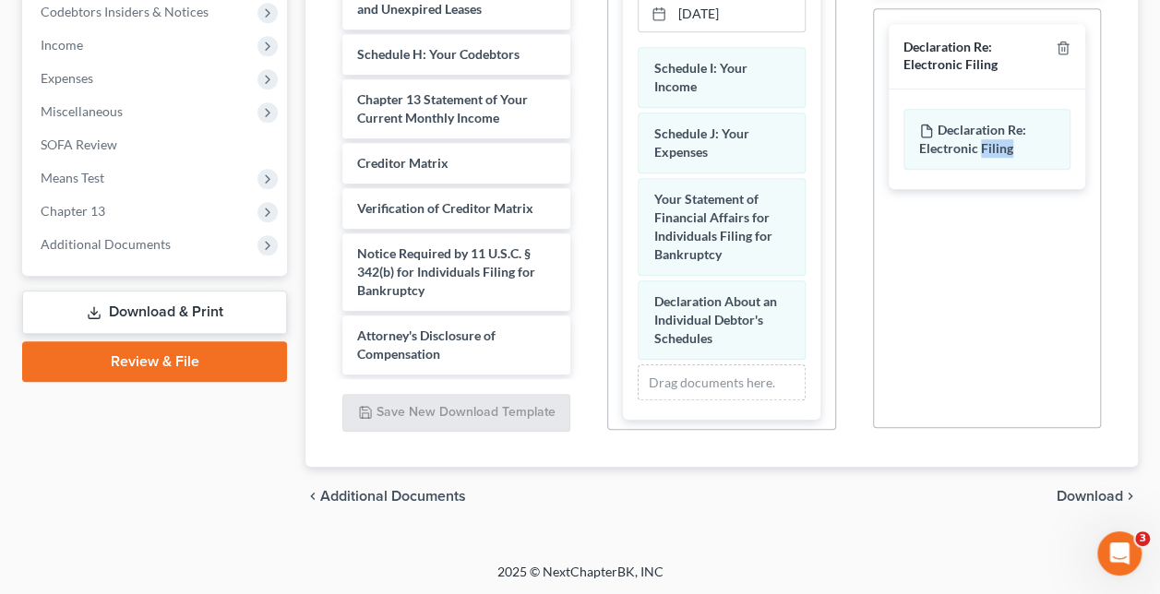
click at [1066, 489] on span "Download" at bounding box center [1090, 496] width 66 height 15
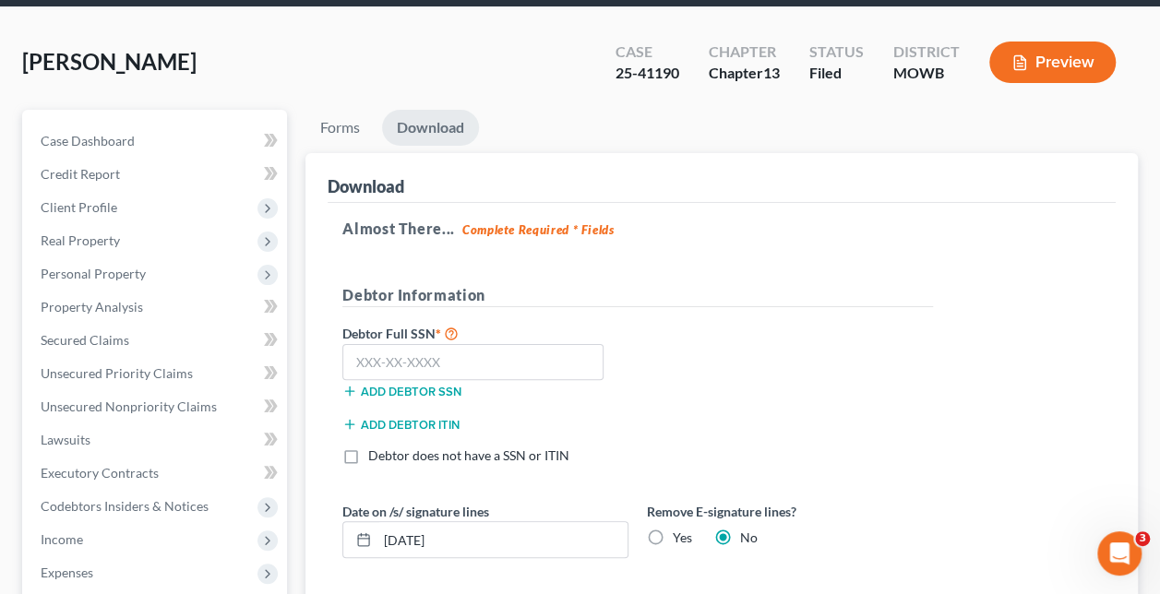
scroll to position [48, 0]
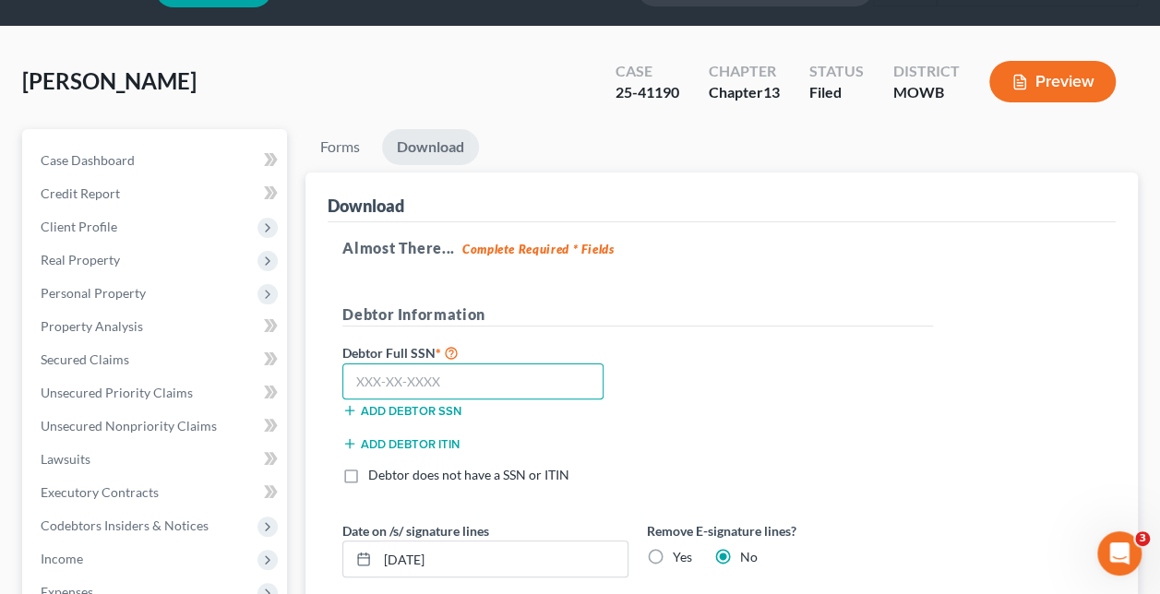
click at [378, 378] on input "text" at bounding box center [472, 382] width 261 height 37
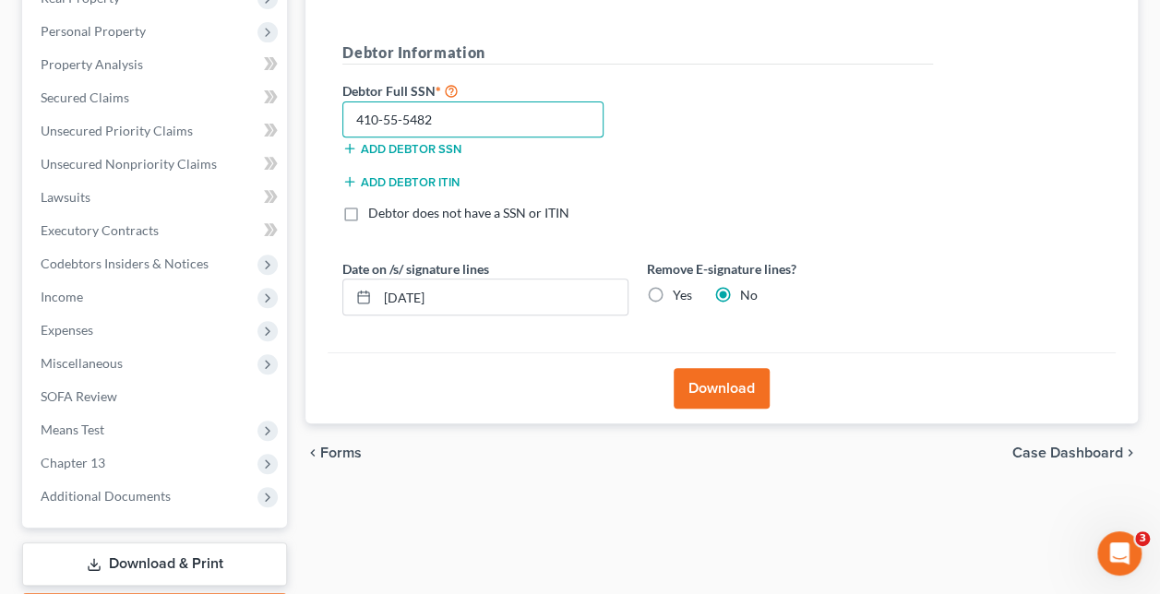
scroll to position [417, 0]
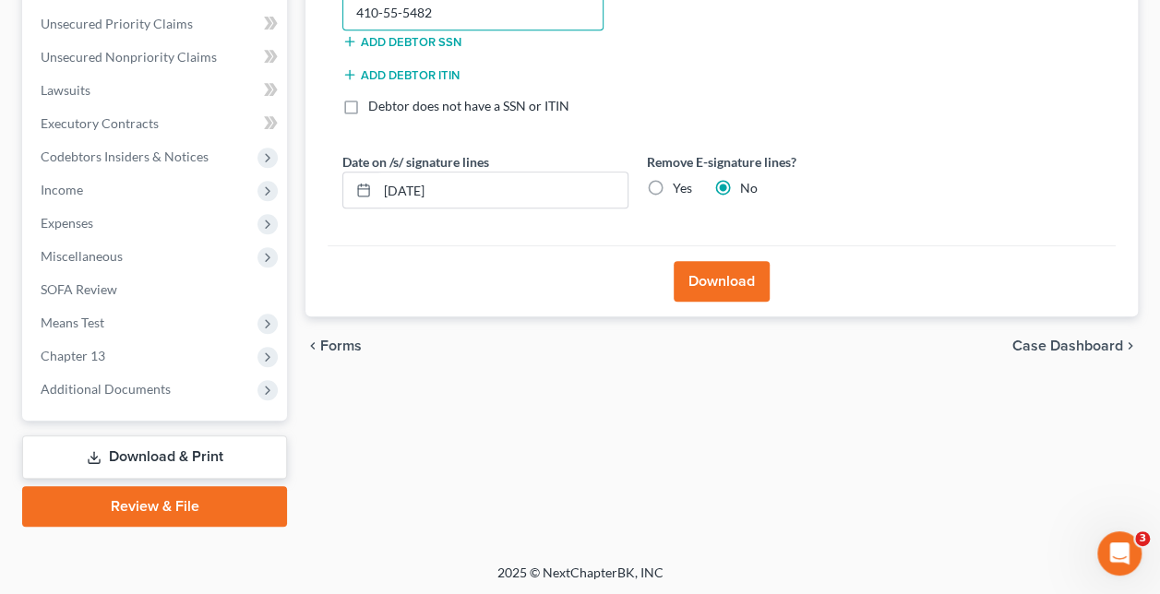
type input "410-55-5482"
click at [733, 282] on button "Download" at bounding box center [722, 281] width 96 height 41
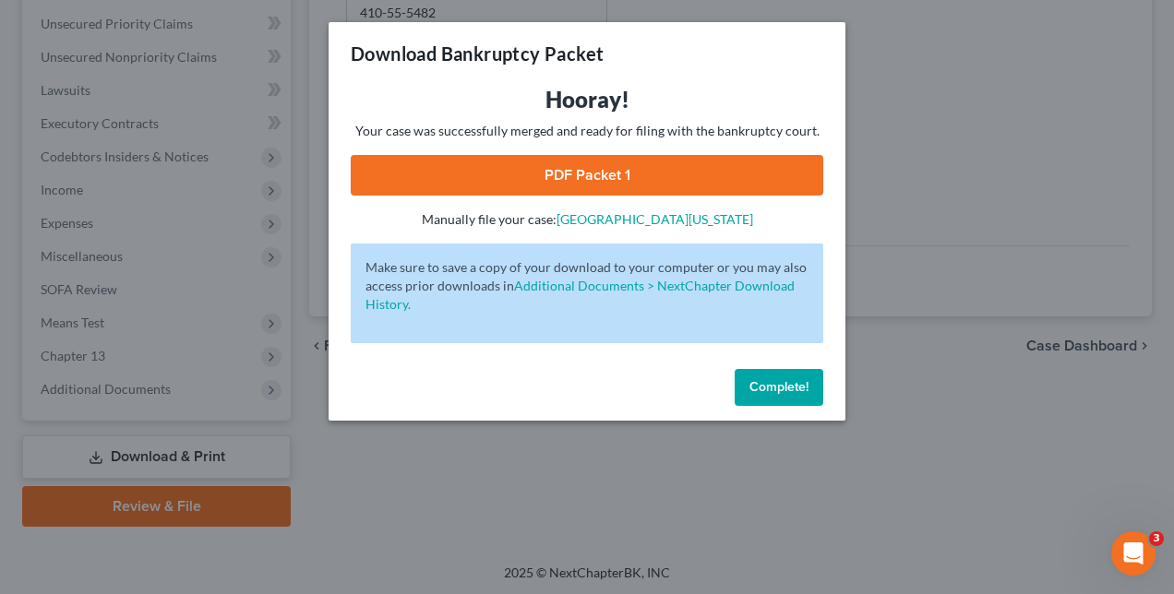
click at [595, 174] on link "PDF Packet 1" at bounding box center [587, 175] width 473 height 41
click at [803, 386] on span "Complete!" at bounding box center [779, 387] width 59 height 16
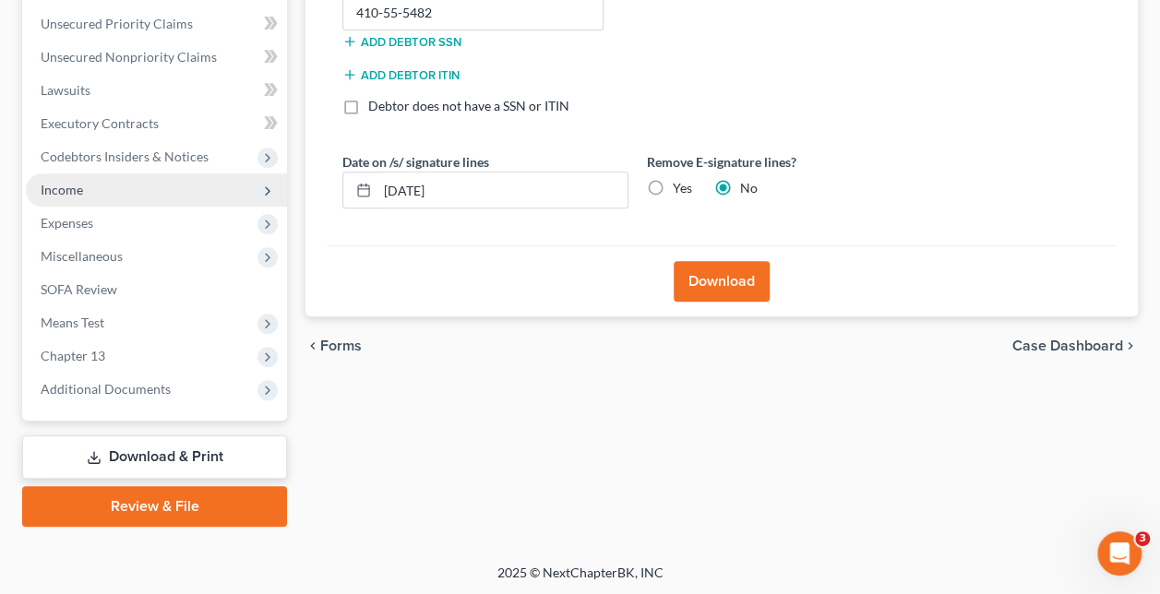
click at [208, 194] on span "Income" at bounding box center [156, 190] width 261 height 33
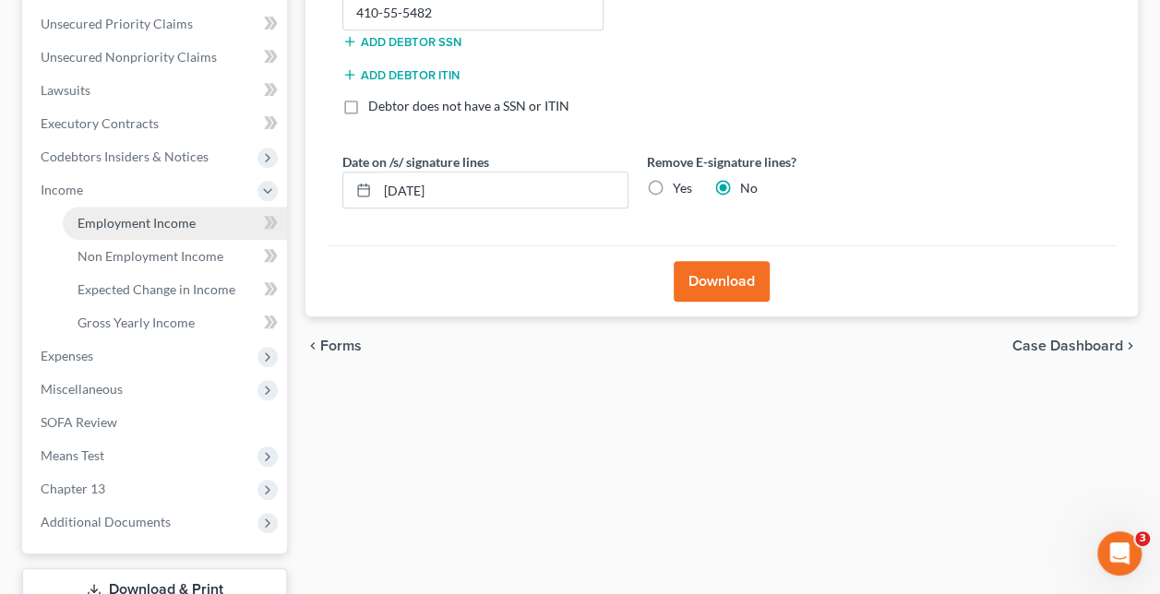
click at [205, 216] on link "Employment Income" at bounding box center [175, 223] width 224 height 33
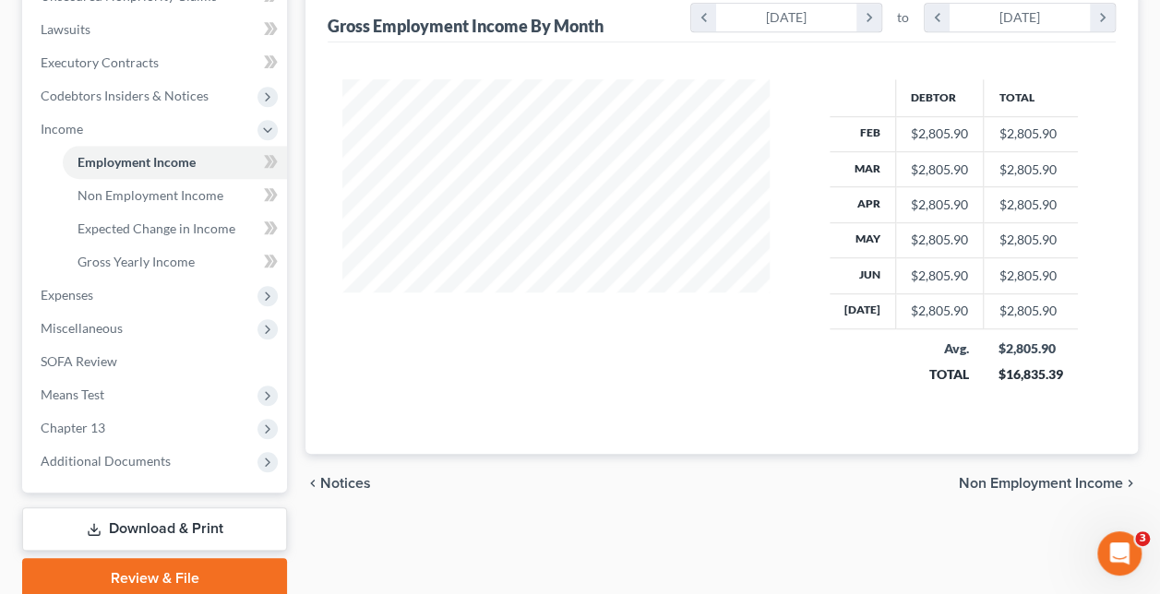
scroll to position [366, 0]
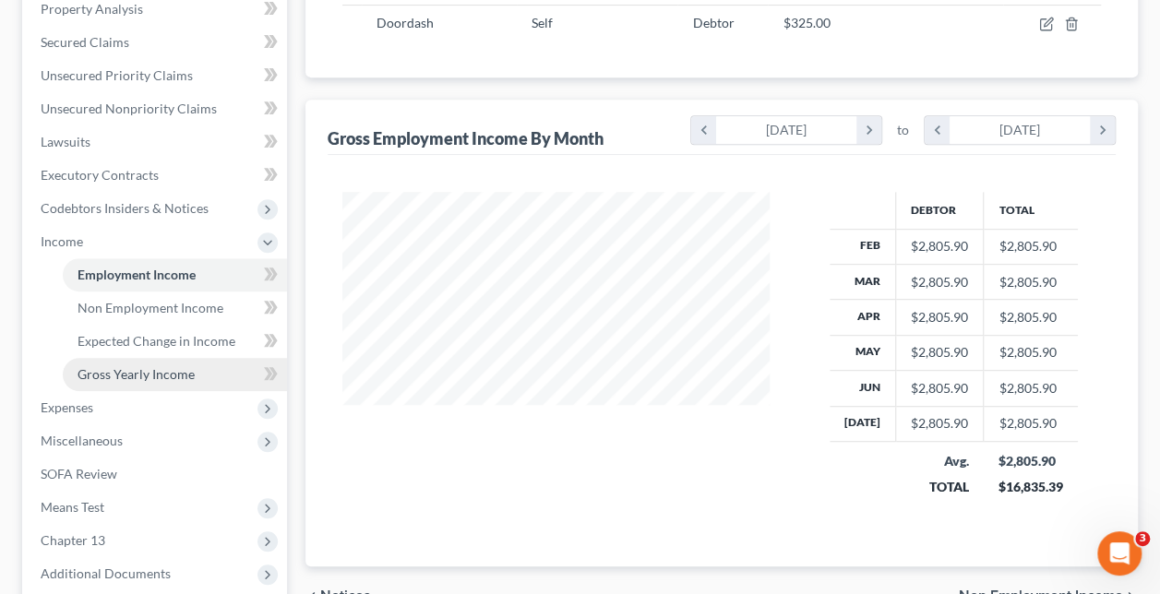
click at [202, 386] on link "Gross Yearly Income" at bounding box center [175, 374] width 224 height 33
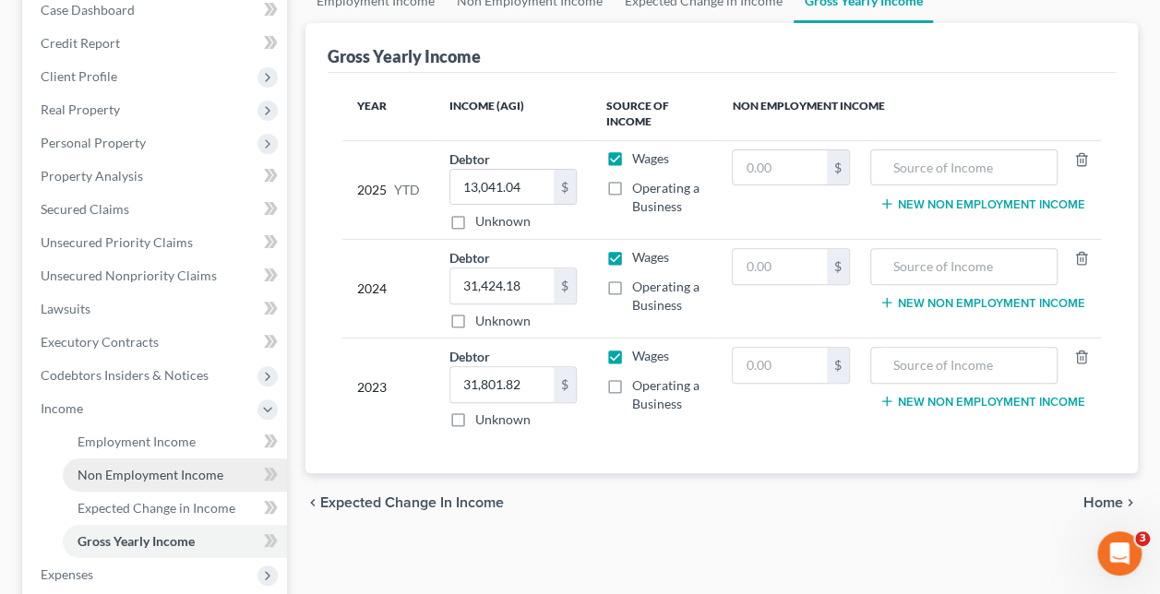
scroll to position [277, 0]
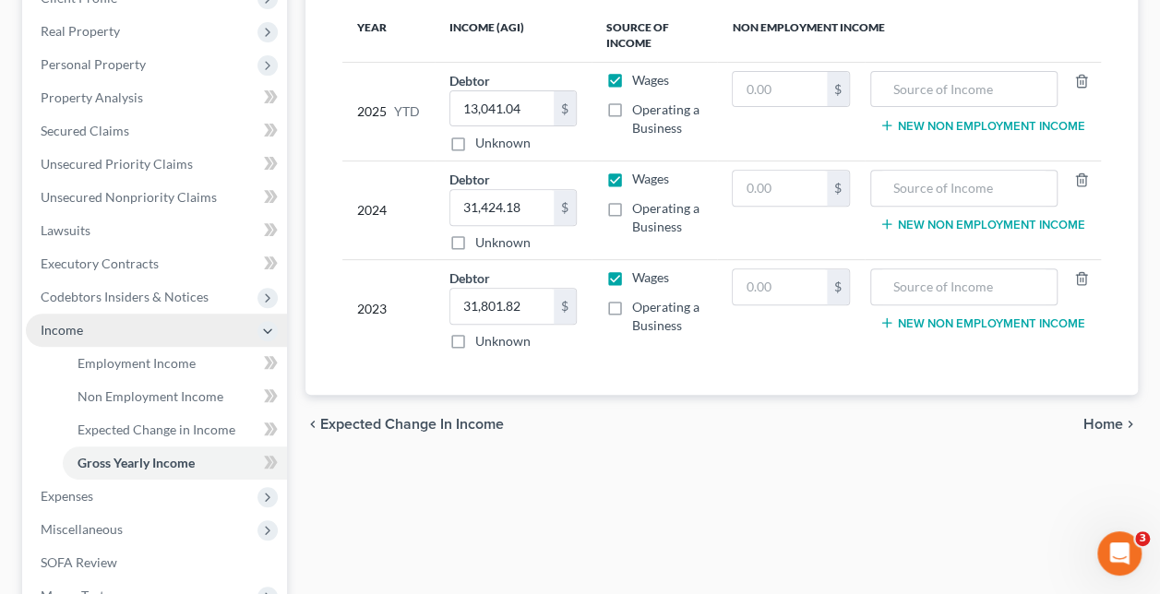
click at [72, 325] on span "Income" at bounding box center [62, 330] width 42 height 16
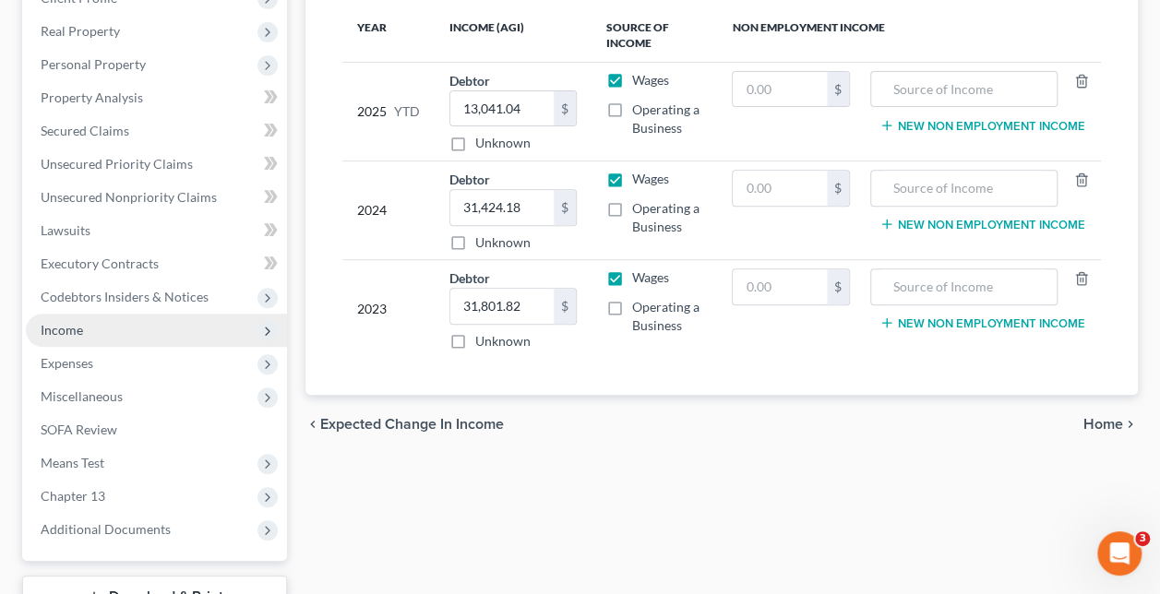
click at [72, 325] on span "Income" at bounding box center [62, 330] width 42 height 16
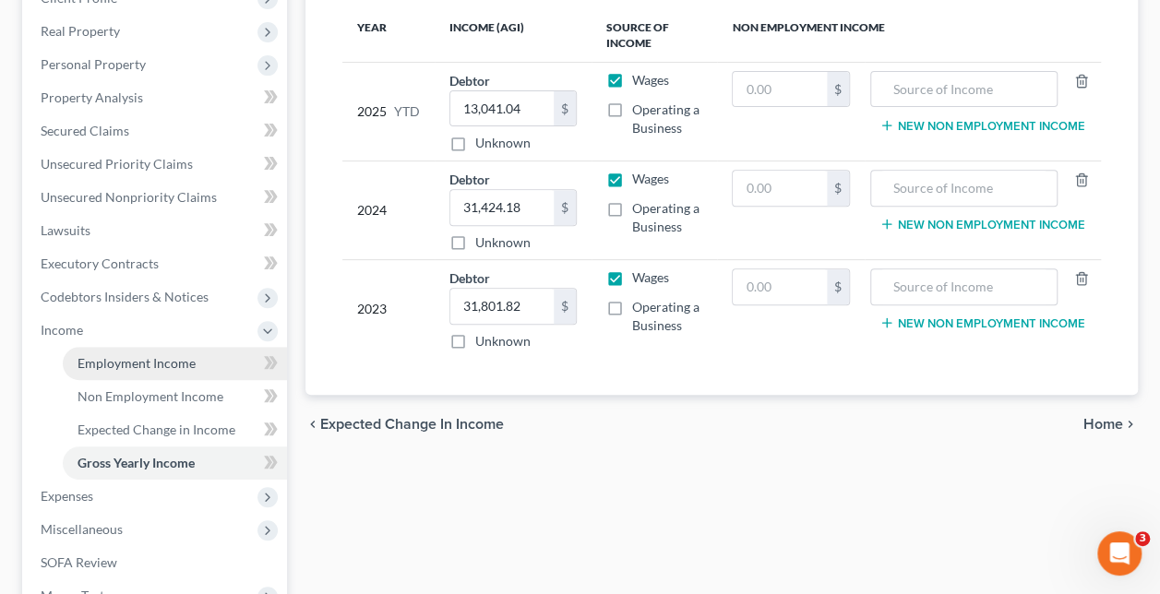
click at [126, 369] on span "Employment Income" at bounding box center [137, 363] width 118 height 16
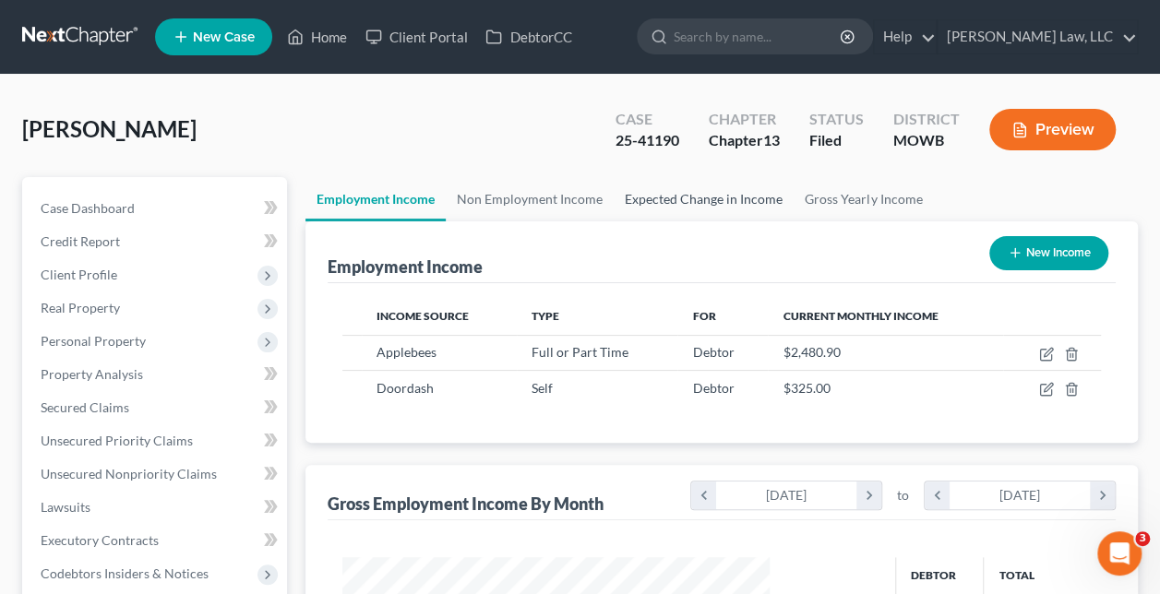
click at [734, 196] on link "Expected Change in Income" at bounding box center [704, 199] width 180 height 44
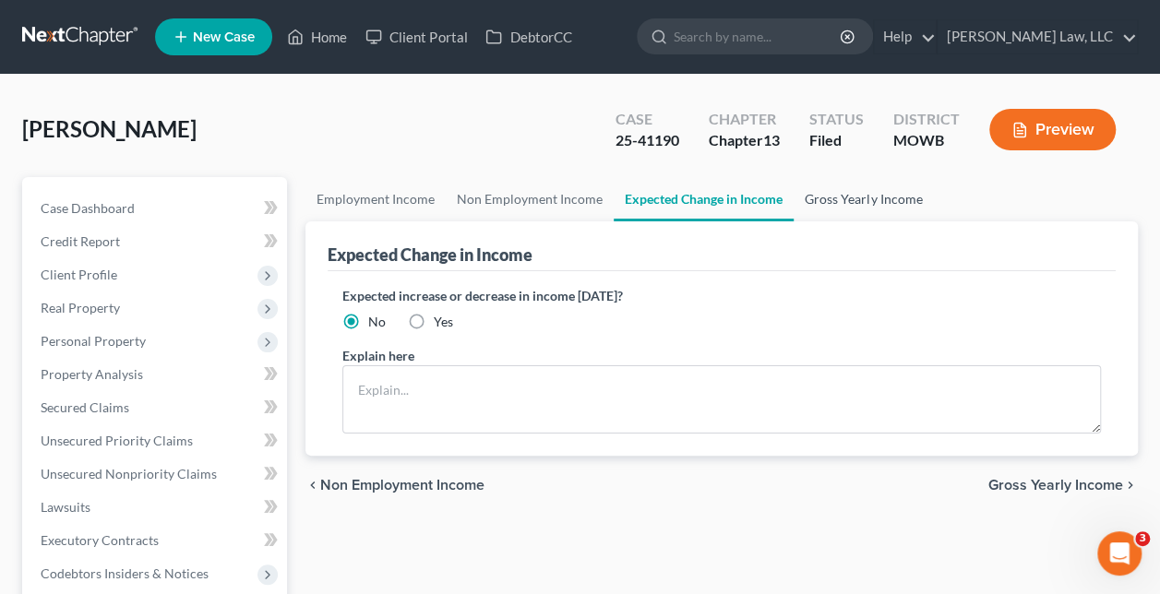
click at [807, 203] on link "Gross Yearly Income" at bounding box center [863, 199] width 139 height 44
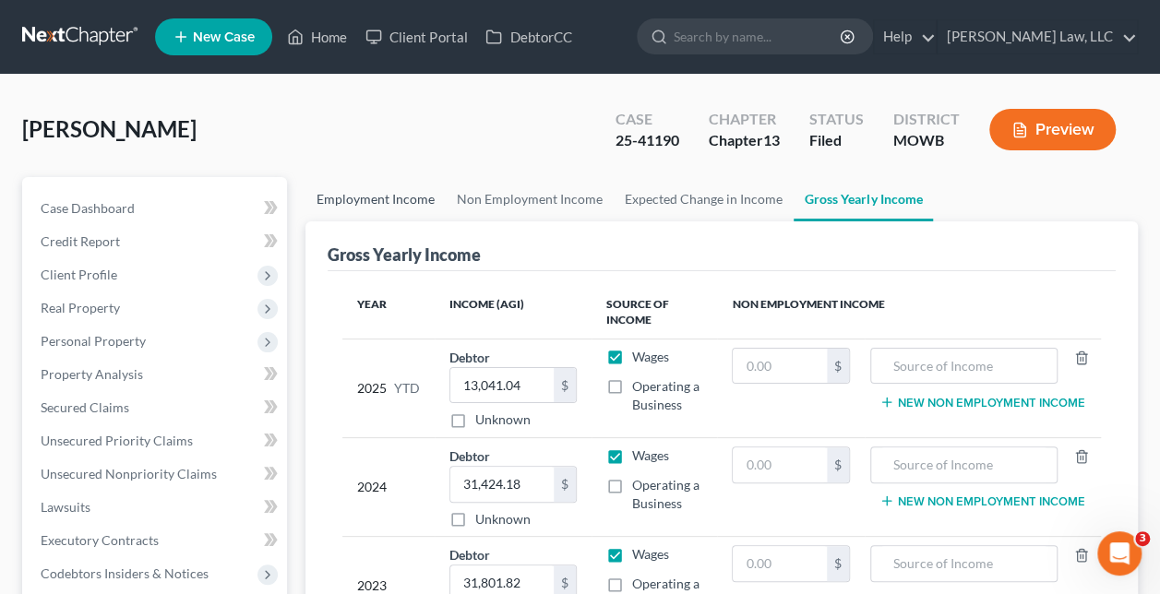
click at [398, 207] on link "Employment Income" at bounding box center [376, 199] width 140 height 44
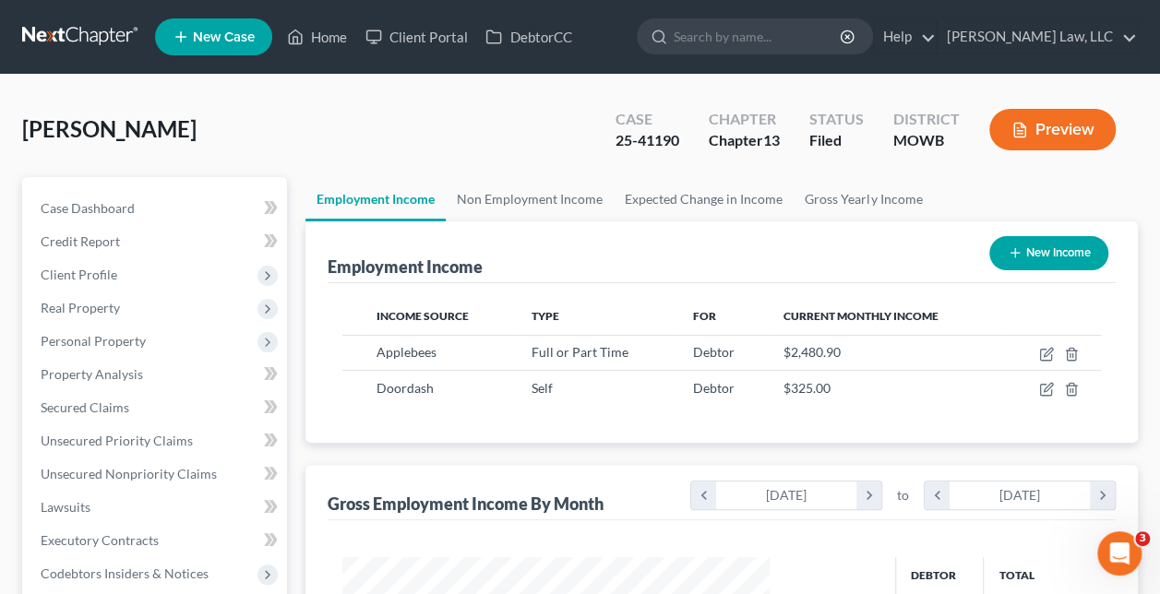
scroll to position [329, 463]
drag, startPoint x: 700, startPoint y: 308, endPoint x: 668, endPoint y: 333, distance: 40.1
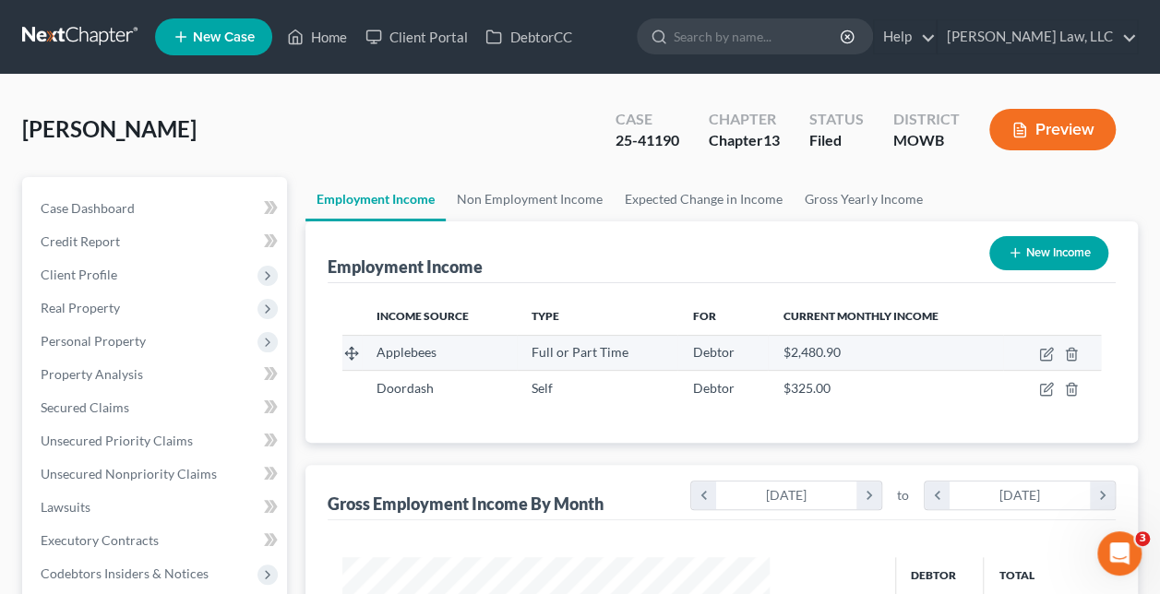
drag, startPoint x: 668, startPoint y: 333, endPoint x: 604, endPoint y: 359, distance: 69.6
click at [604, 359] on div "Full or Part Time" at bounding box center [598, 352] width 132 height 18
click at [603, 358] on span "Full or Part Time" at bounding box center [580, 352] width 97 height 16
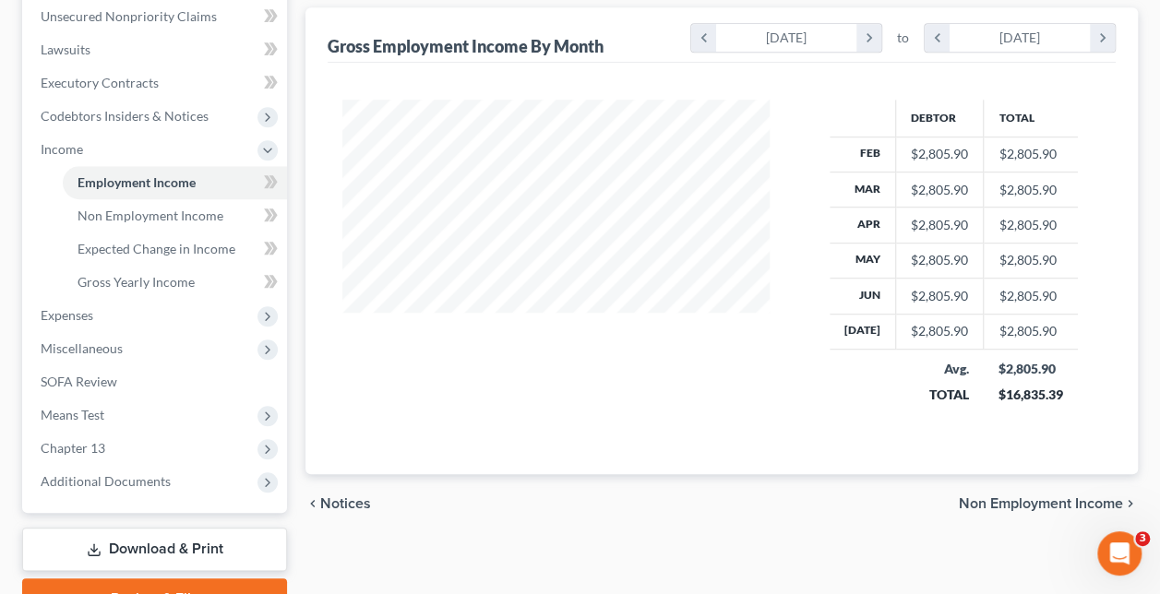
scroll to position [550, 0]
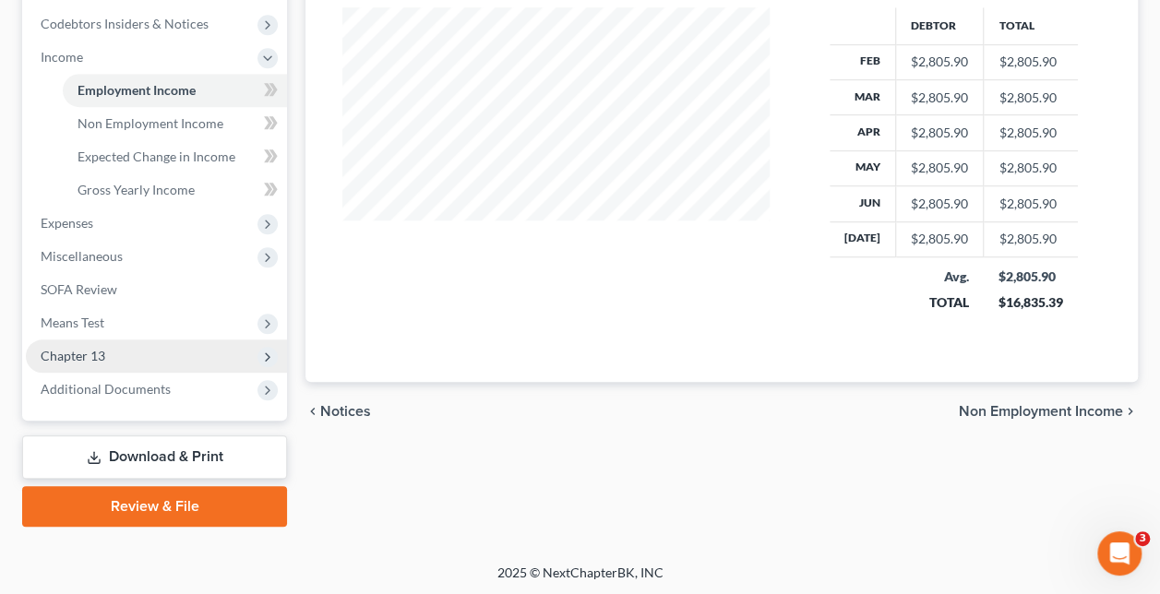
click at [124, 343] on span "Chapter 13" at bounding box center [156, 356] width 261 height 33
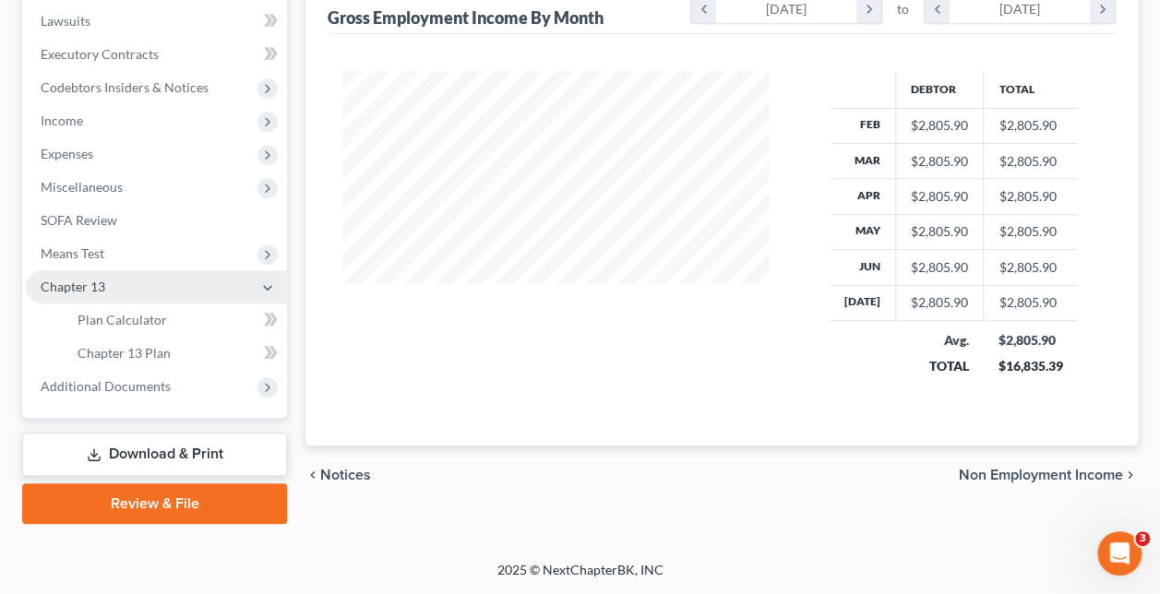
scroll to position [484, 0]
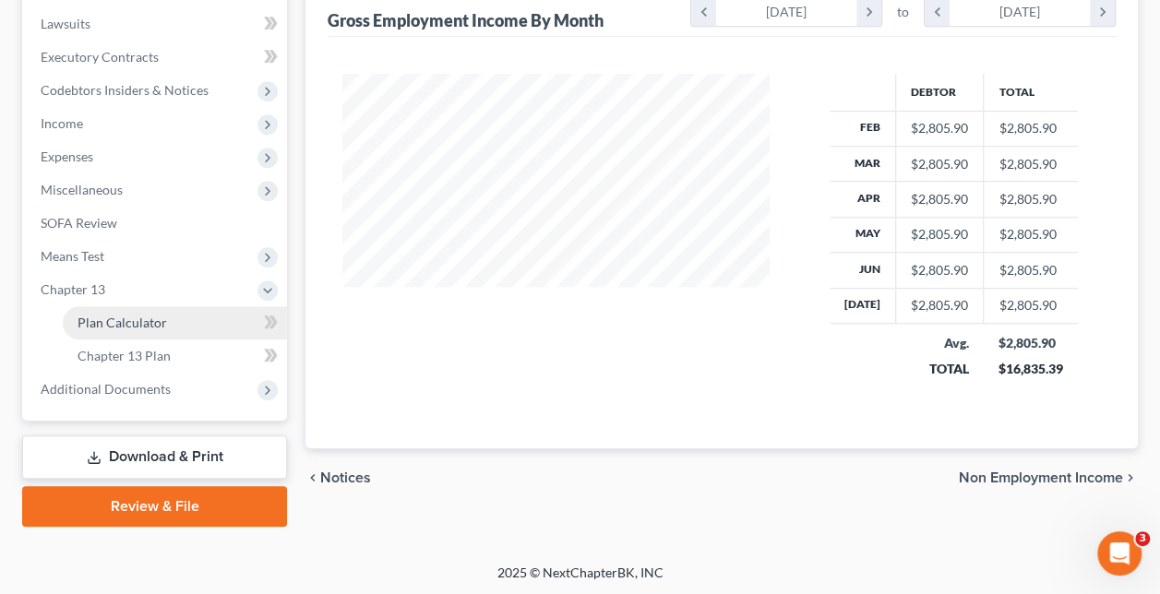
click at [133, 318] on span "Plan Calculator" at bounding box center [123, 323] width 90 height 16
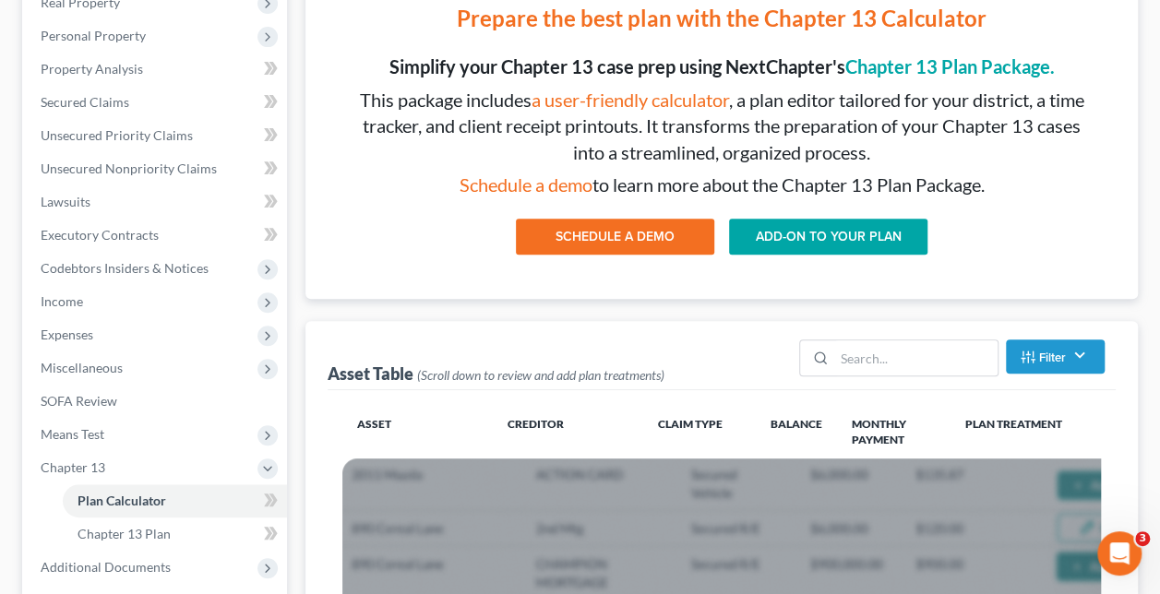
scroll to position [277, 0]
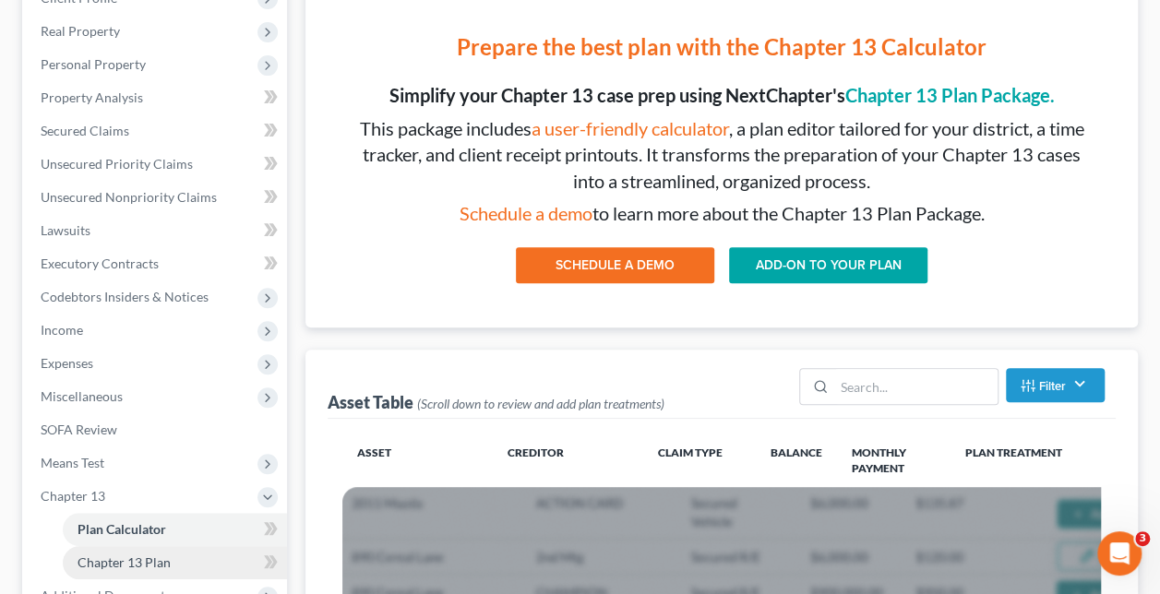
click at [166, 561] on span "Chapter 13 Plan" at bounding box center [124, 563] width 93 height 16
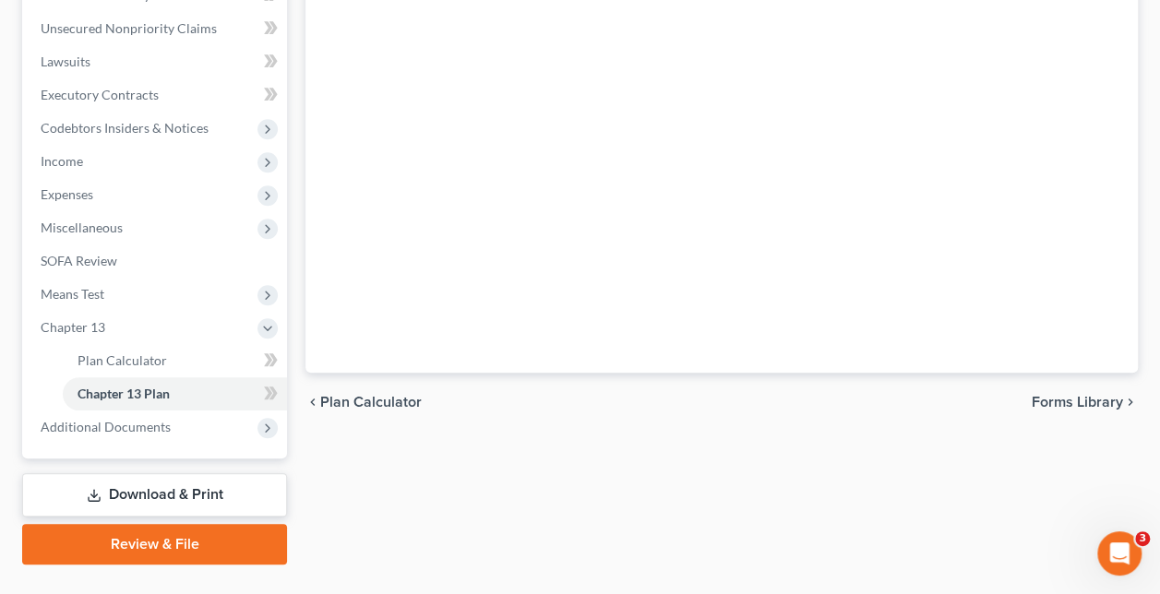
scroll to position [391, 0]
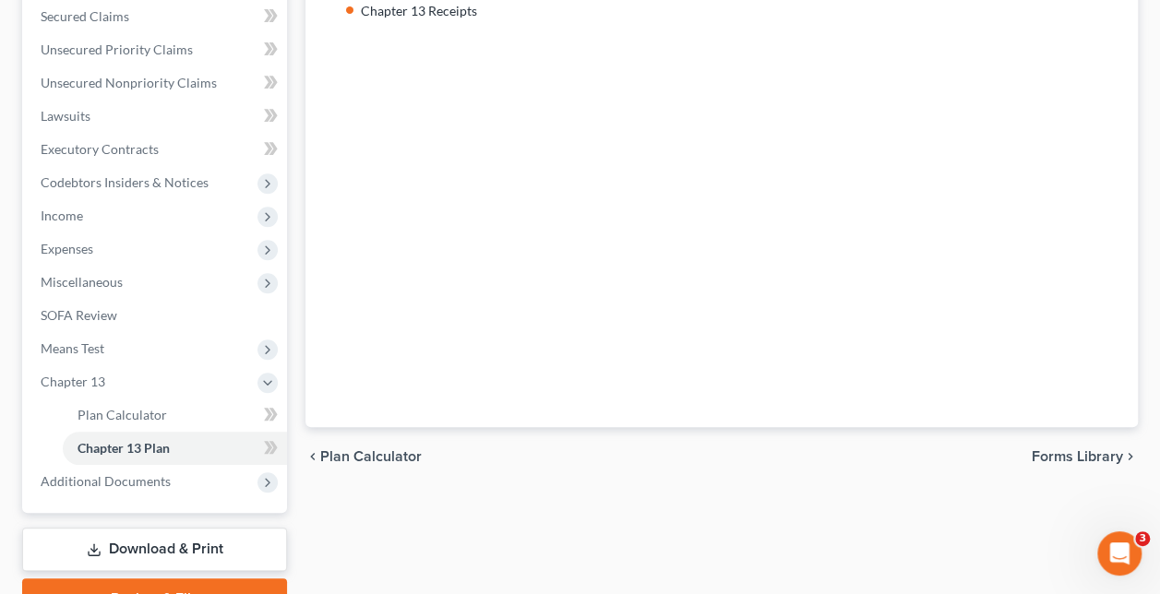
click at [164, 545] on link "Download & Print" at bounding box center [154, 549] width 265 height 43
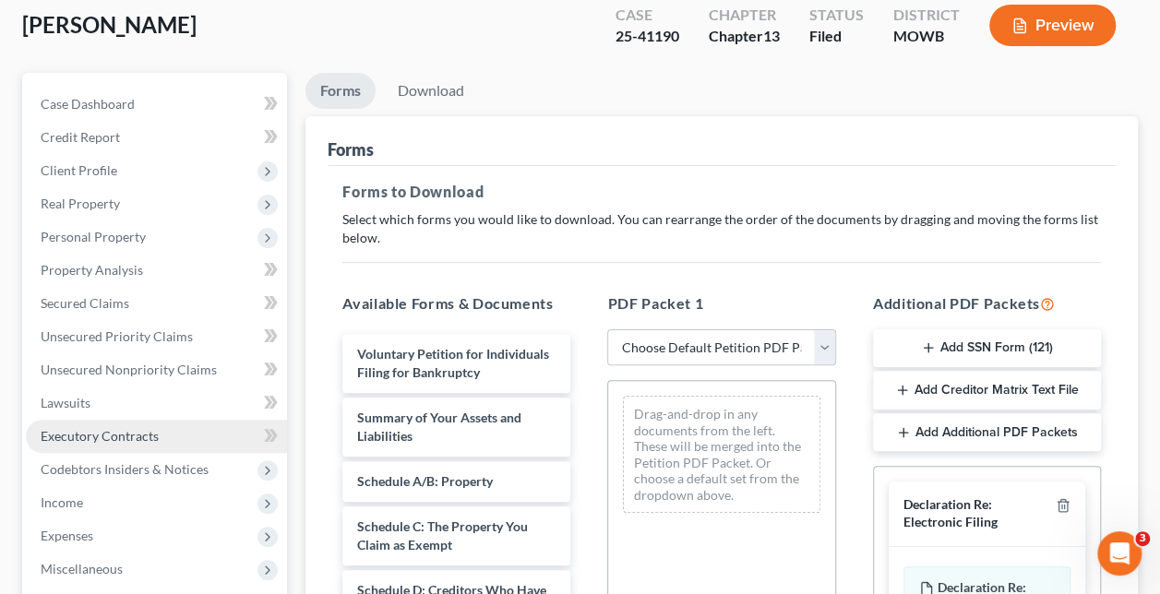
scroll to position [277, 0]
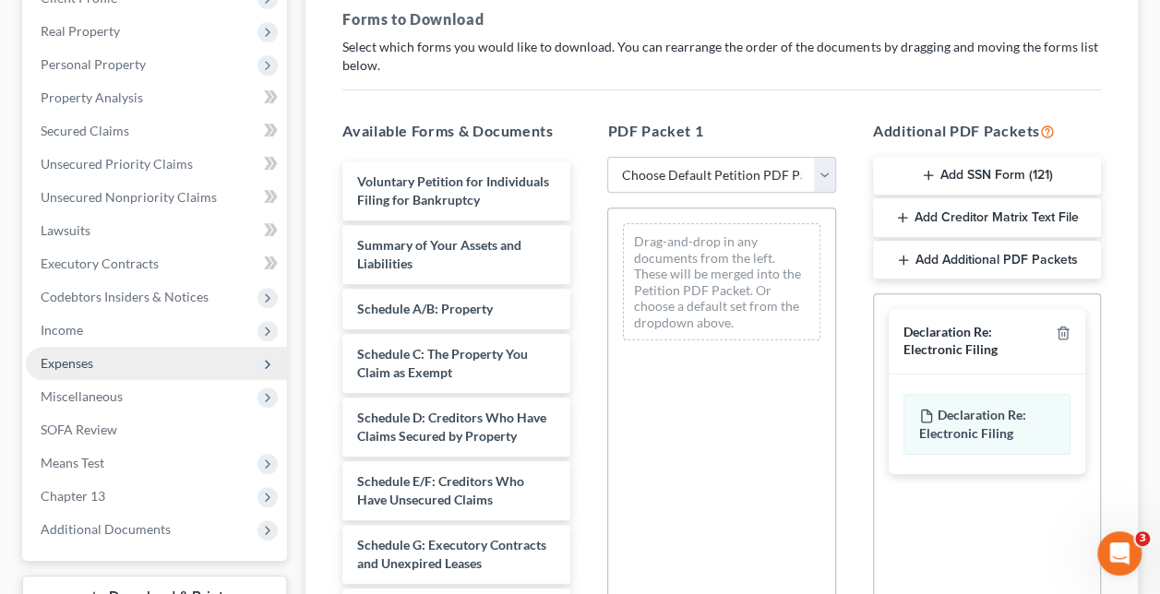
click at [132, 359] on span "Expenses" at bounding box center [156, 363] width 261 height 33
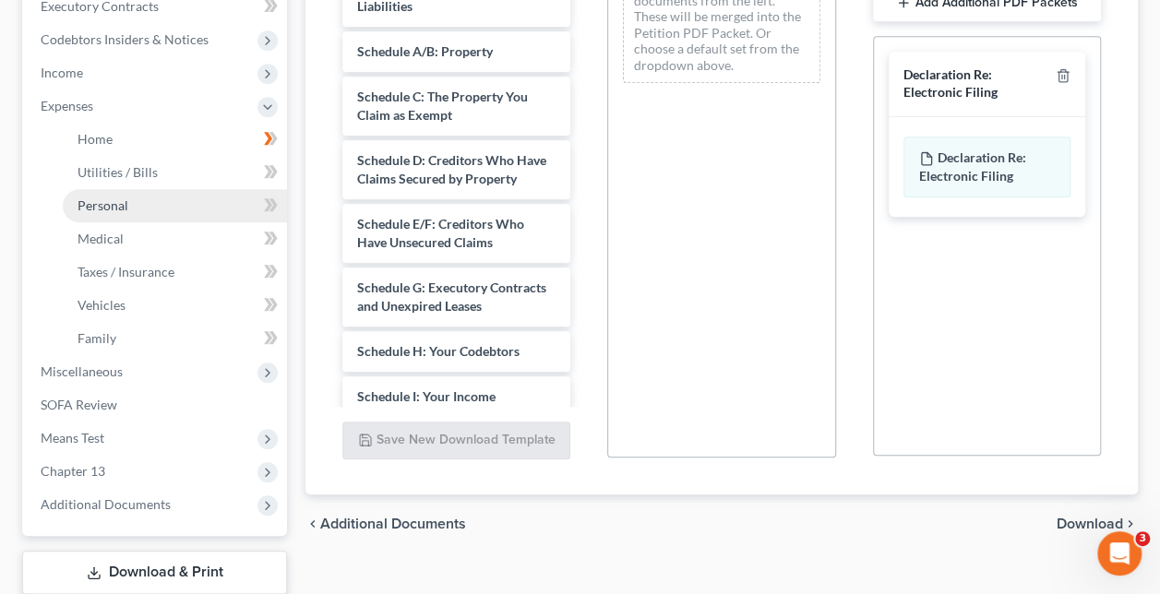
scroll to position [554, 0]
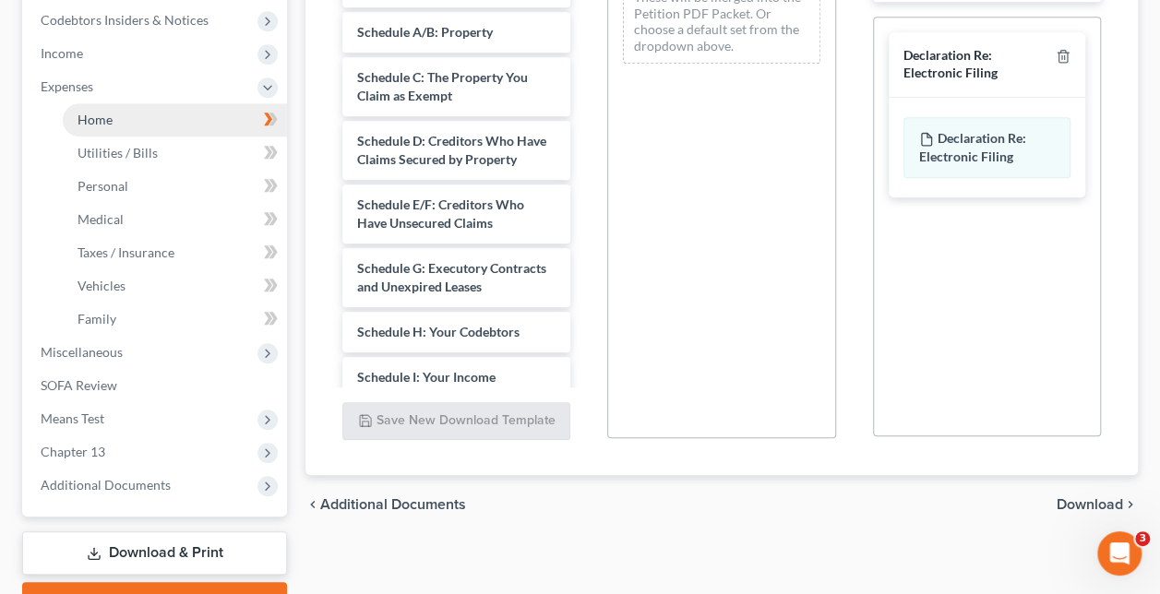
click at [158, 121] on link "Home" at bounding box center [175, 119] width 224 height 33
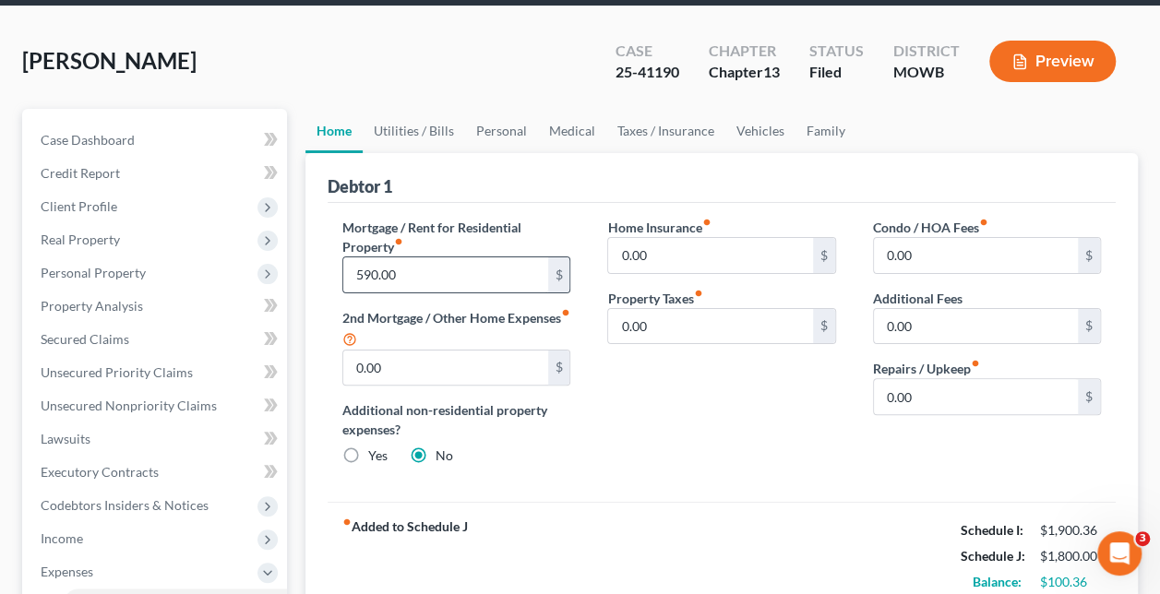
scroll to position [462, 0]
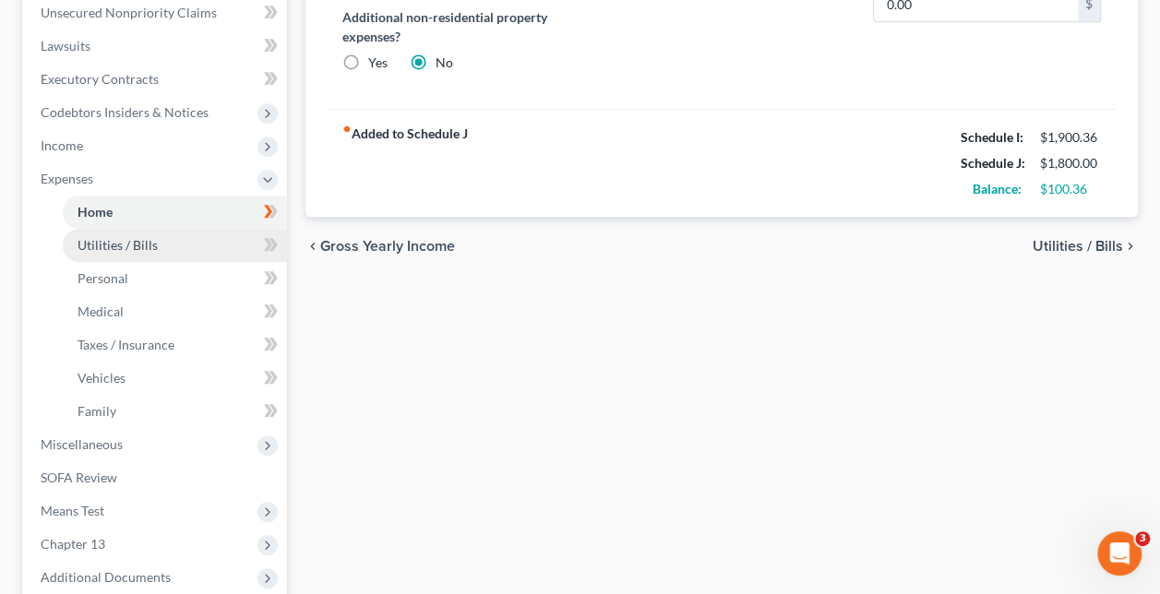
click at [143, 252] on link "Utilities / Bills" at bounding box center [175, 245] width 224 height 33
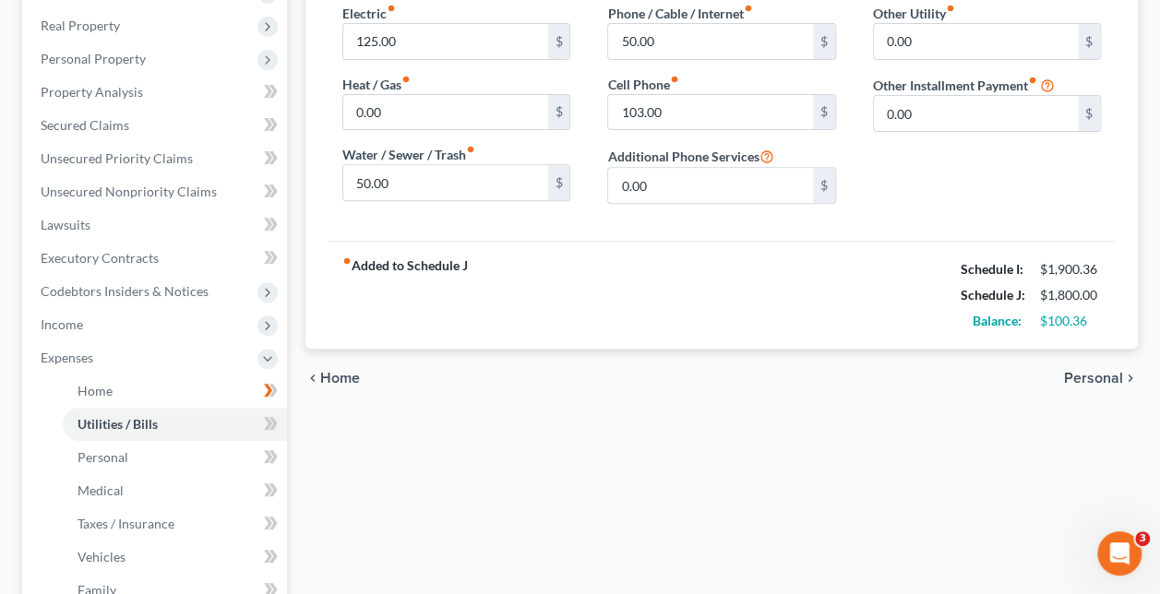
scroll to position [277, 0]
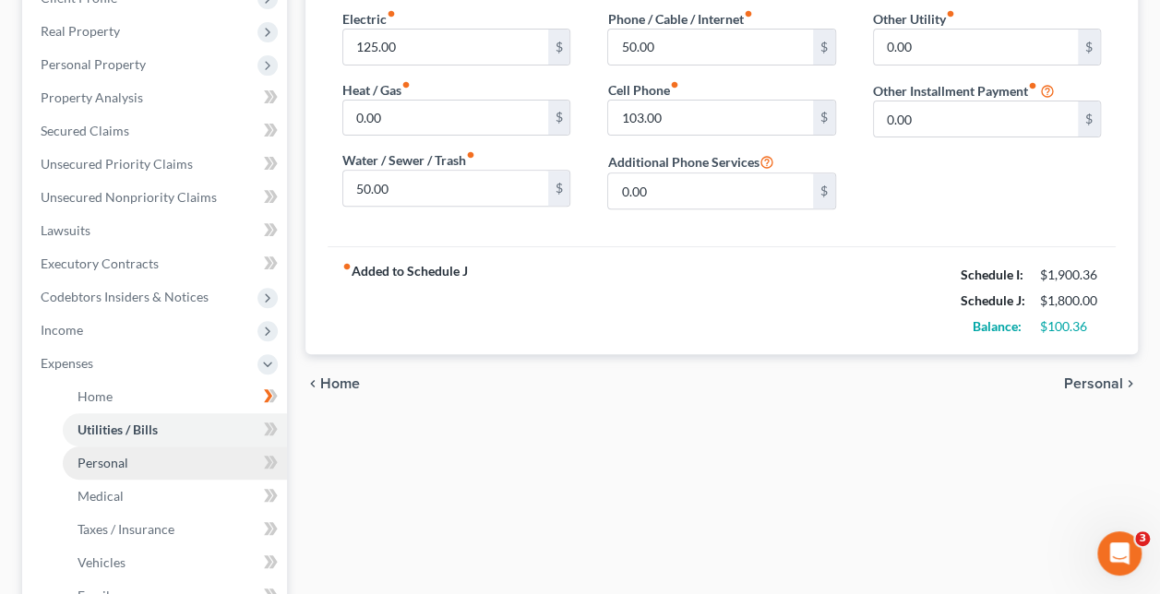
click at [132, 461] on link "Personal" at bounding box center [175, 463] width 224 height 33
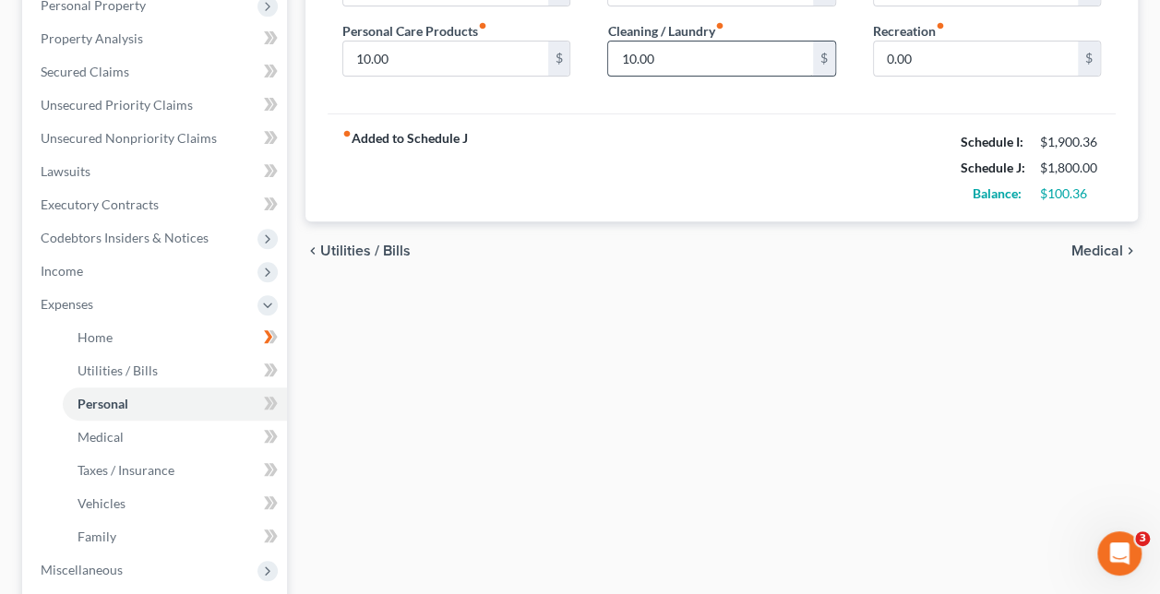
scroll to position [369, 0]
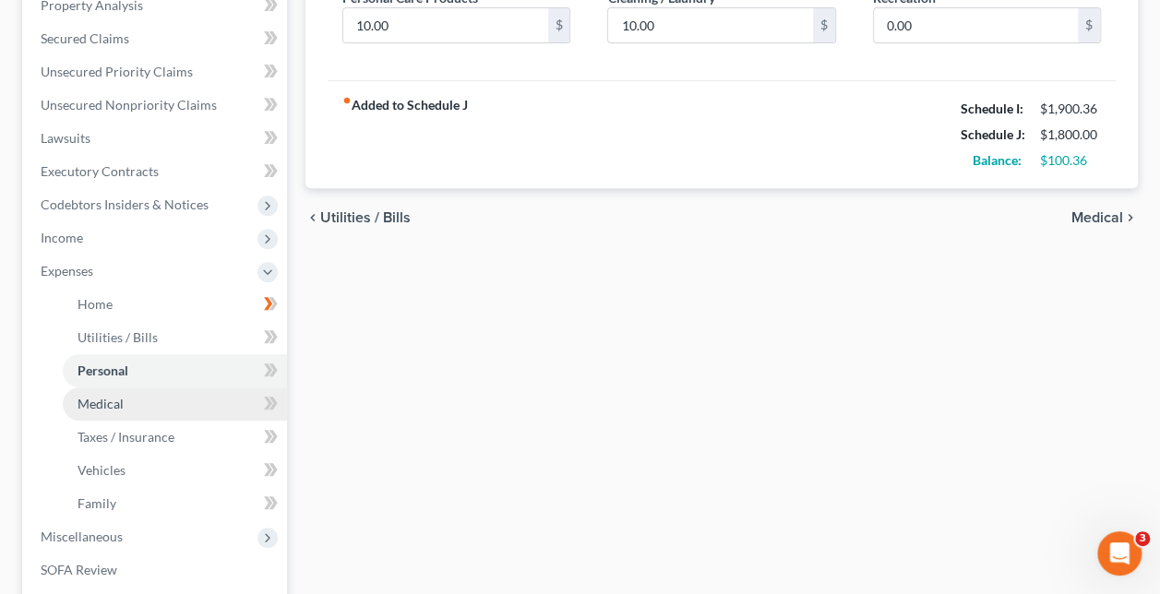
click at [138, 414] on link "Medical" at bounding box center [175, 404] width 224 height 33
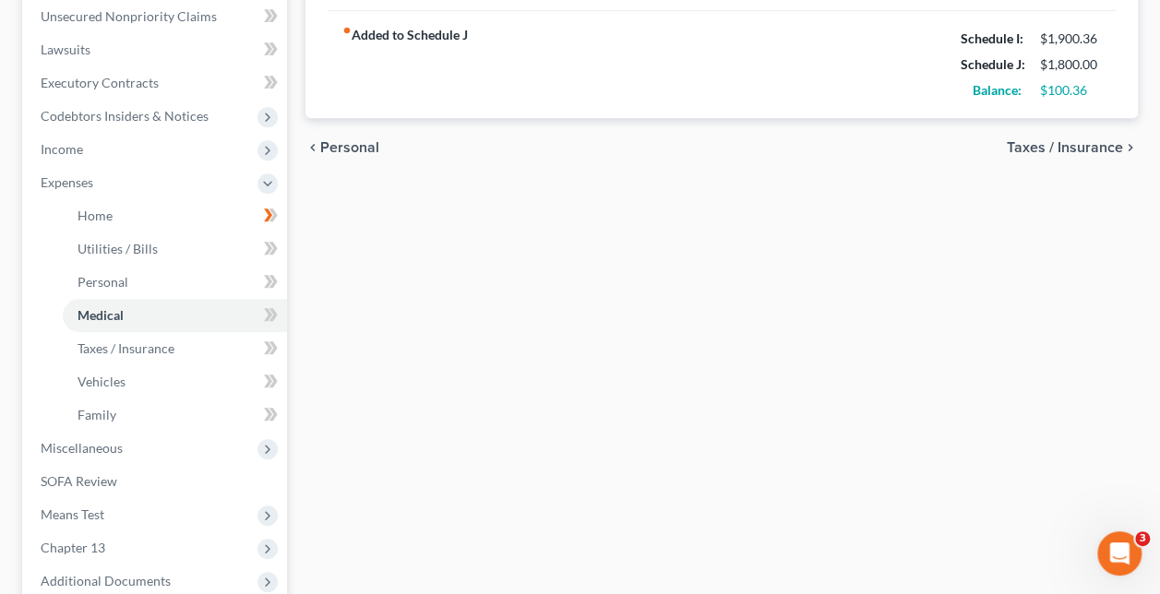
scroll to position [462, 0]
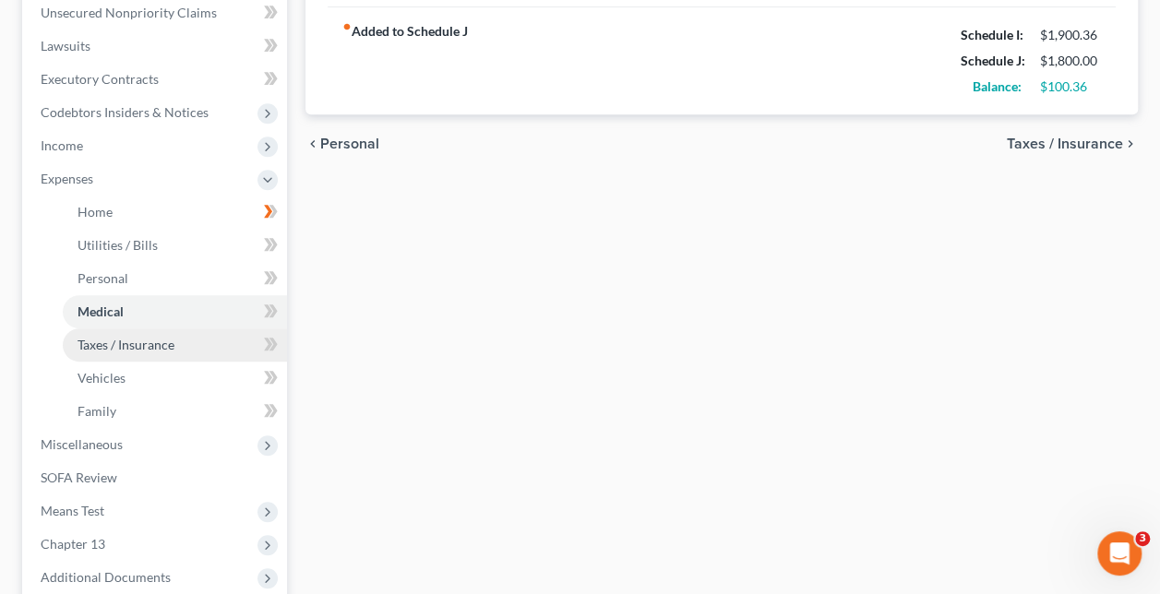
click at [143, 347] on span "Taxes / Insurance" at bounding box center [126, 345] width 97 height 16
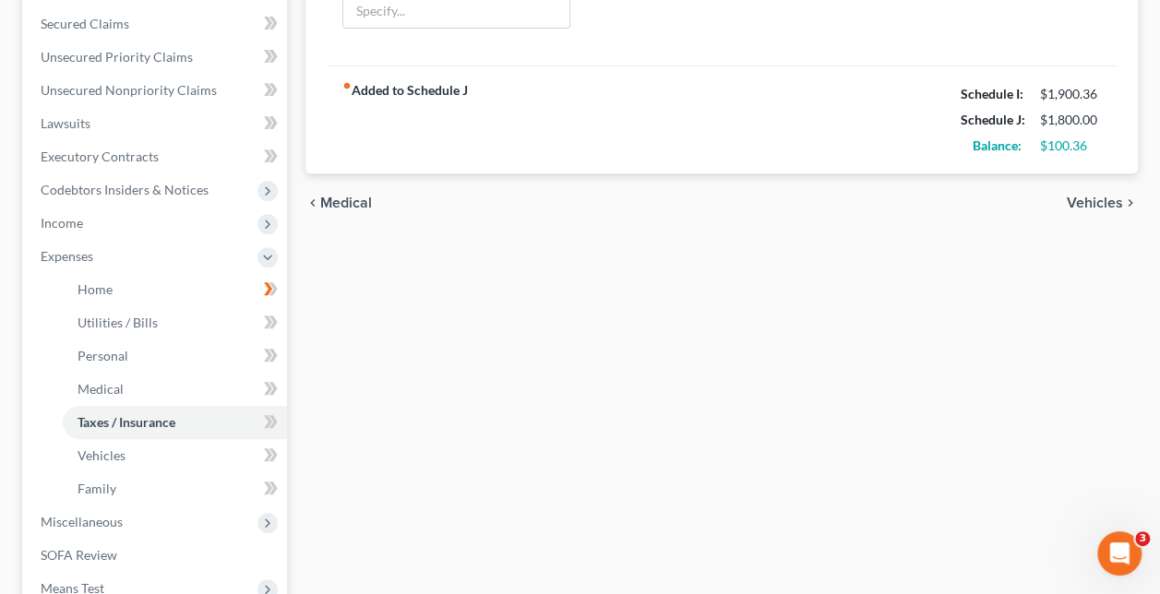
scroll to position [462, 0]
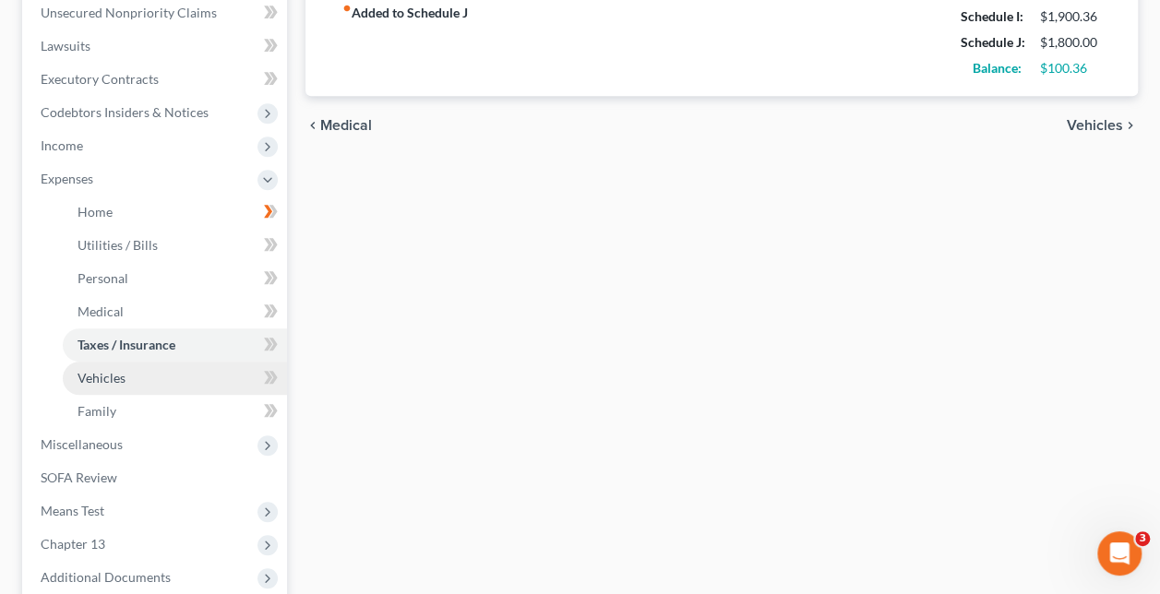
click at [164, 391] on link "Vehicles" at bounding box center [175, 378] width 224 height 33
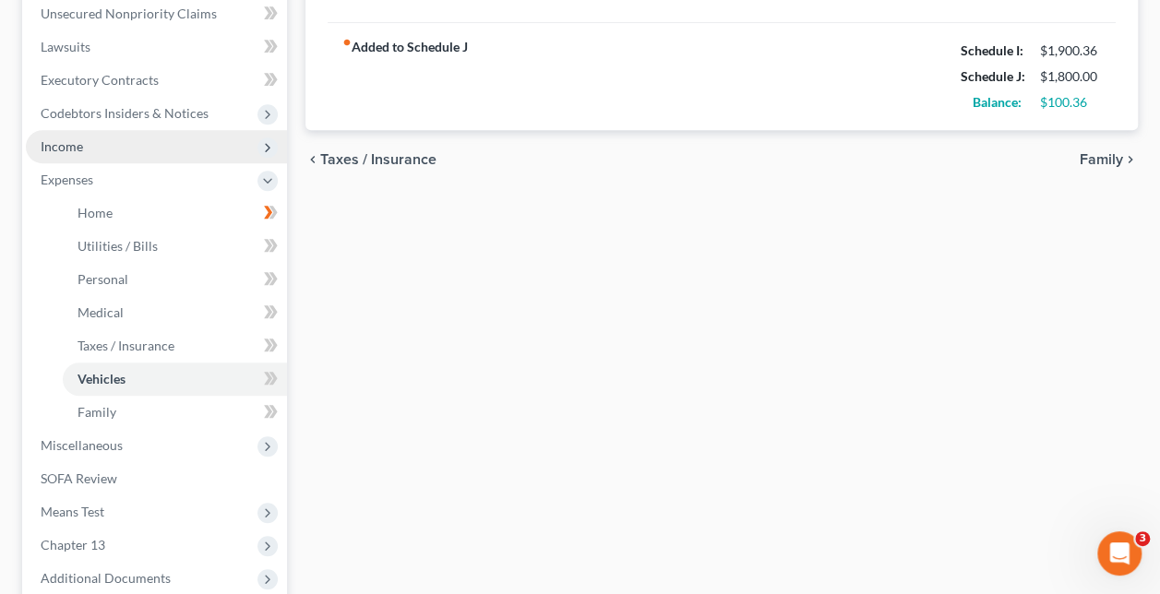
scroll to position [462, 0]
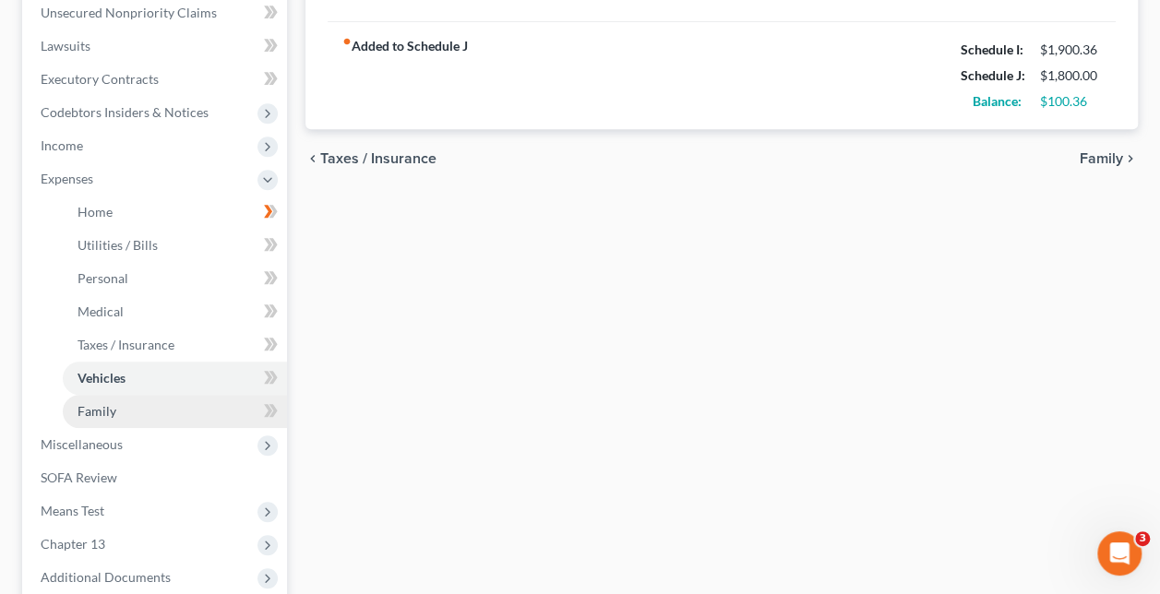
click at [164, 413] on link "Family" at bounding box center [175, 411] width 224 height 33
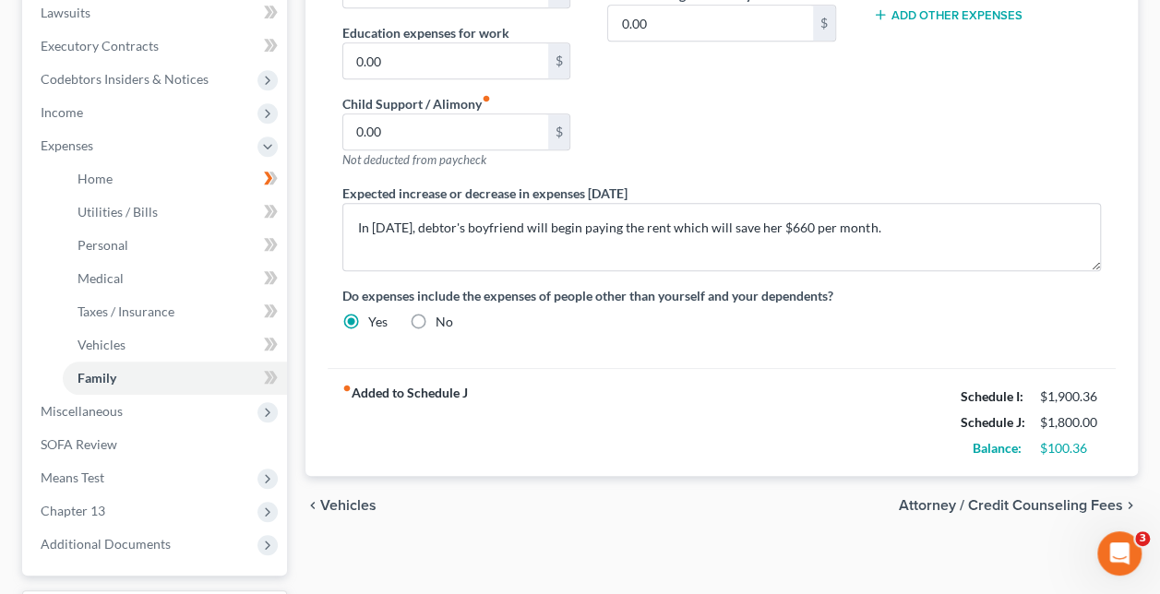
scroll to position [554, 0]
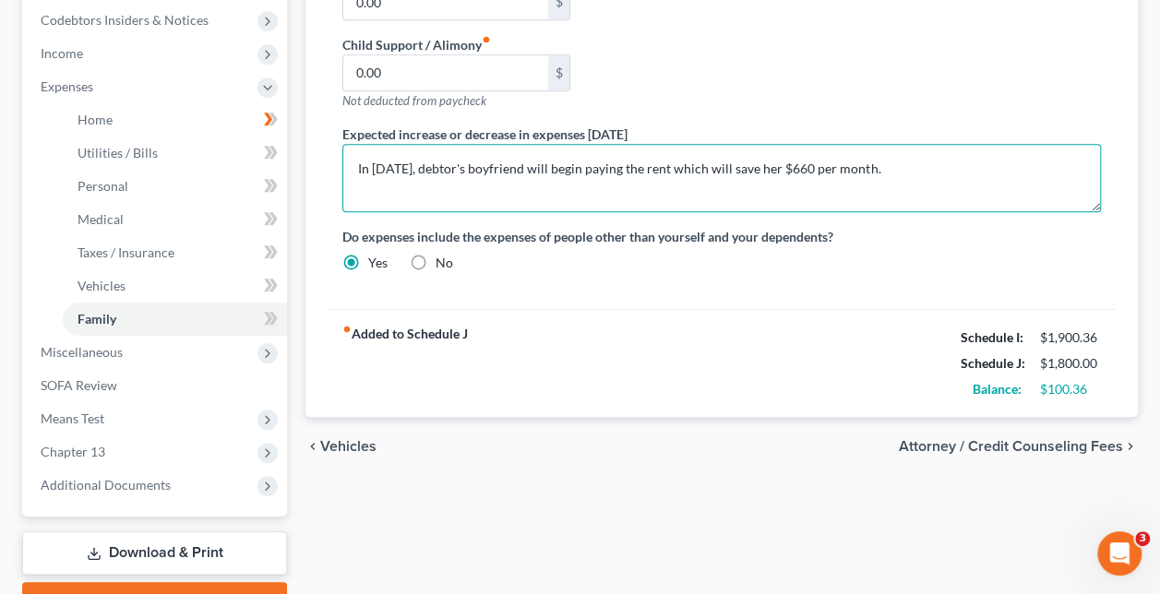
click at [821, 165] on textarea "In May 2026, debtor's boyfriend will begin paying the rent which will save her …" at bounding box center [721, 178] width 759 height 68
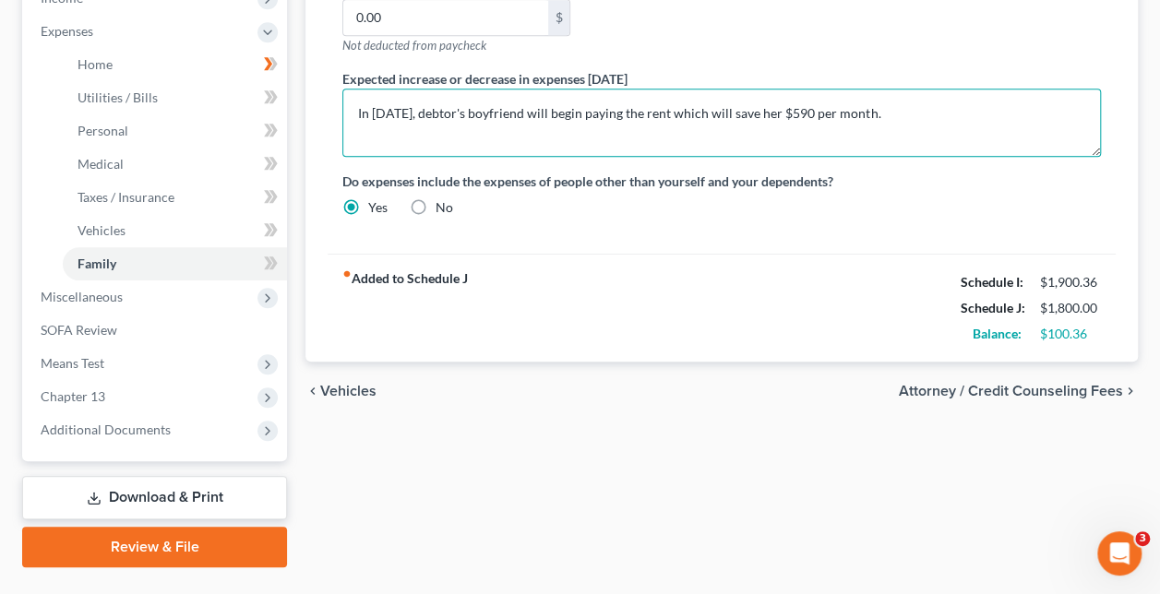
scroll to position [650, 0]
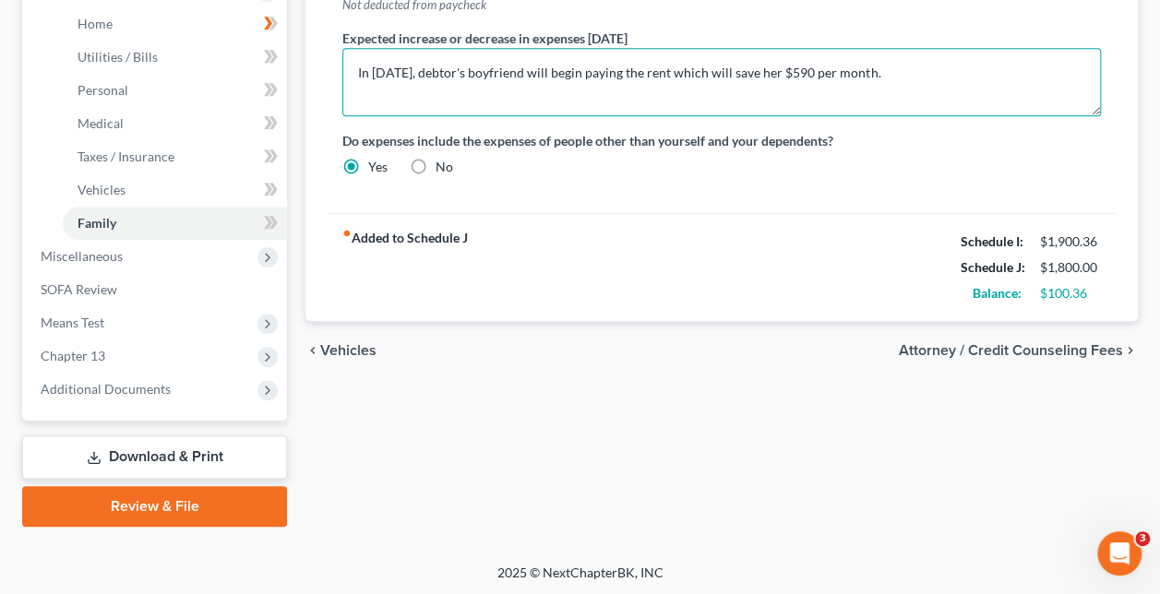
type textarea "In May 2026, debtor's boyfriend will begin paying the rent which will save her …"
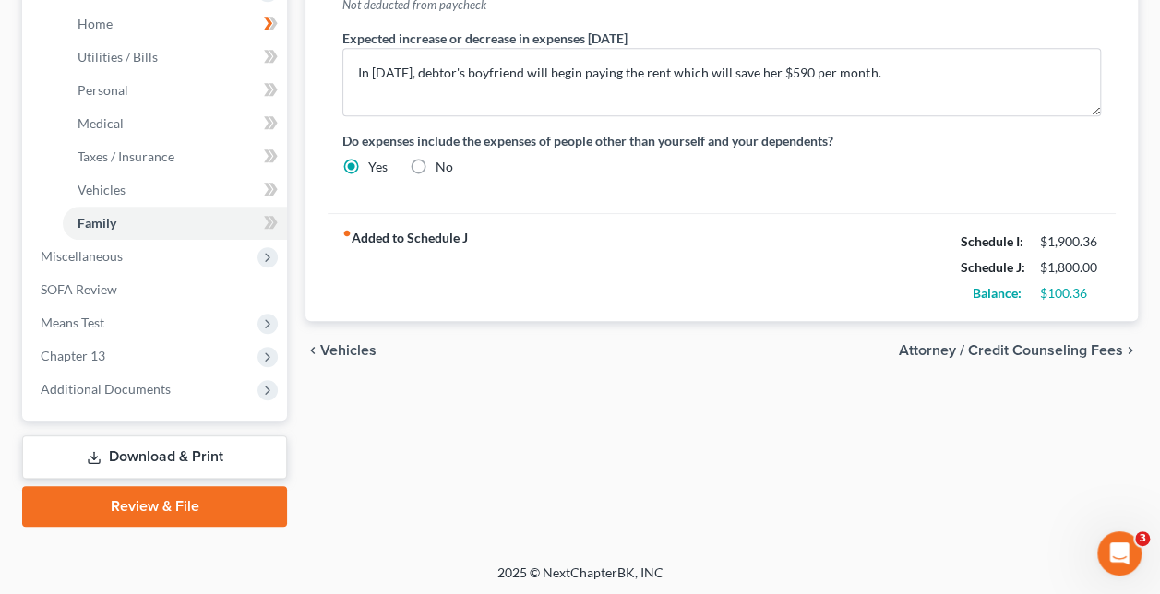
click at [114, 450] on link "Download & Print" at bounding box center [154, 457] width 265 height 43
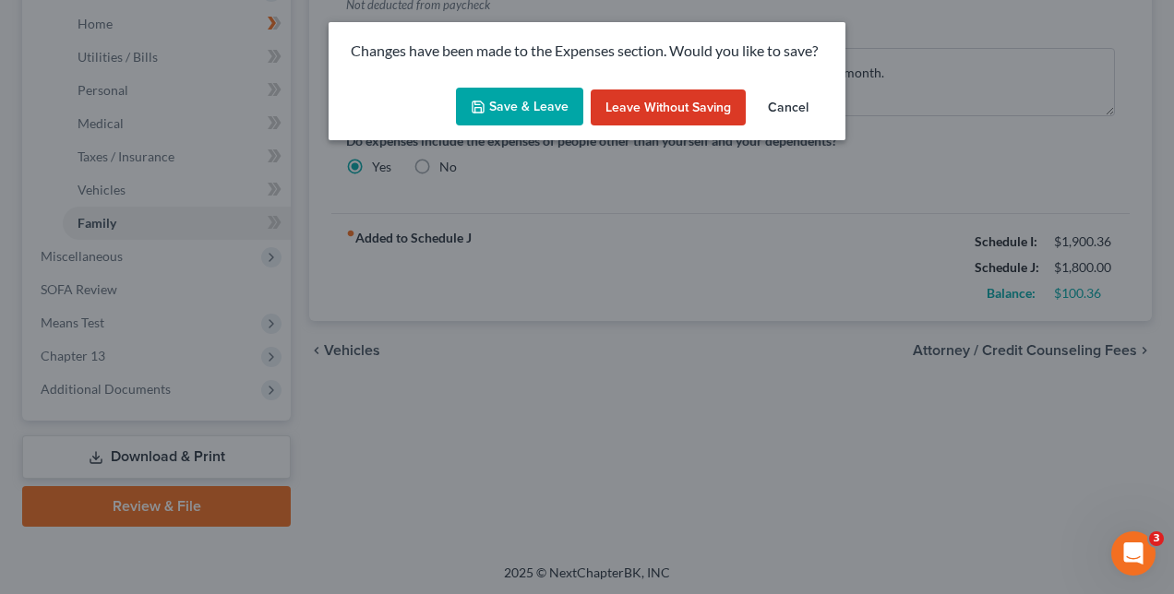
click at [572, 107] on button "Save & Leave" at bounding box center [519, 107] width 127 height 39
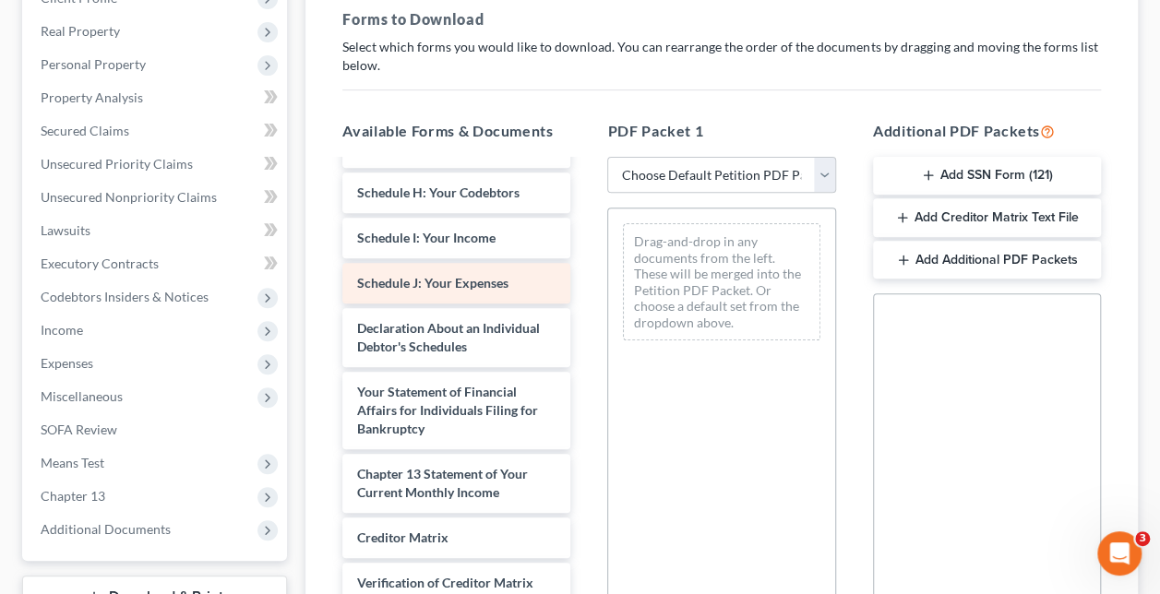
scroll to position [419, 0]
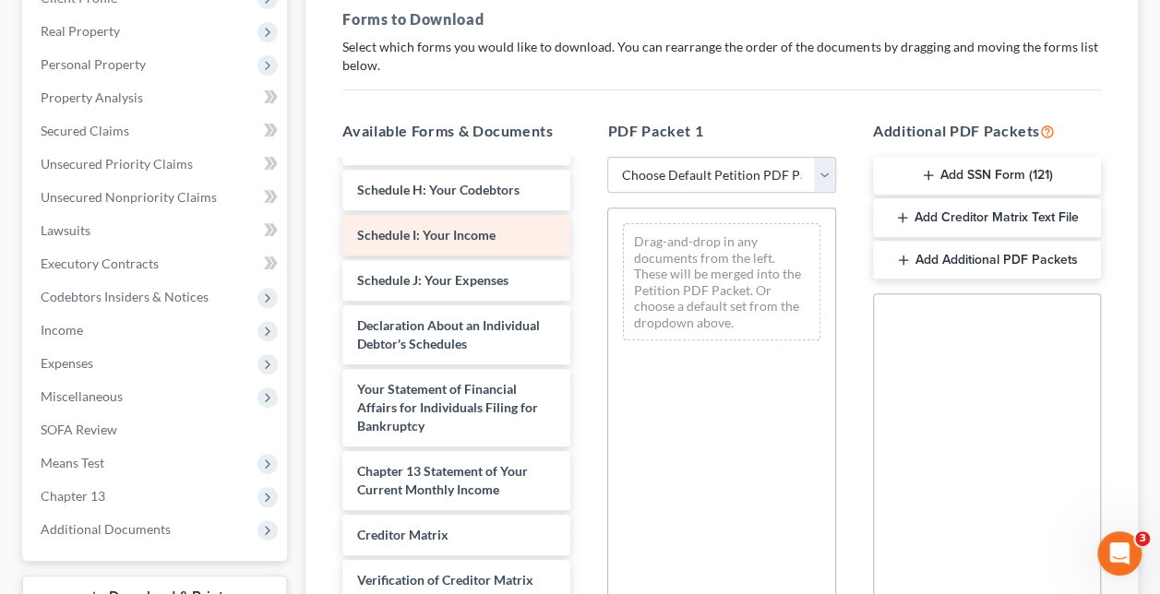
click at [482, 256] on div "Schedule I: Your Income" at bounding box center [456, 235] width 228 height 41
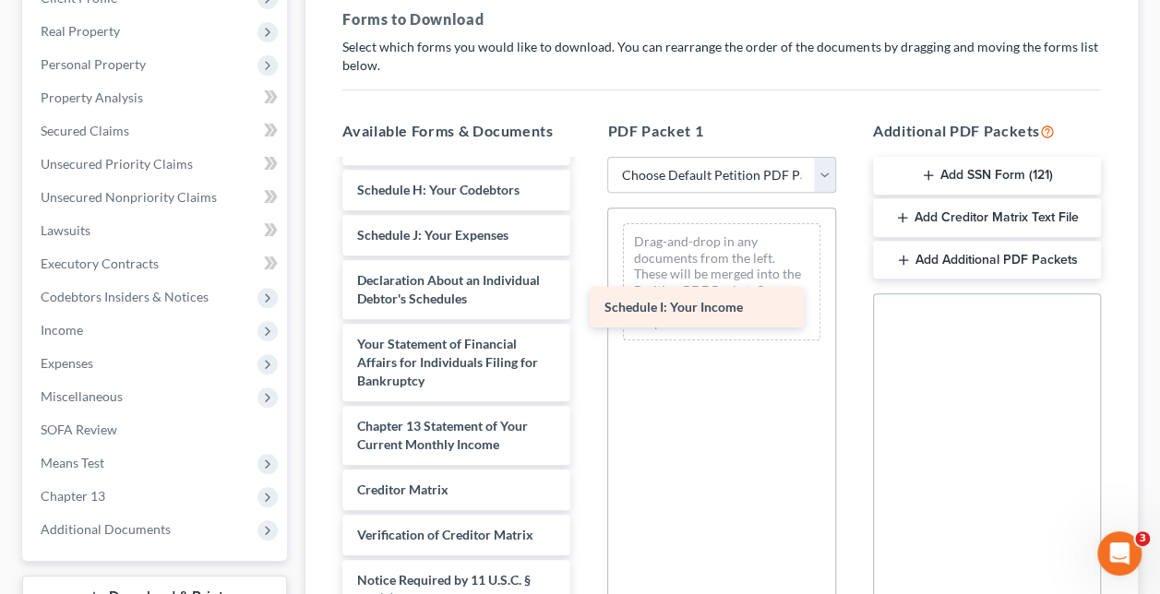
drag, startPoint x: 482, startPoint y: 298, endPoint x: 729, endPoint y: 317, distance: 248.1
click at [585, 317] on div "Schedule I: Your Income Voluntary Petition for Individuals Filing for Bankruptc…" at bounding box center [457, 221] width 258 height 959
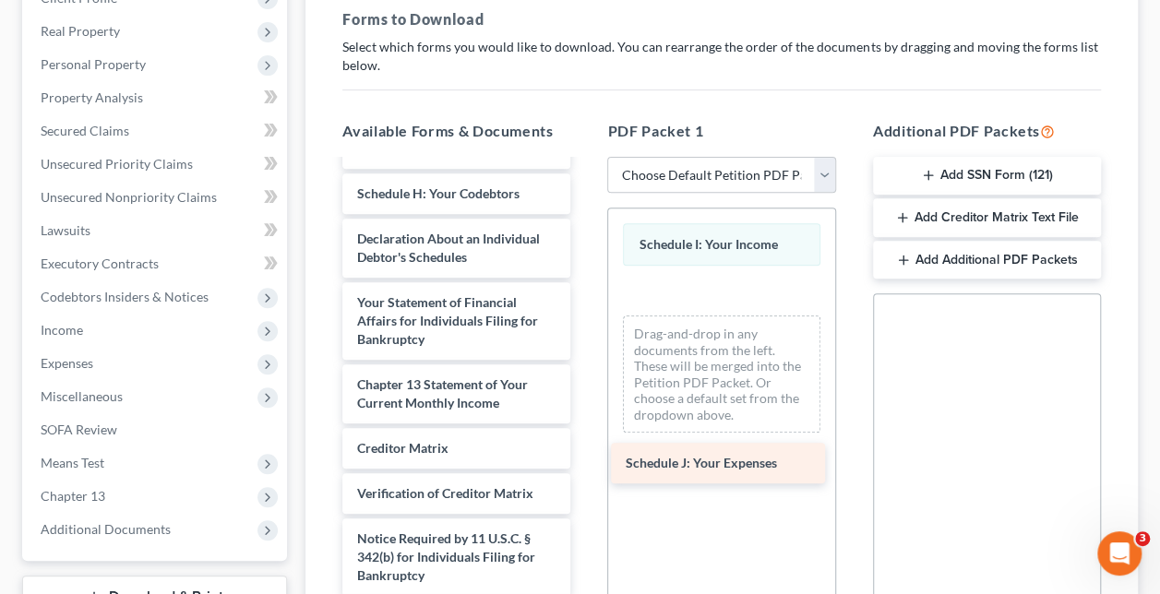
drag, startPoint x: 442, startPoint y: 275, endPoint x: 711, endPoint y: 450, distance: 320.3
click at [585, 450] on div "Schedule J: Your Expenses Voluntary Petition for Individuals Filing for Bankrup…" at bounding box center [457, 203] width 258 height 914
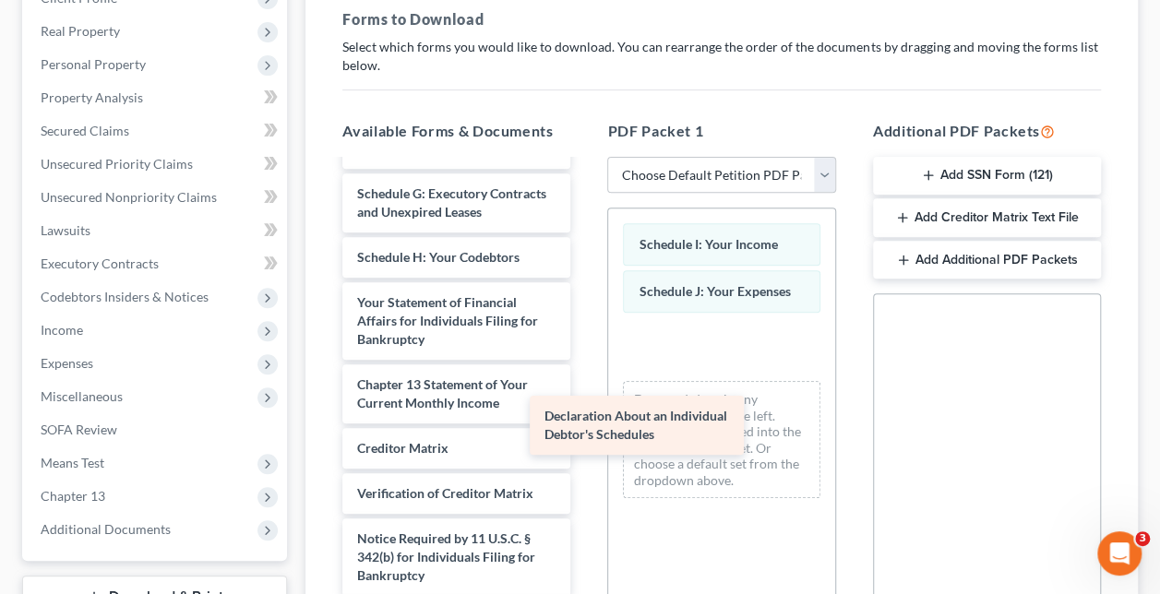
scroll to position [407, 0]
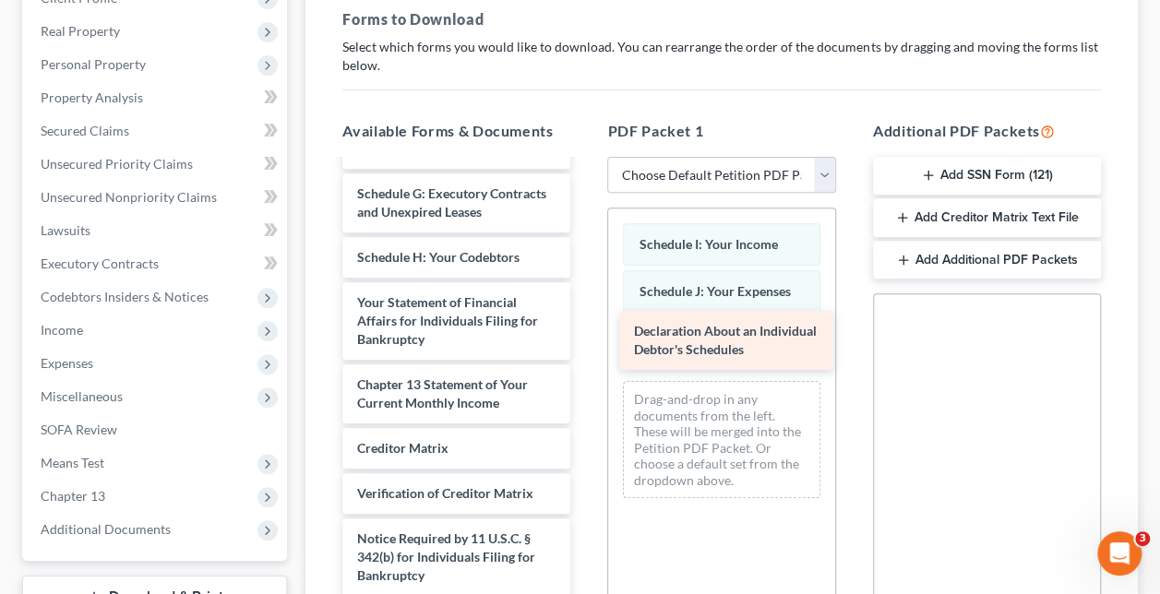
drag, startPoint x: 447, startPoint y: 306, endPoint x: 724, endPoint y: 349, distance: 280.2
click at [585, 349] on div "Declaration About an Individual Debtor's Schedules Voluntary Petition for Indiv…" at bounding box center [457, 235] width 258 height 850
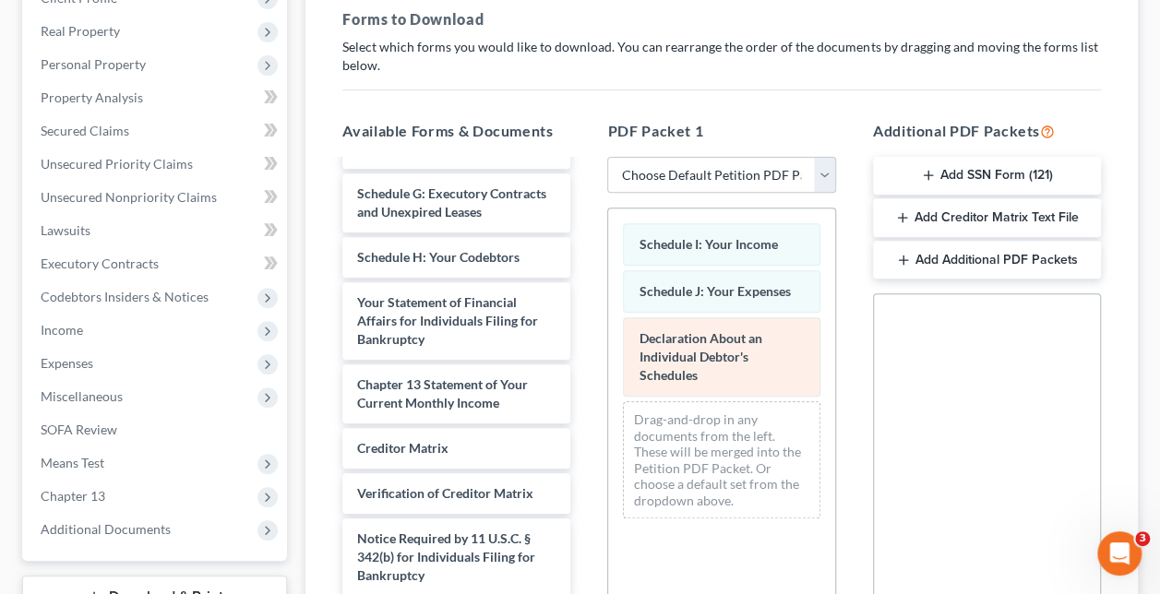
scroll to position [562, 0]
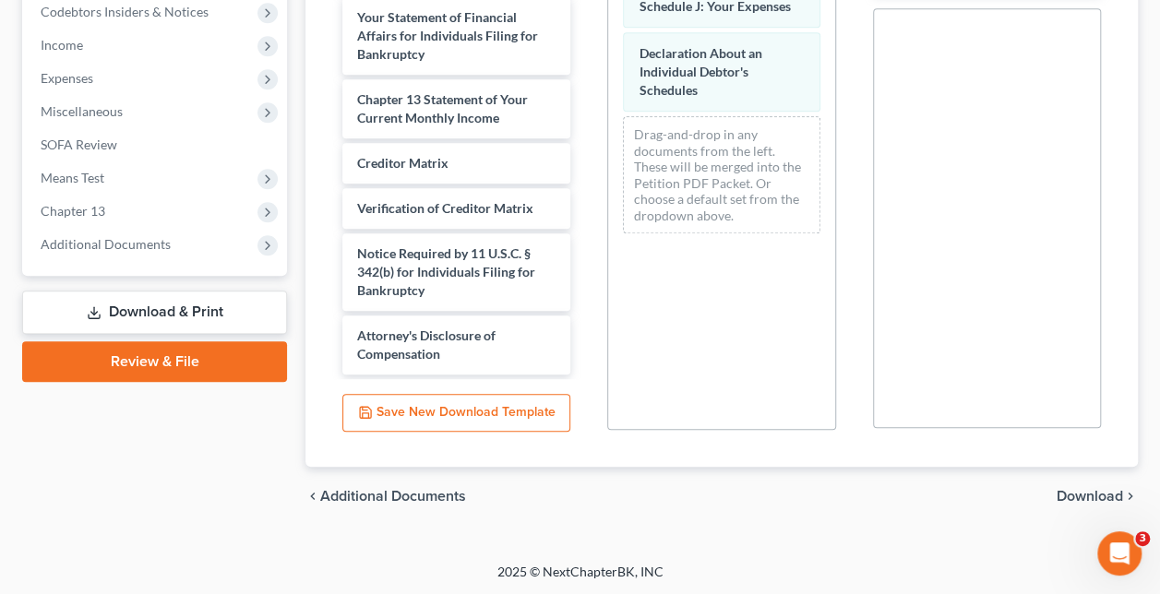
click at [1110, 498] on span "Download" at bounding box center [1090, 496] width 66 height 15
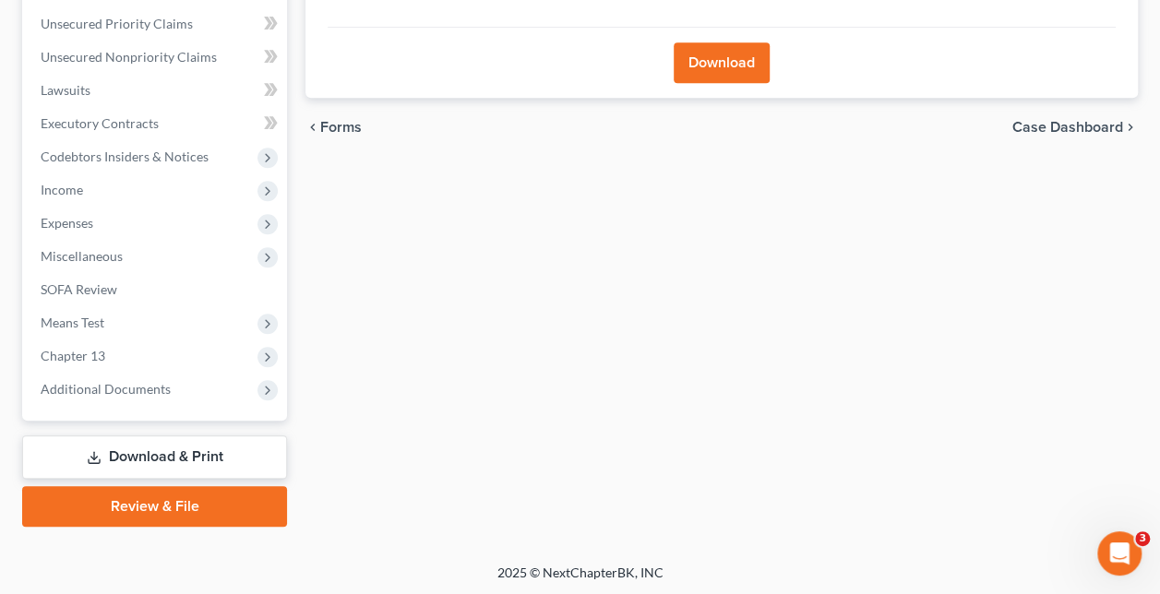
click at [750, 62] on button "Download" at bounding box center [722, 62] width 96 height 41
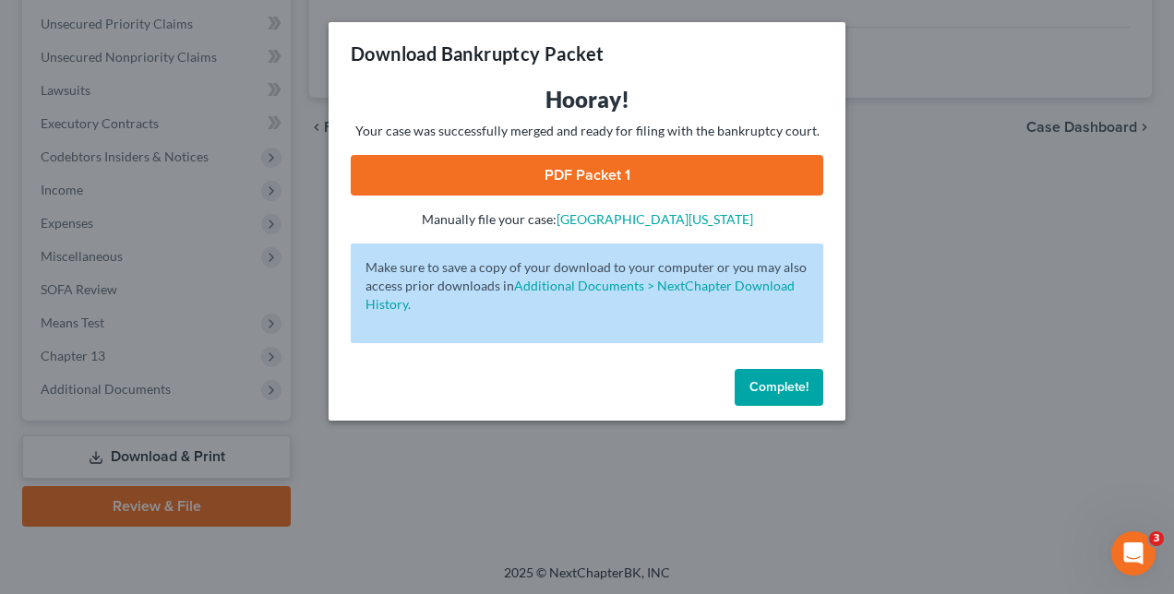
click at [644, 176] on link "PDF Packet 1" at bounding box center [587, 175] width 473 height 41
click at [771, 397] on button "Complete!" at bounding box center [779, 387] width 89 height 37
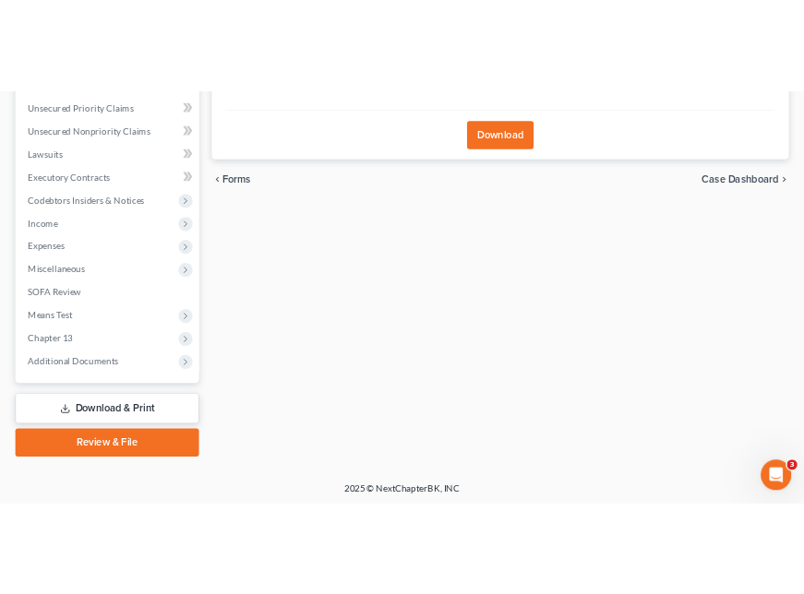
scroll to position [105, 0]
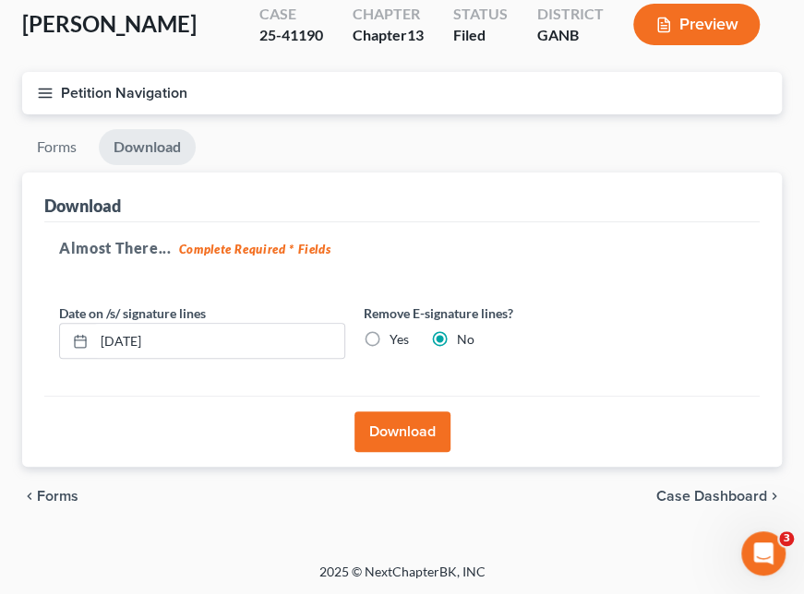
click at [678, 28] on button "Preview" at bounding box center [696, 25] width 126 height 42
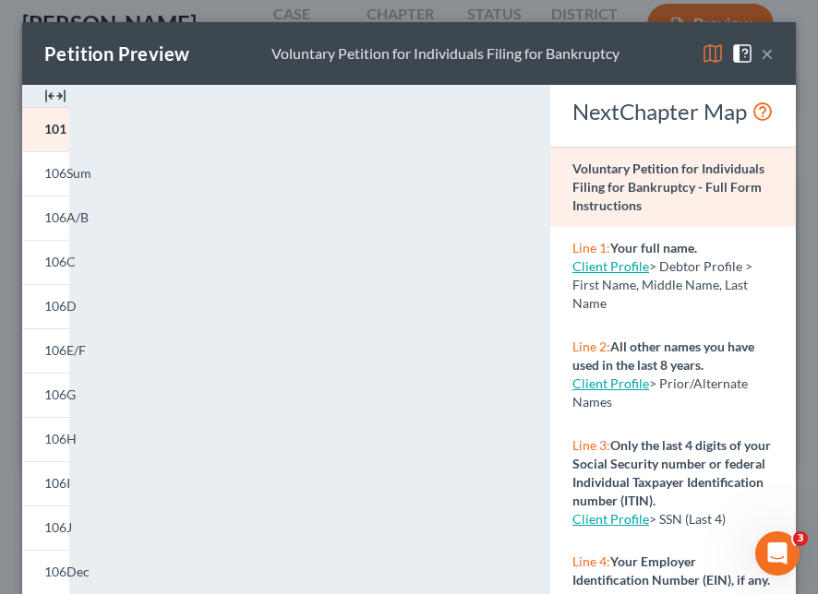
click at [746, 57] on span at bounding box center [746, 52] width 30 height 16
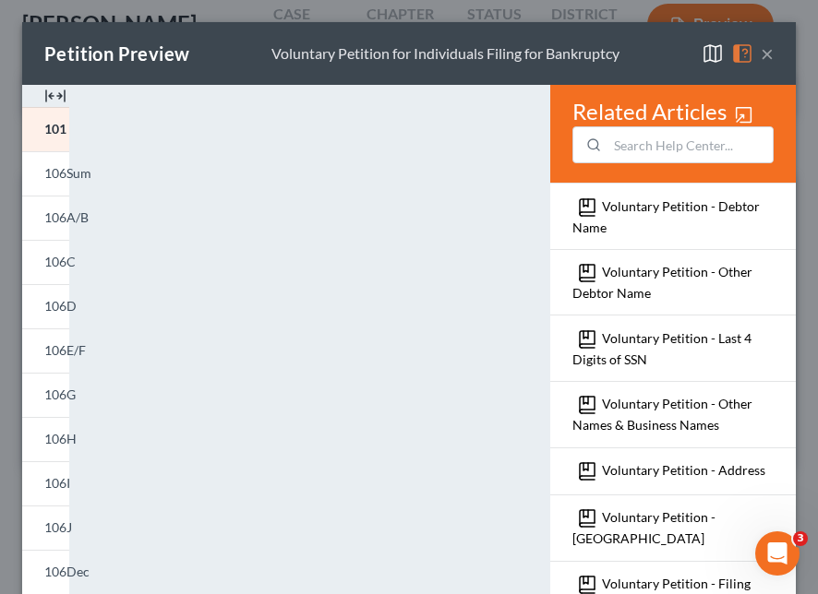
click at [761, 57] on button "×" at bounding box center [767, 53] width 13 height 22
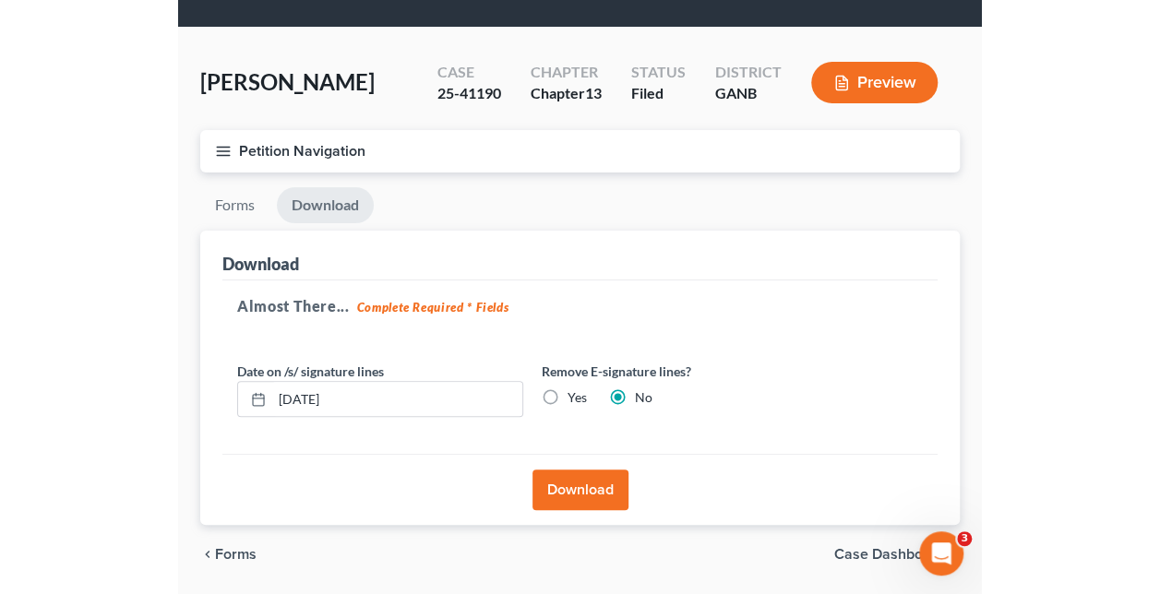
scroll to position [0, 0]
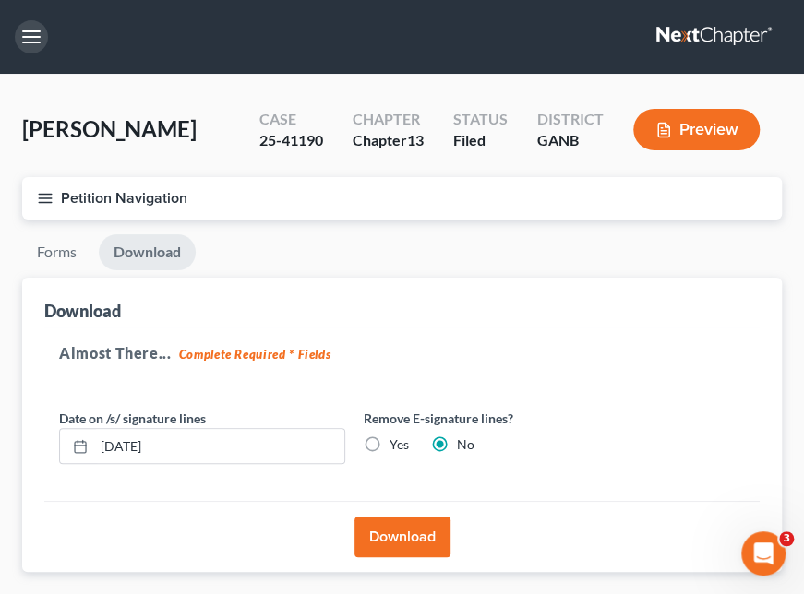
click at [37, 42] on button "button" at bounding box center [31, 36] width 33 height 33
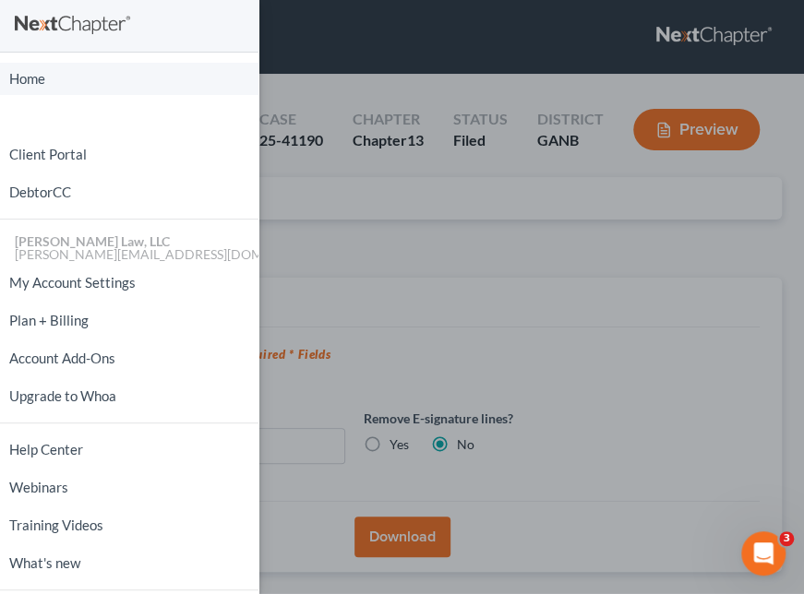
click at [33, 78] on link "Home" at bounding box center [129, 79] width 258 height 32
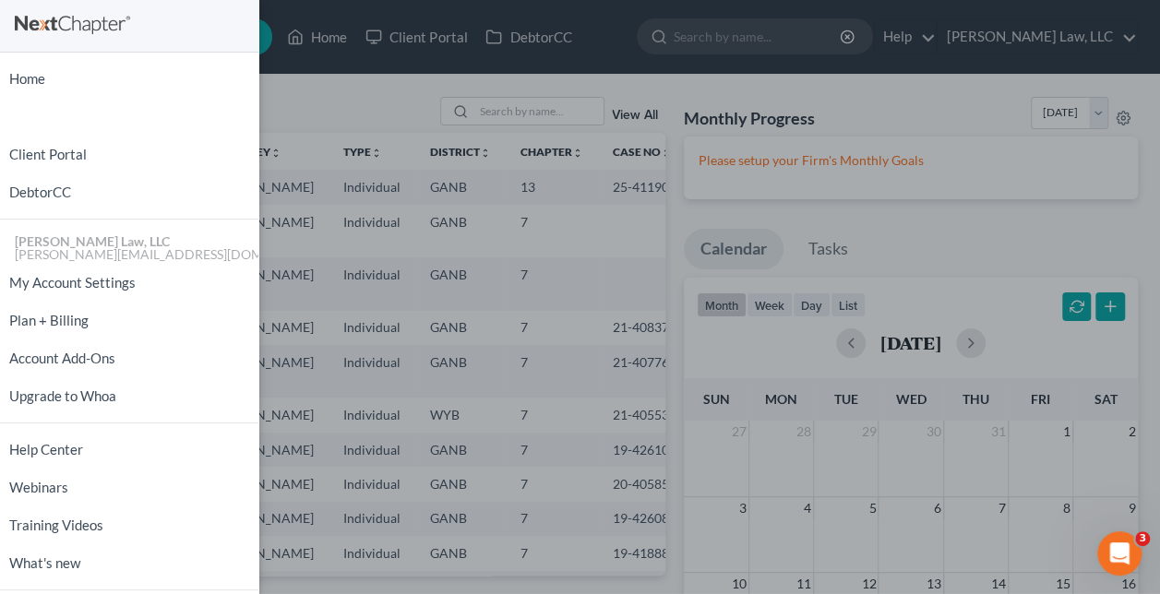
click at [377, 100] on div "Home New Case Client Portal DebtorCC Nancy Burnett Law, LLC nancy@burnettlaw.ne…" at bounding box center [580, 297] width 1160 height 594
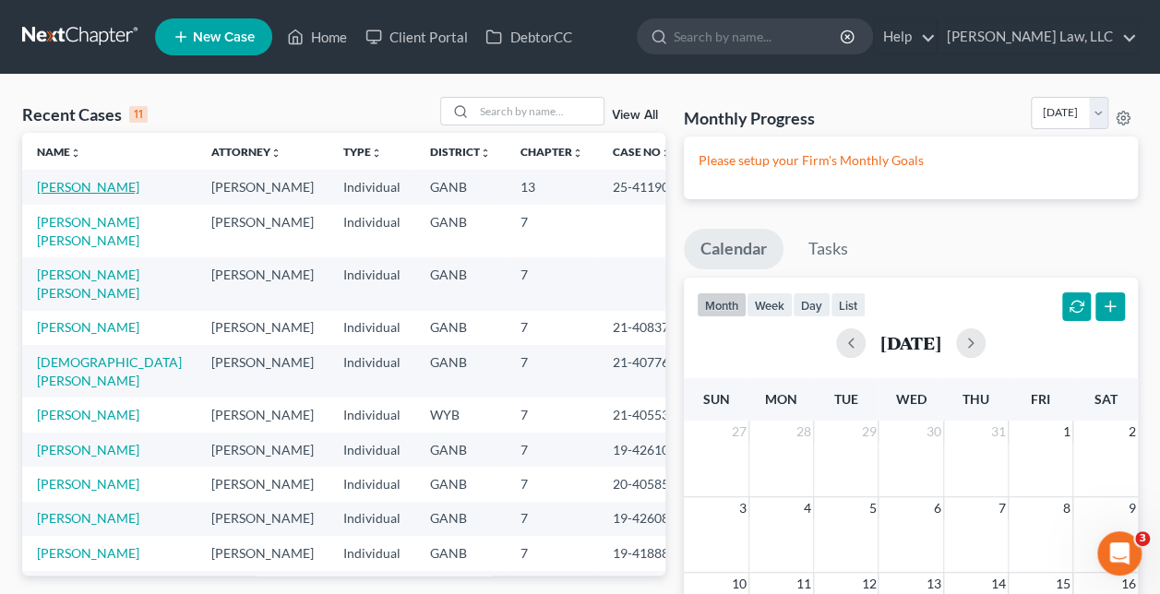
click at [96, 182] on link "Stuckey, Jennifer" at bounding box center [88, 187] width 102 height 16
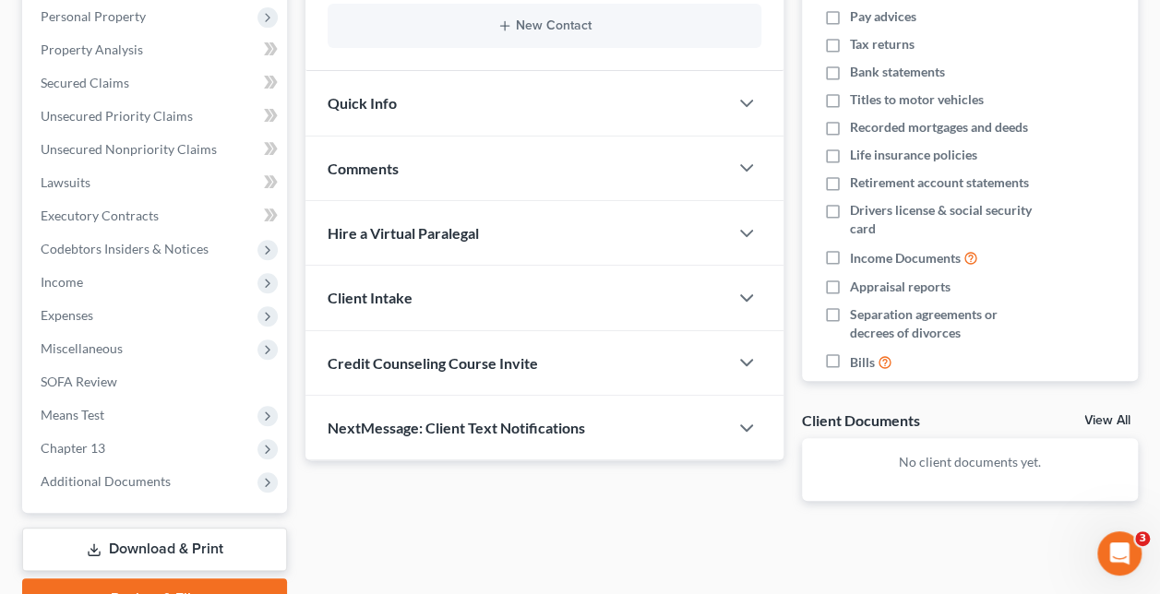
scroll to position [90, 0]
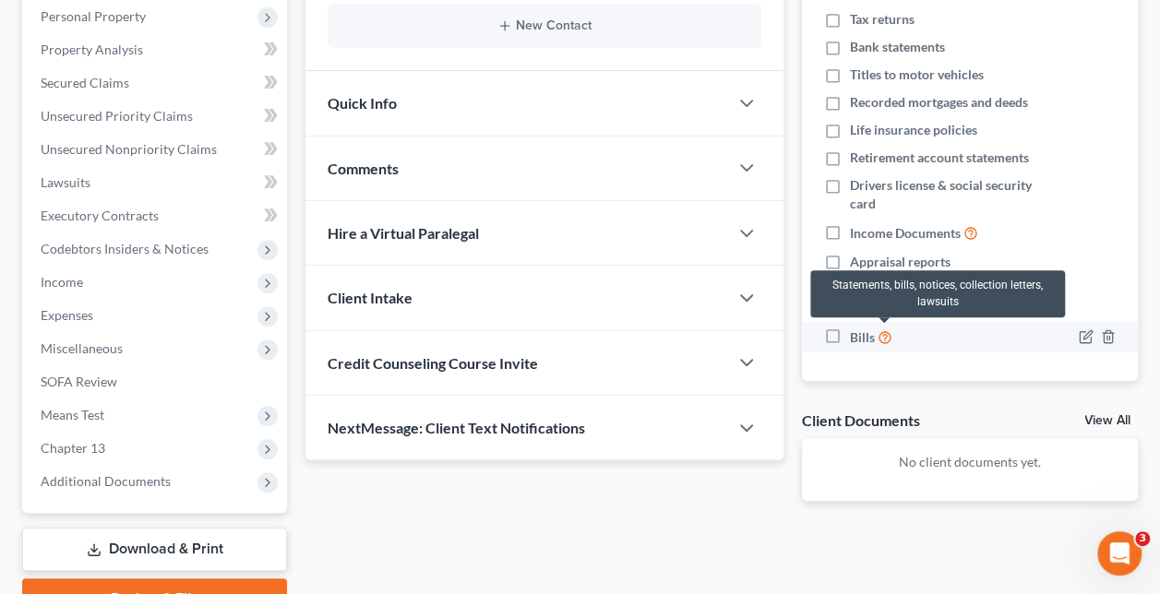
click at [886, 337] on icon at bounding box center [885, 337] width 15 height 18
click at [870, 337] on input "Bills" at bounding box center [864, 333] width 12 height 12
checkbox input "true"
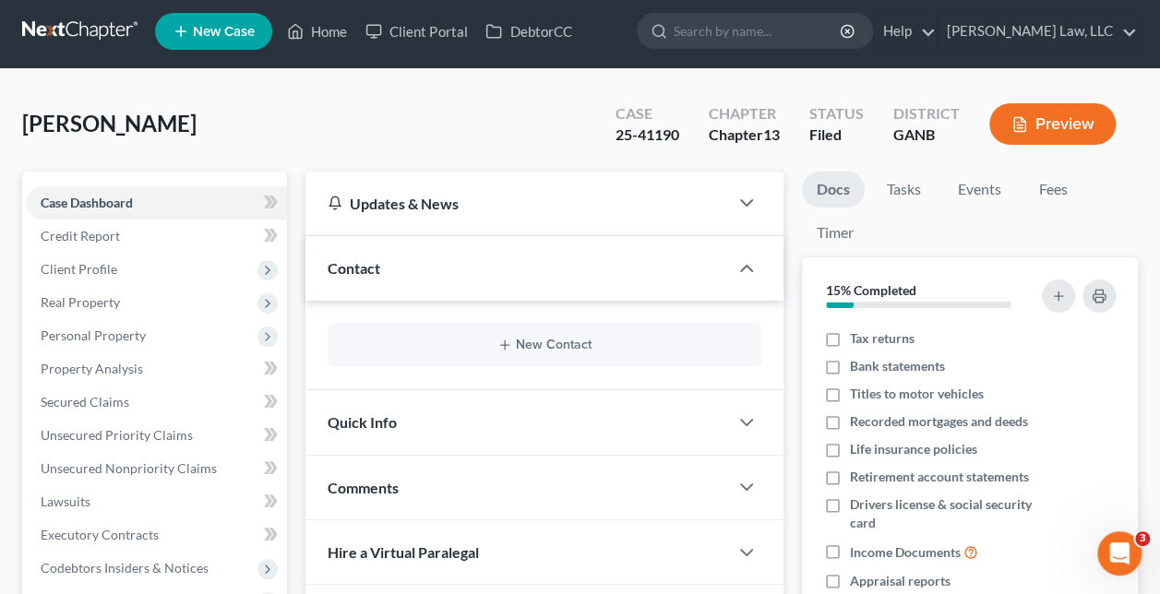
scroll to position [0, 0]
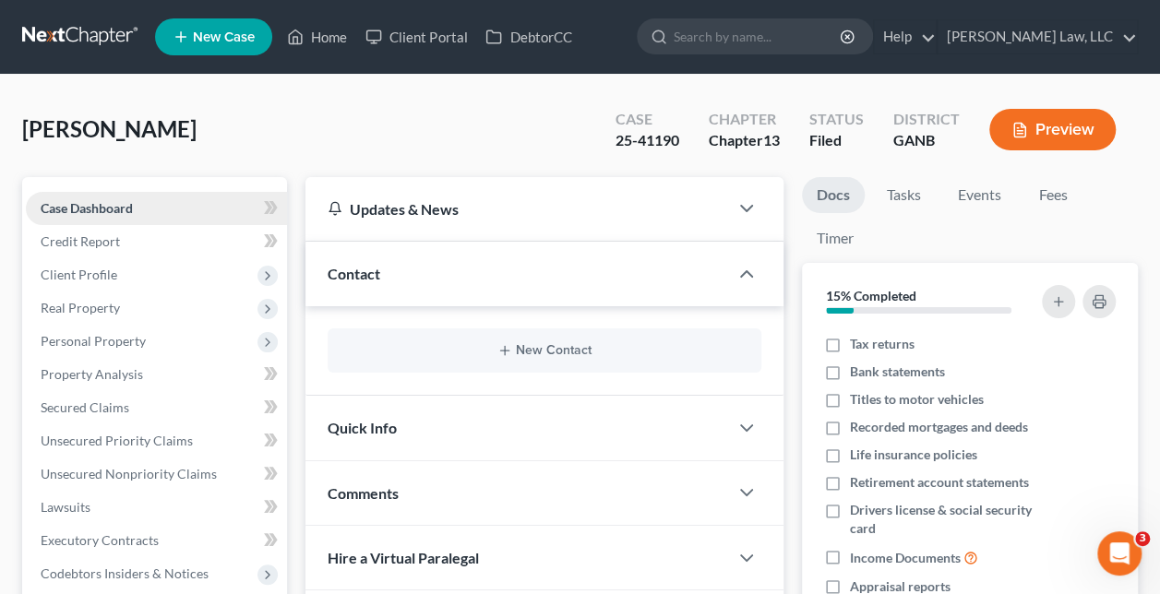
click at [153, 206] on link "Case Dashboard" at bounding box center [156, 208] width 261 height 33
click at [122, 208] on span "Case Dashboard" at bounding box center [87, 208] width 92 height 16
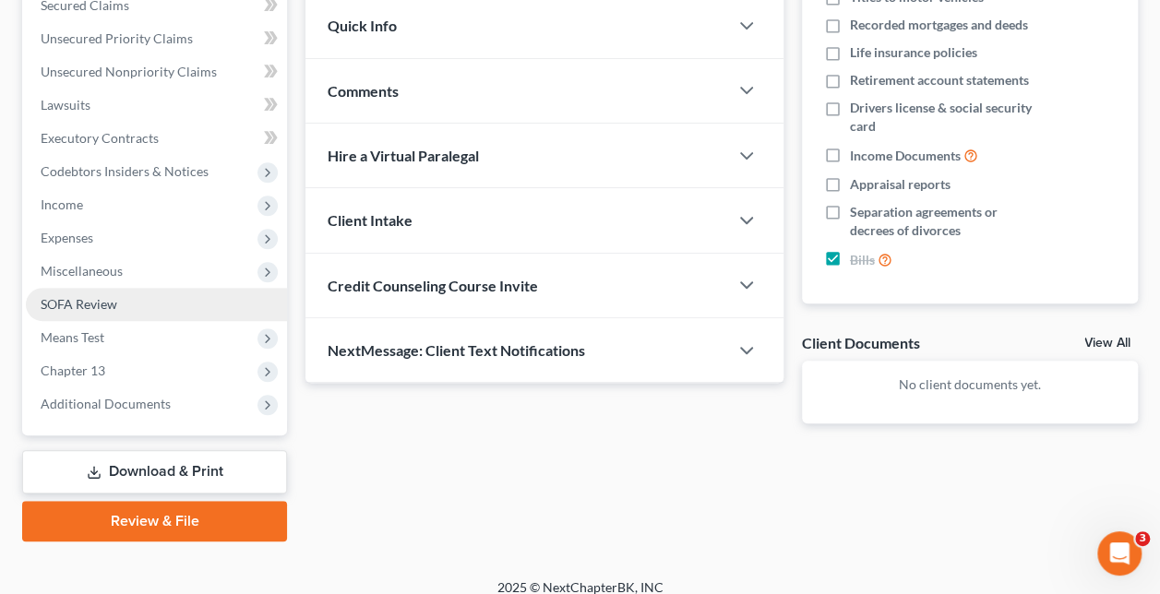
scroll to position [417, 0]
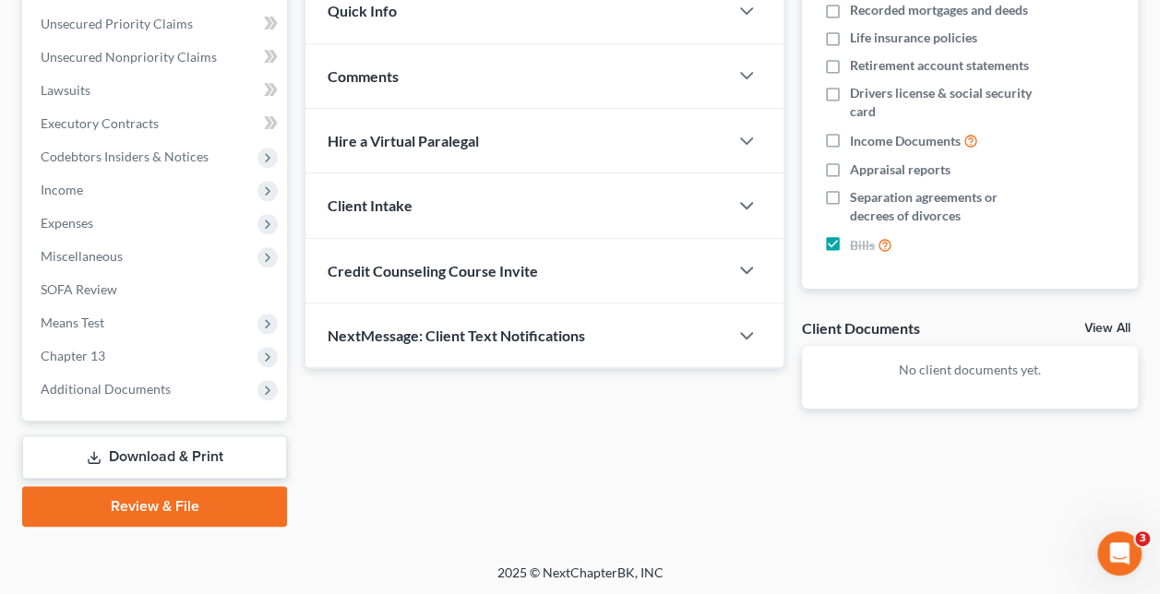
click at [133, 456] on link "Download & Print" at bounding box center [154, 457] width 265 height 43
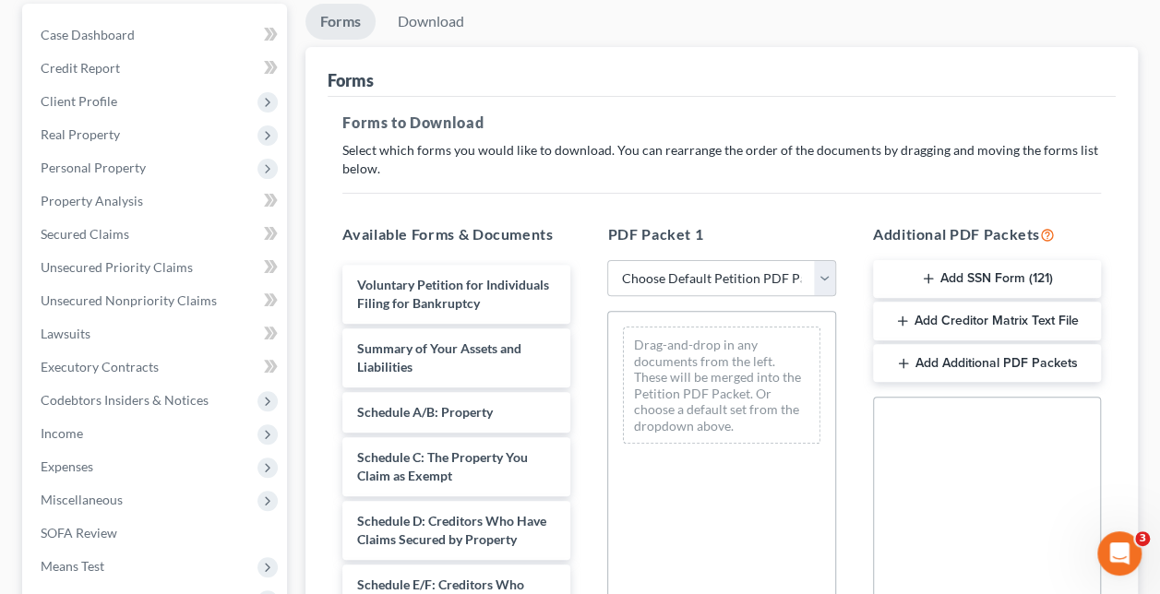
scroll to position [369, 0]
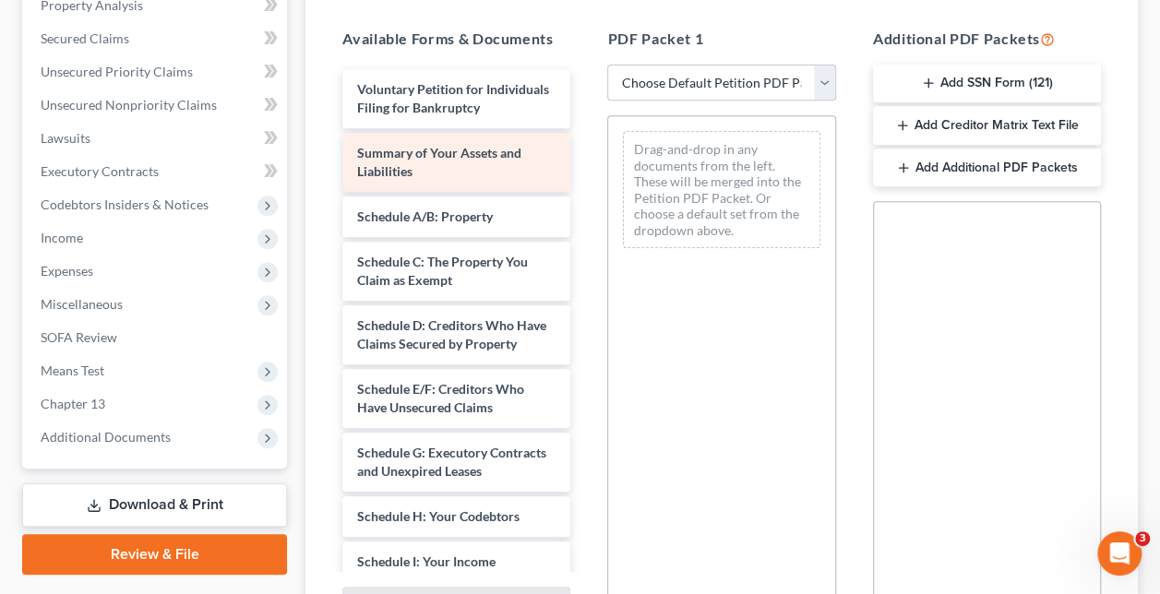
click at [439, 177] on div "Summary of Your Assets and Liabilities" at bounding box center [456, 162] width 228 height 59
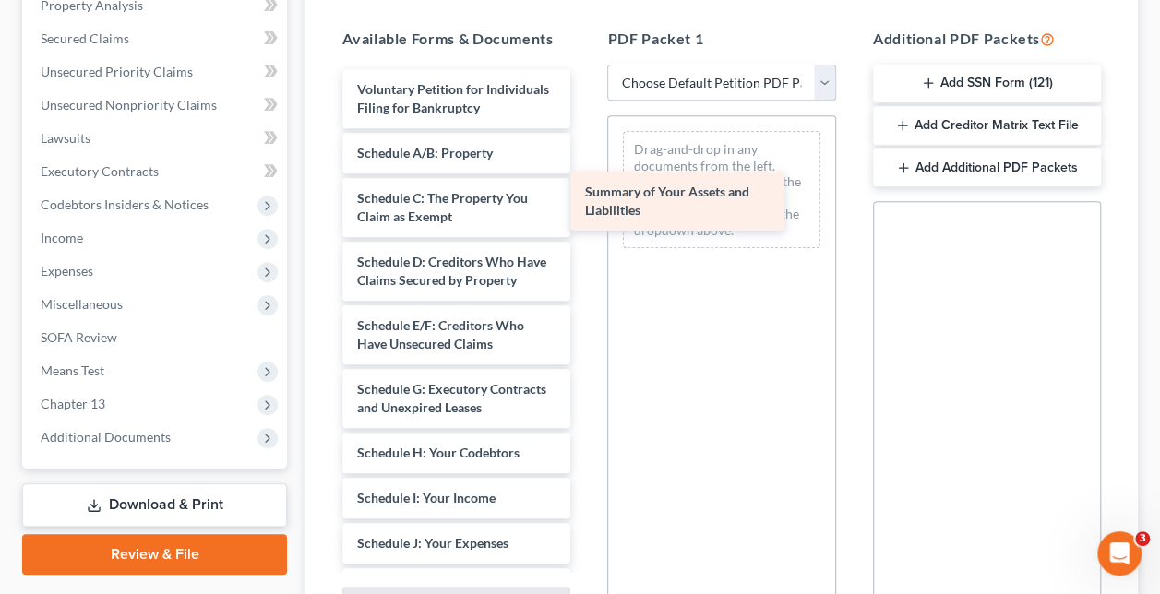
drag, startPoint x: 439, startPoint y: 177, endPoint x: 667, endPoint y: 199, distance: 229.1
click at [585, 199] on div "Summary of Your Assets and Liabilities Voluntary Petition for Individuals Filin…" at bounding box center [457, 539] width 258 height 941
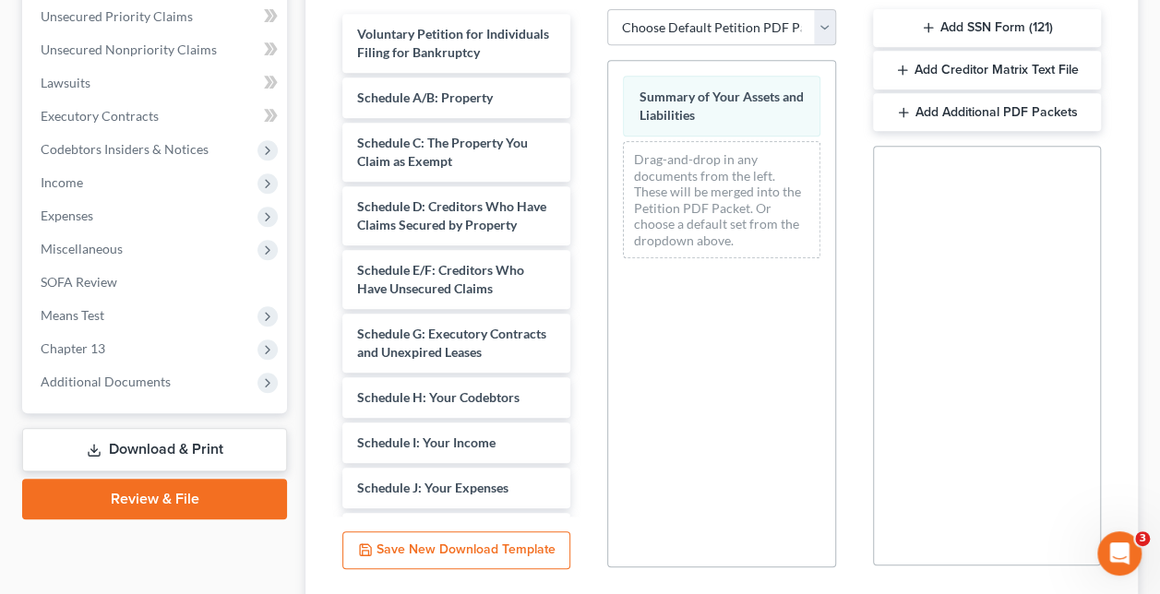
scroll to position [562, 0]
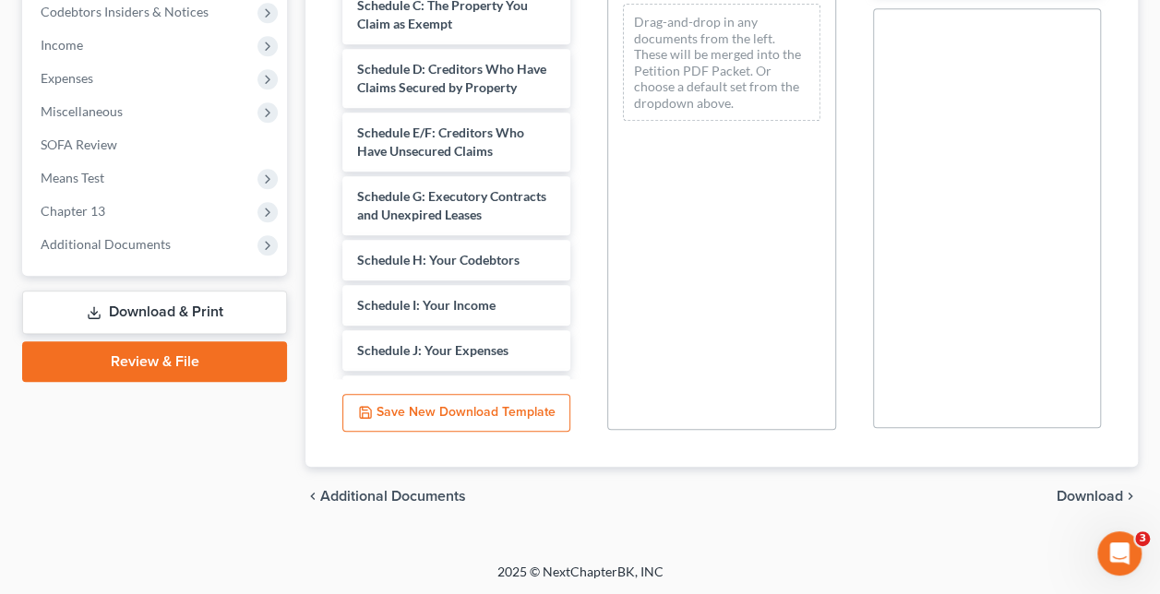
click at [1100, 495] on span "Download" at bounding box center [1090, 496] width 66 height 15
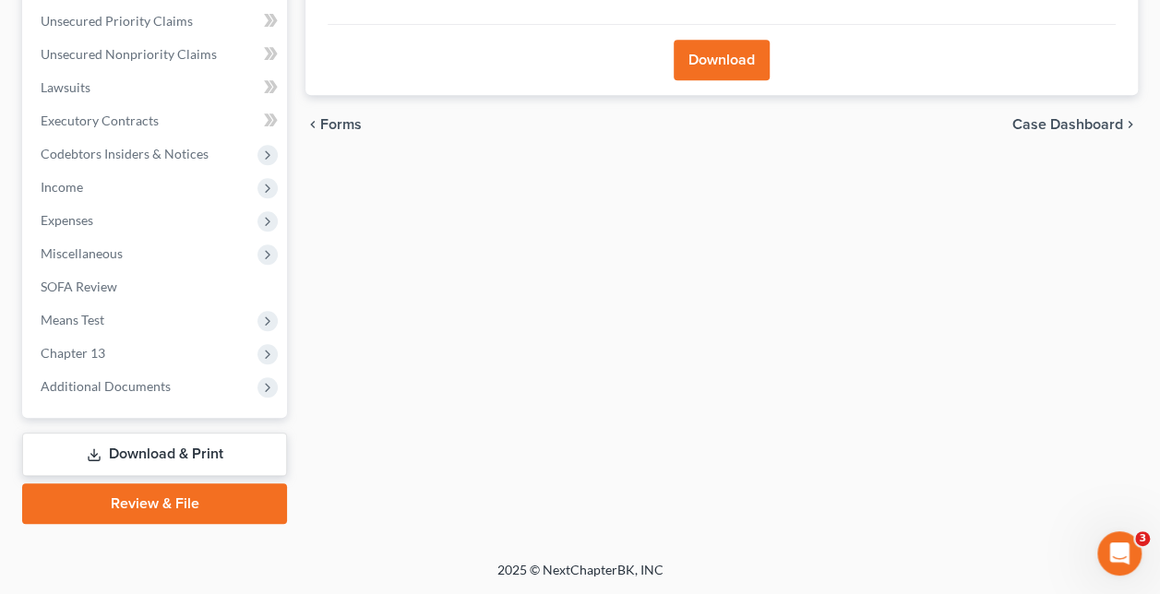
scroll to position [417, 0]
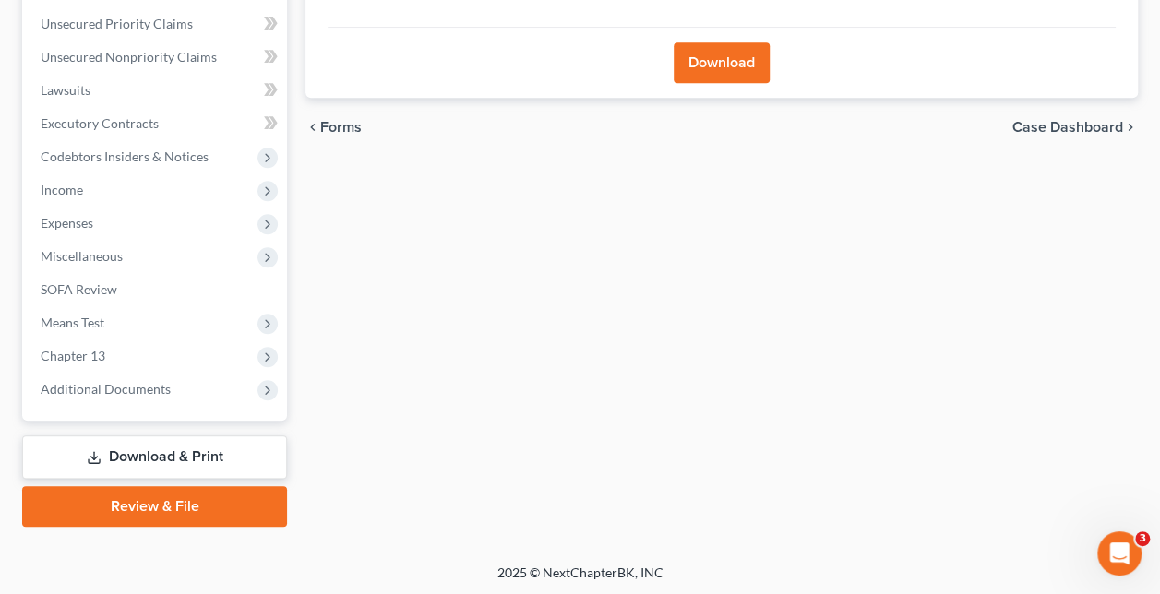
click at [710, 57] on button "Download" at bounding box center [722, 62] width 96 height 41
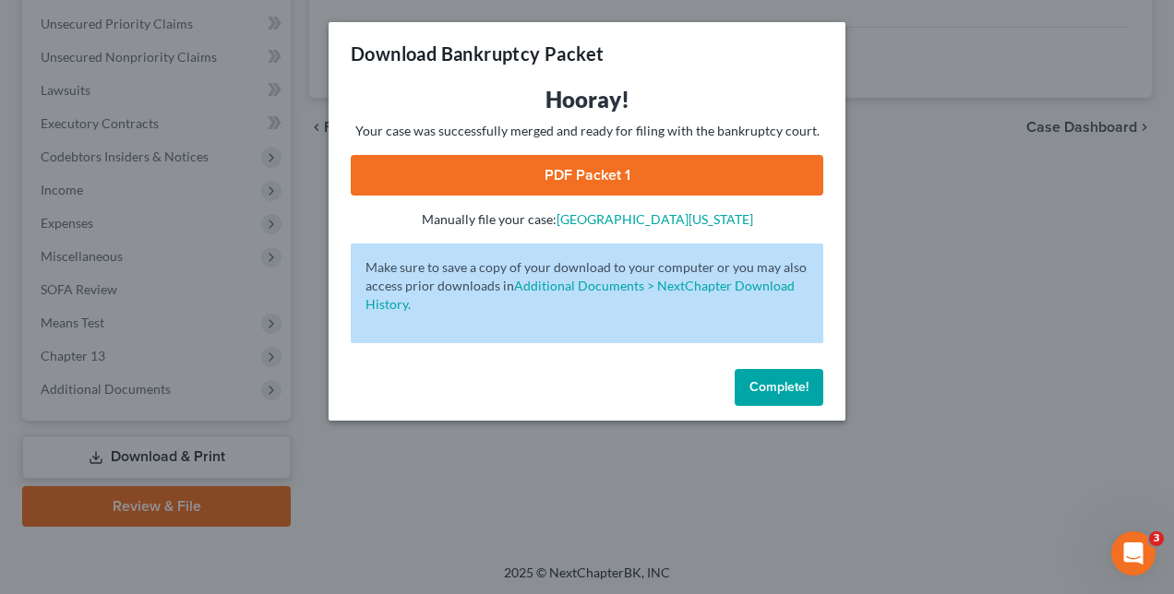
click at [755, 388] on span "Complete!" at bounding box center [779, 387] width 59 height 16
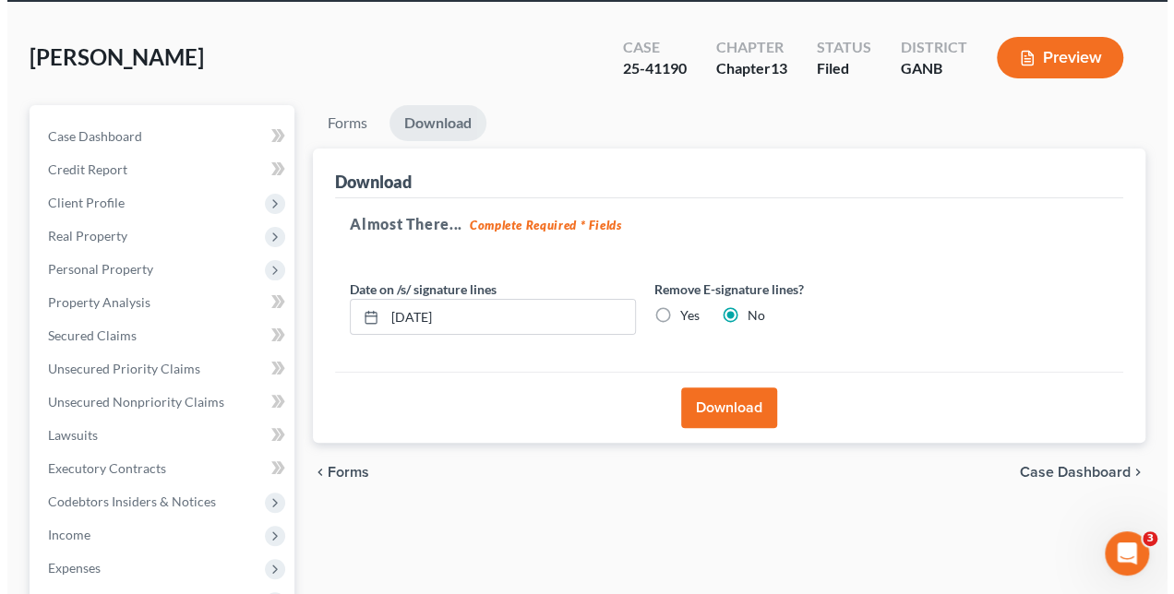
scroll to position [277, 0]
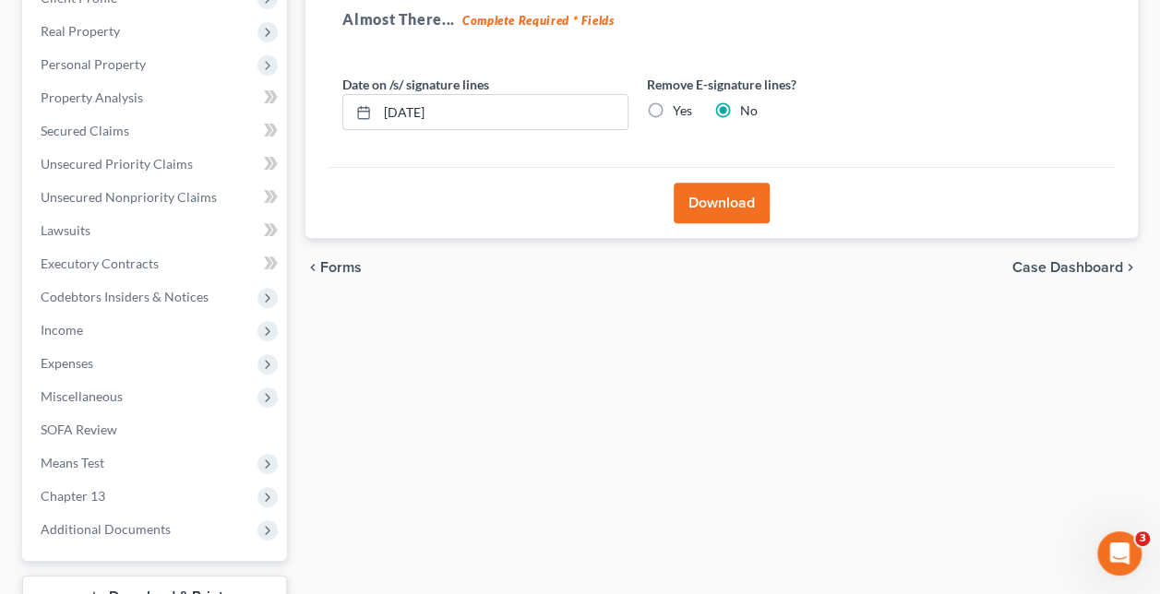
click at [746, 203] on button "Download" at bounding box center [722, 203] width 96 height 41
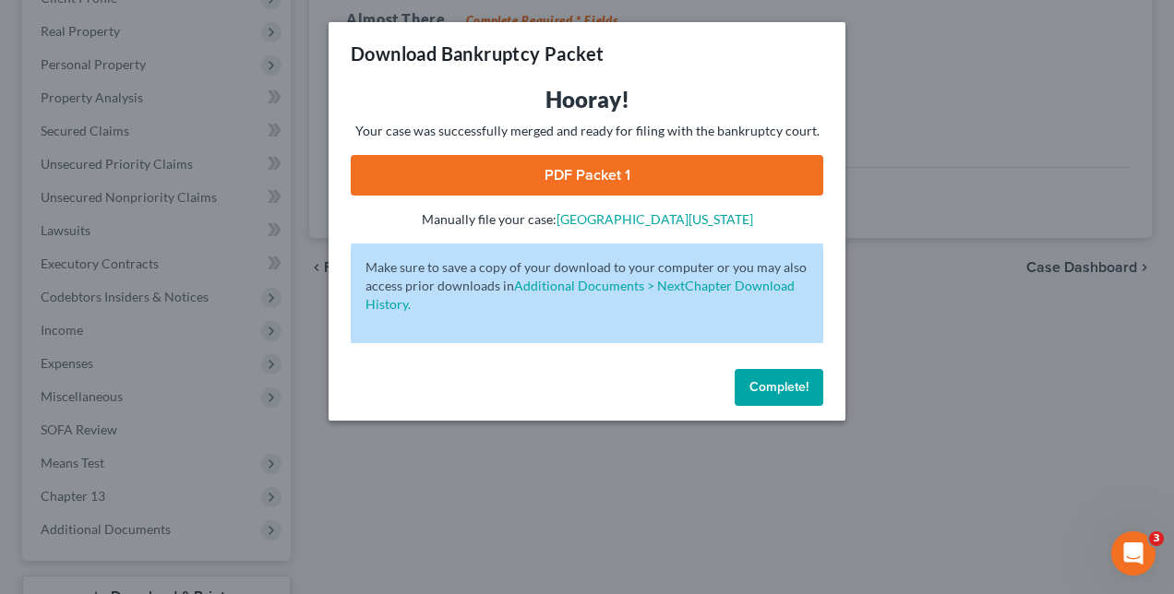
click at [597, 166] on link "PDF Packet 1" at bounding box center [587, 175] width 473 height 41
